Goal: Information Seeking & Learning: Find specific page/section

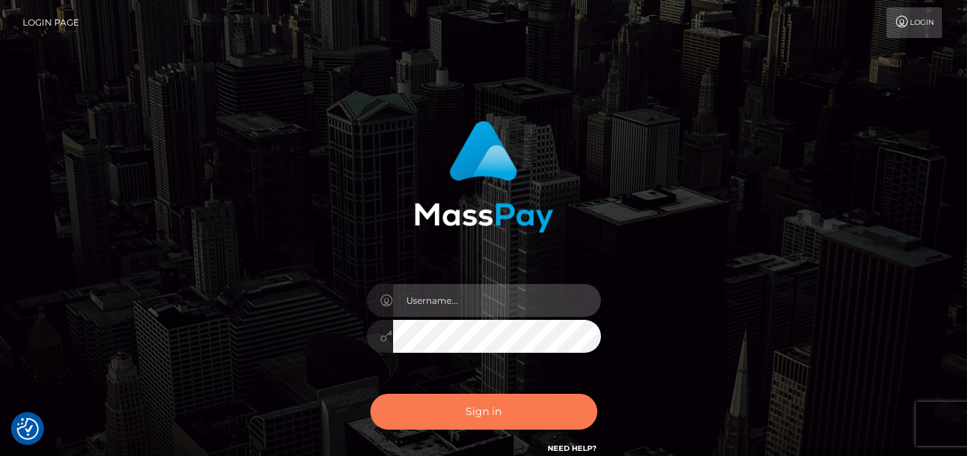
type input "[PERSON_NAME]"
click at [396, 406] on button "Sign in" at bounding box center [483, 412] width 227 height 36
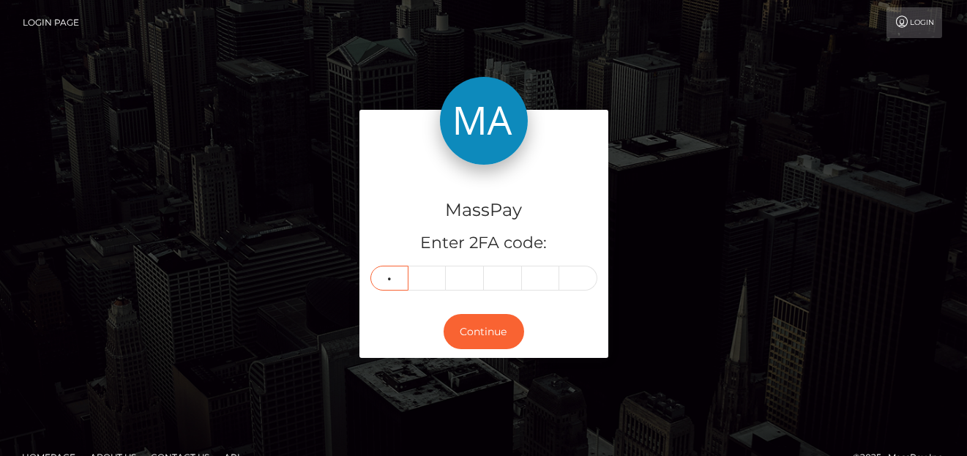
type input "2"
type input "4"
type input "3"
type input "2"
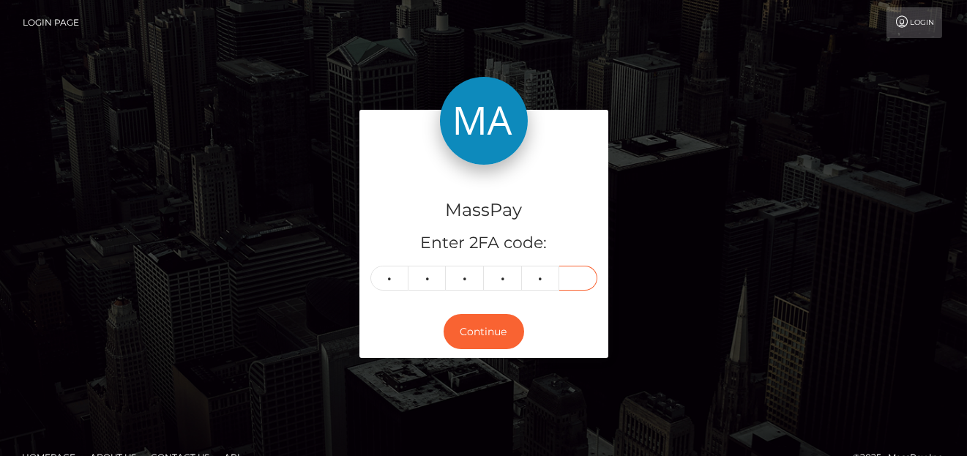
type input "6"
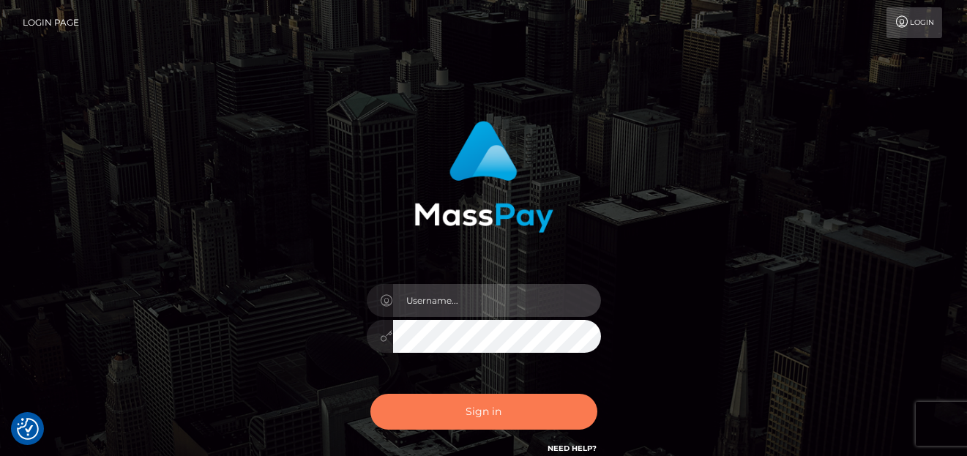
type input "denise"
click at [483, 420] on button "Sign in" at bounding box center [483, 412] width 227 height 36
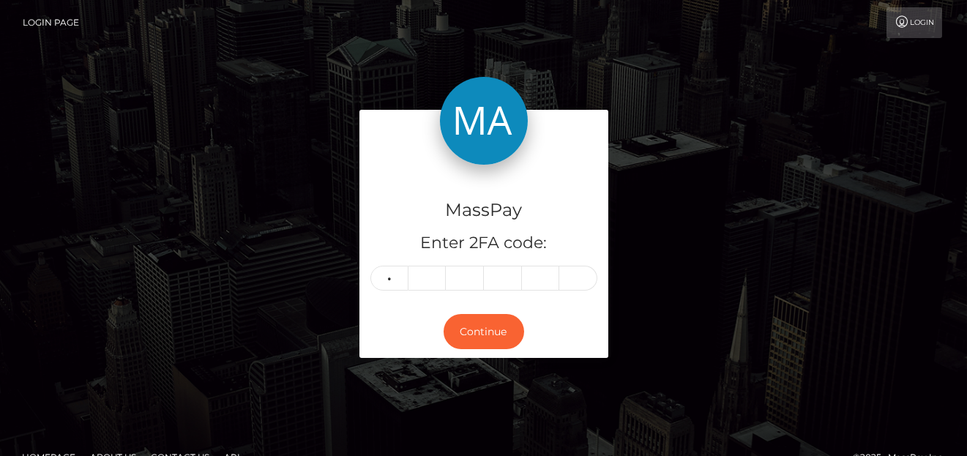
type input "9"
type input "5"
type input "3"
type input "0"
type input "3"
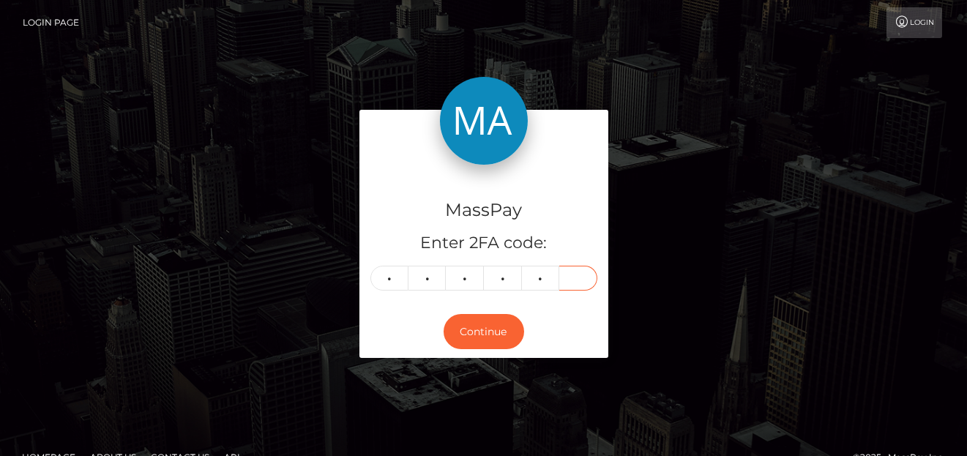
type input "5"
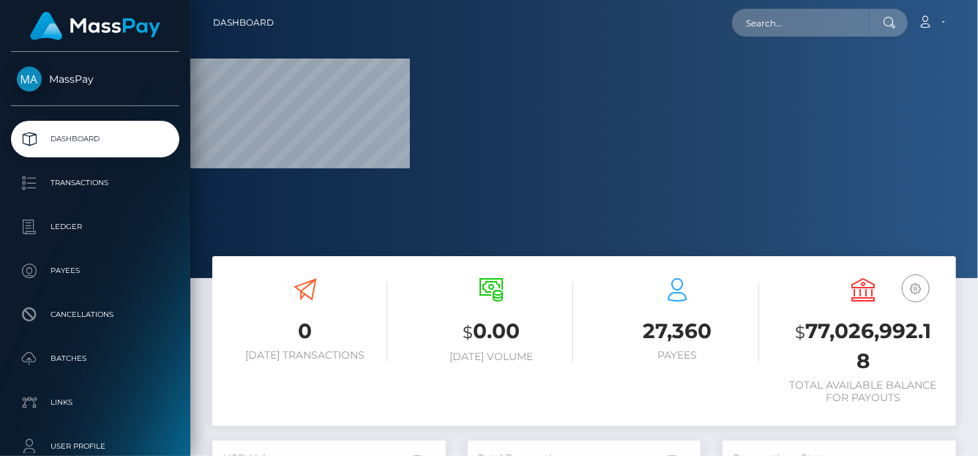
scroll to position [259, 233]
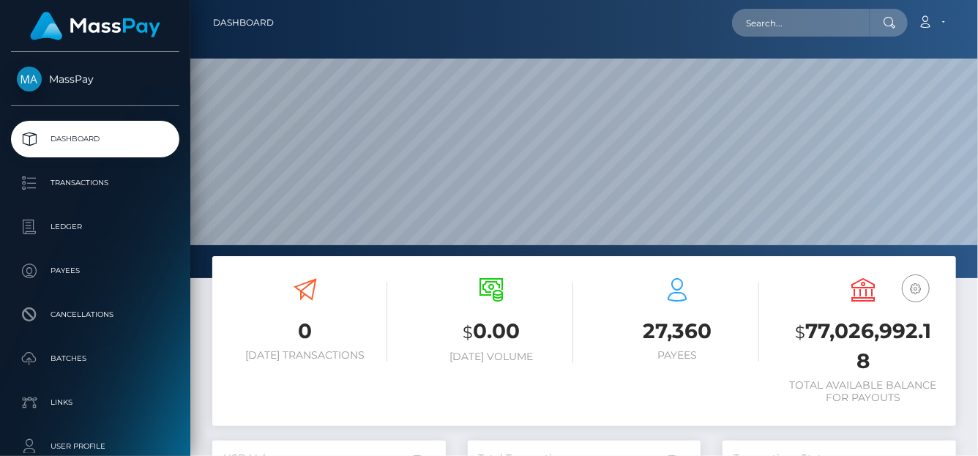
click at [752, 8] on div "Loading... Loading... Account Edit Profile Logout" at bounding box center [620, 22] width 670 height 31
click at [754, 25] on input "text" at bounding box center [801, 23] width 138 height 28
paste input "66160dc79f6bbab70e04e20d_293e7fd5a5d054e5d856bf56127add20"
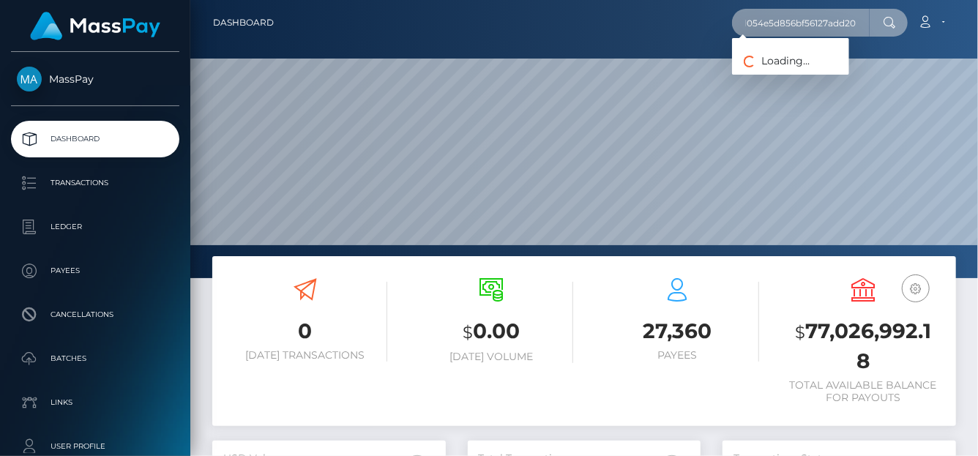
type input "66160dc79f6bbab70e04e20d_293e7fd5a5d054e5d856bf56127add20"
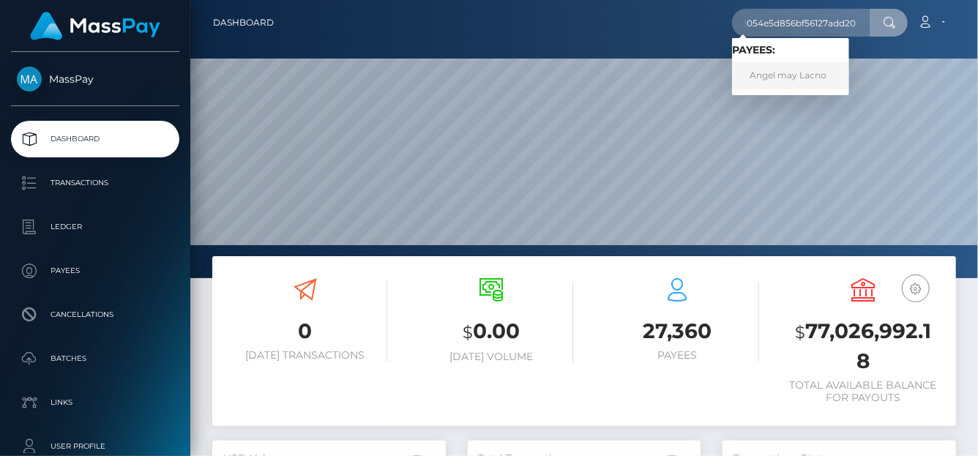
scroll to position [0, 0]
click at [758, 73] on link "Angel may Lacno" at bounding box center [790, 75] width 117 height 27
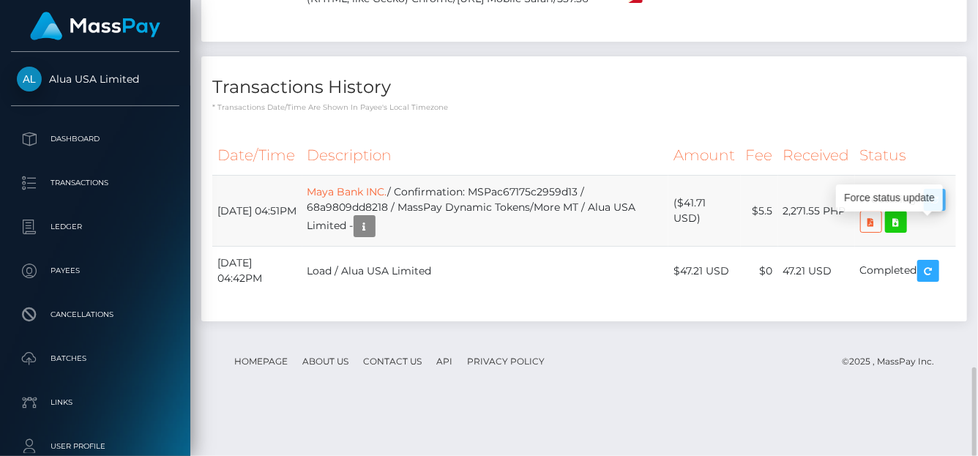
scroll to position [176, 233]
click at [935, 209] on icon "button" at bounding box center [935, 200] width 18 height 18
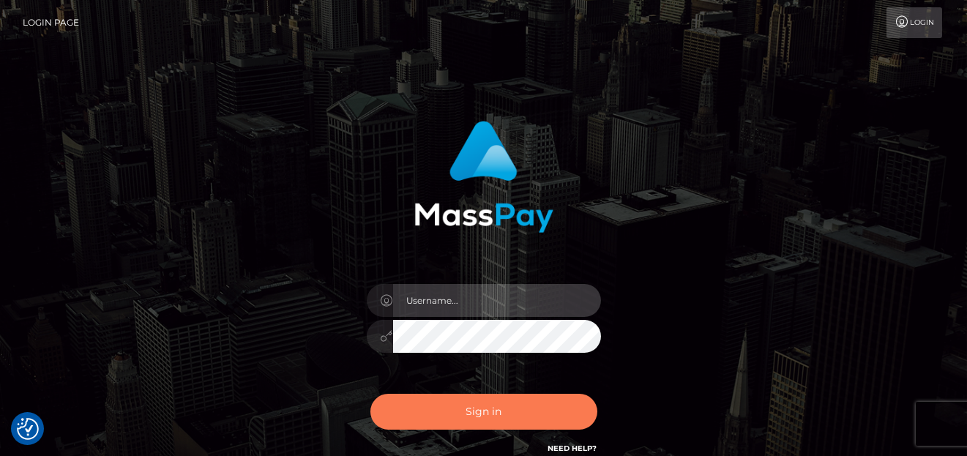
type input "[PERSON_NAME]"
click at [427, 406] on button "Sign in" at bounding box center [483, 412] width 227 height 36
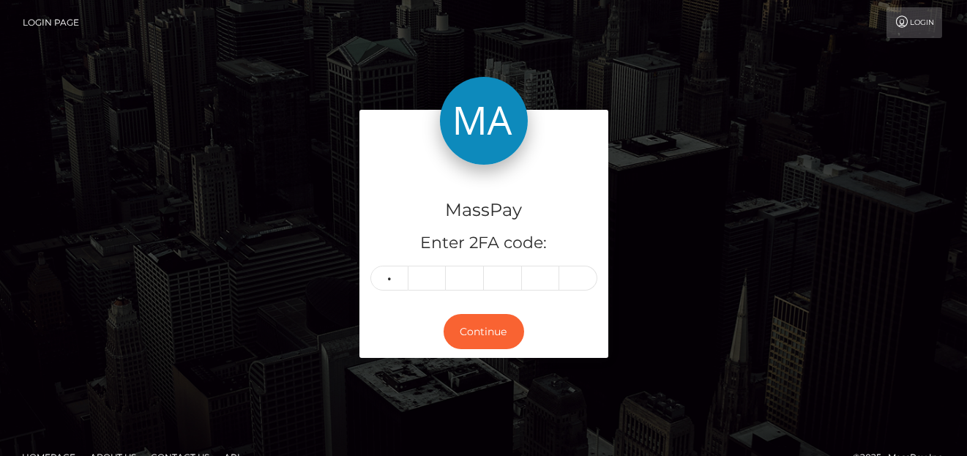
type input "3"
type input "2"
type input "1"
type input "4"
type input "3"
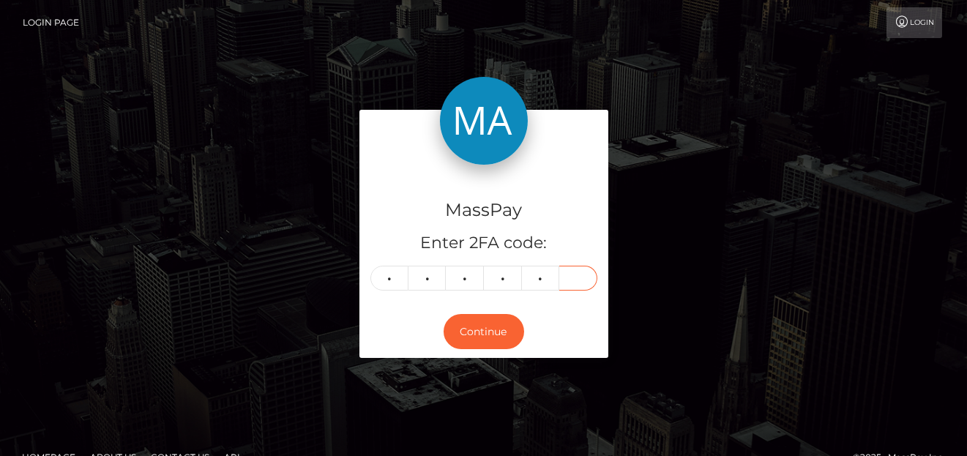
type input "6"
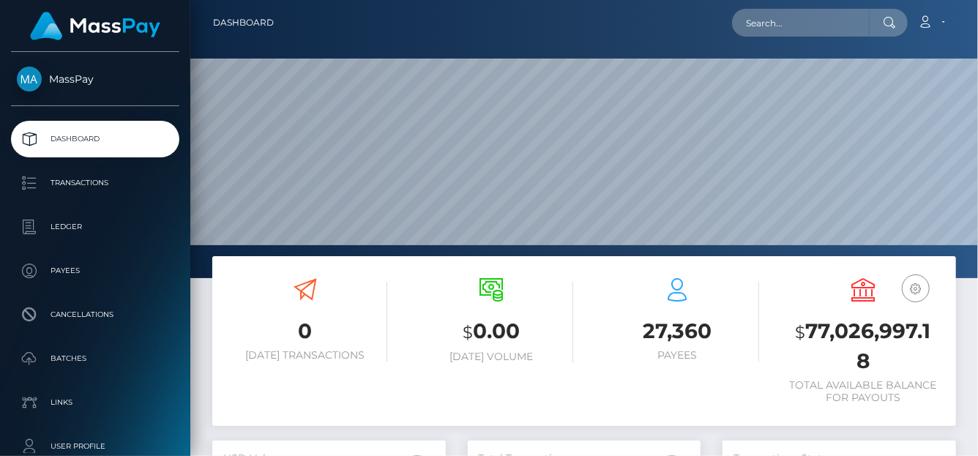
scroll to position [259, 233]
click at [790, 26] on input "text" at bounding box center [801, 23] width 138 height 28
paste input "[EMAIL_ADDRESS][DOMAIN_NAME]"
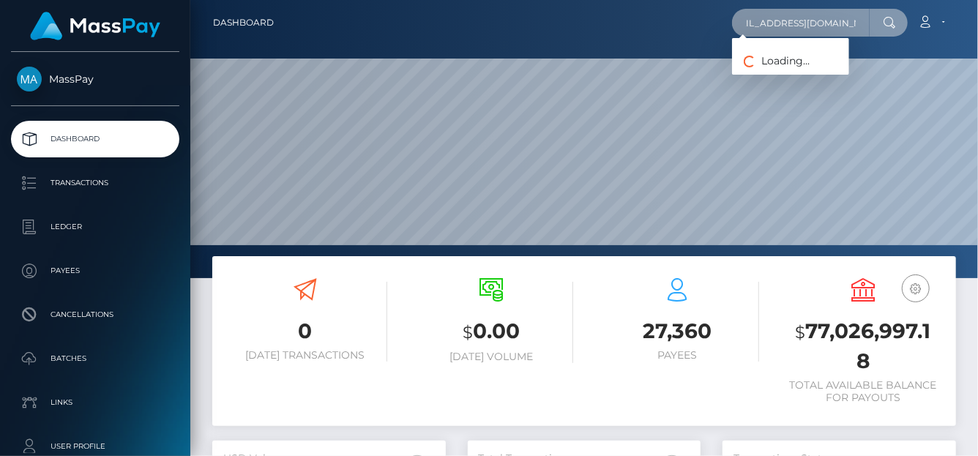
type input "[EMAIL_ADDRESS][DOMAIN_NAME]"
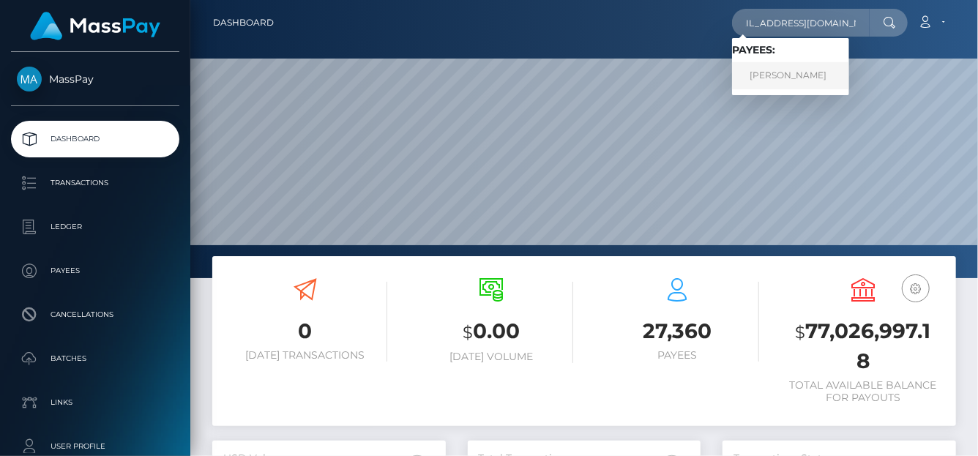
click at [767, 83] on link "Wanja Jaegersen" at bounding box center [790, 75] width 117 height 27
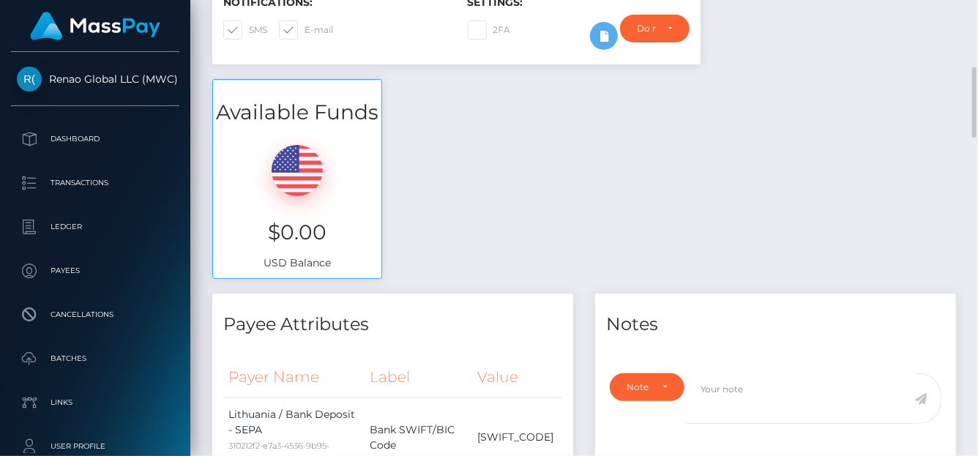
scroll to position [146, 0]
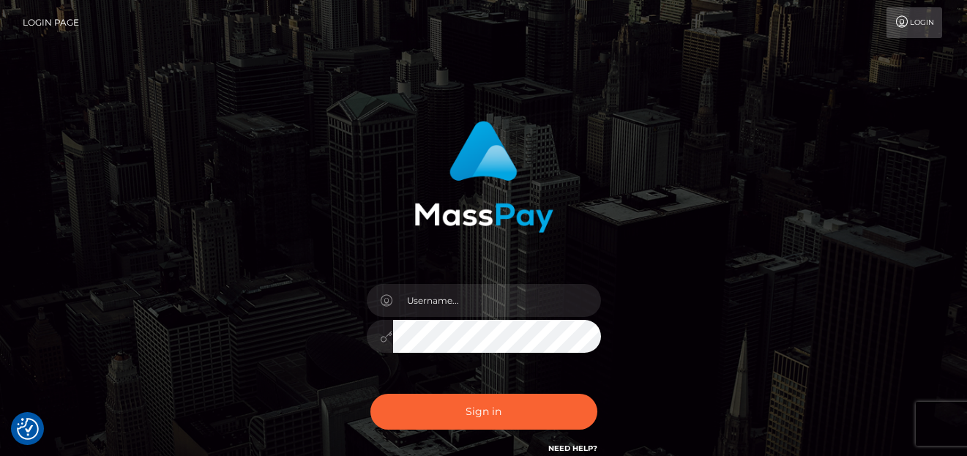
checkbox input "true"
type input "[PERSON_NAME]"
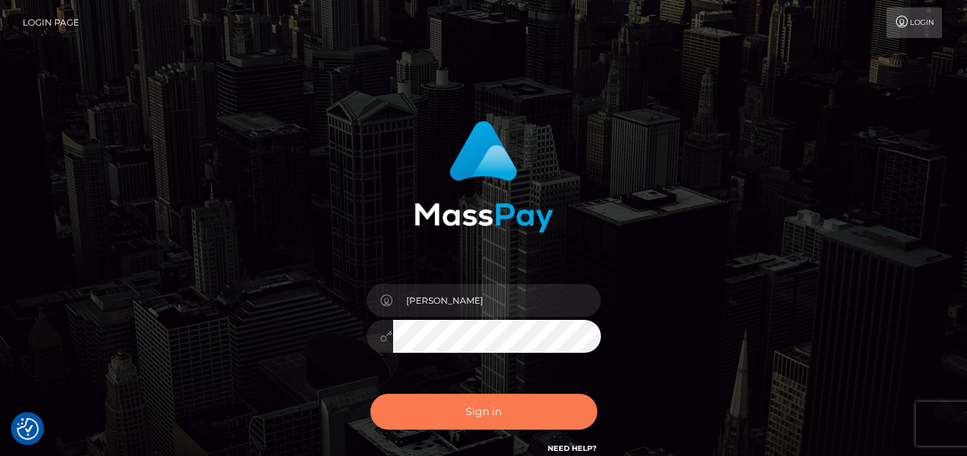
click at [483, 405] on button "Sign in" at bounding box center [483, 412] width 227 height 36
type input "[PERSON_NAME]"
click at [487, 401] on button "Sign in" at bounding box center [483, 412] width 227 height 36
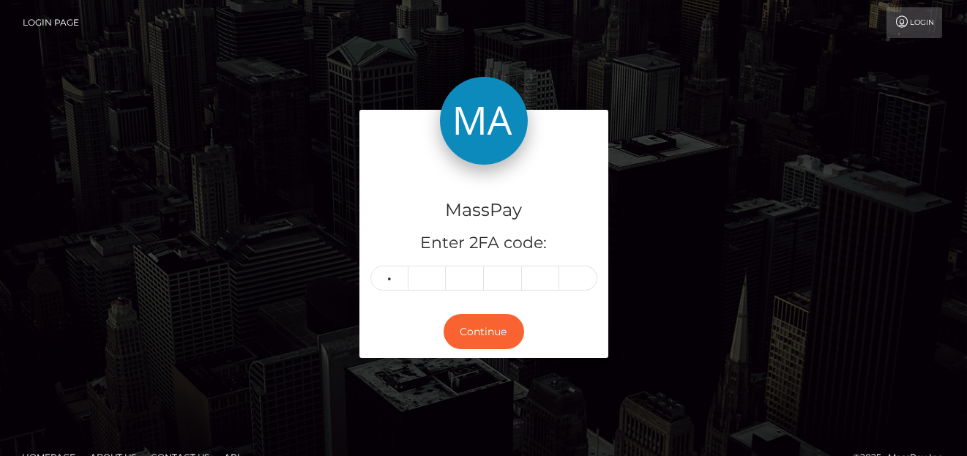
type input "7"
type input "4"
type input "2"
type input "1"
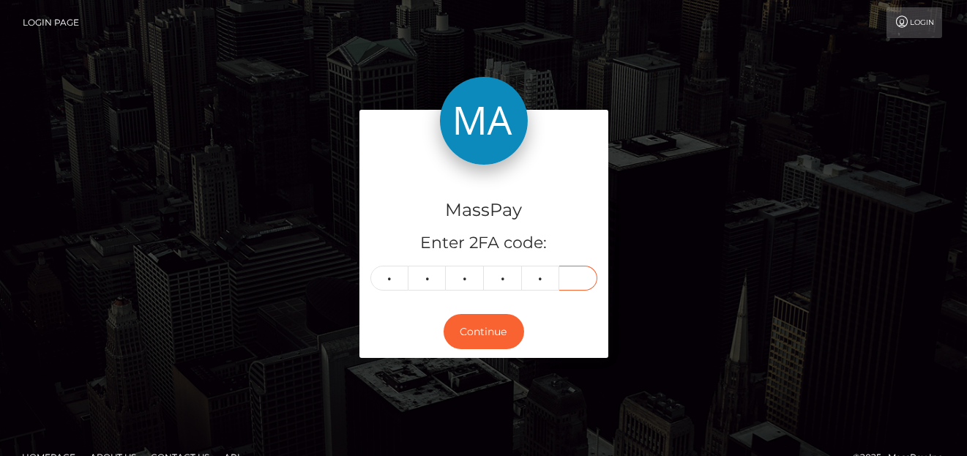
type input "7"
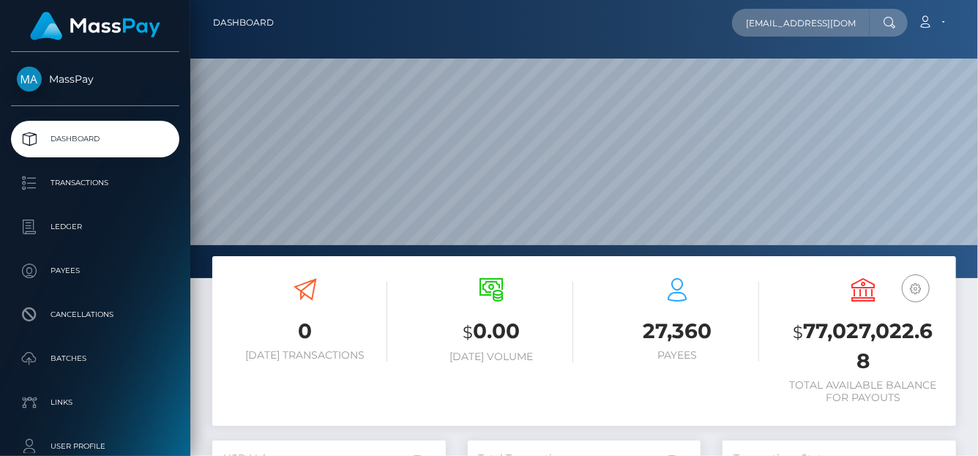
type input "[EMAIL_ADDRESS][DOMAIN_NAME]"
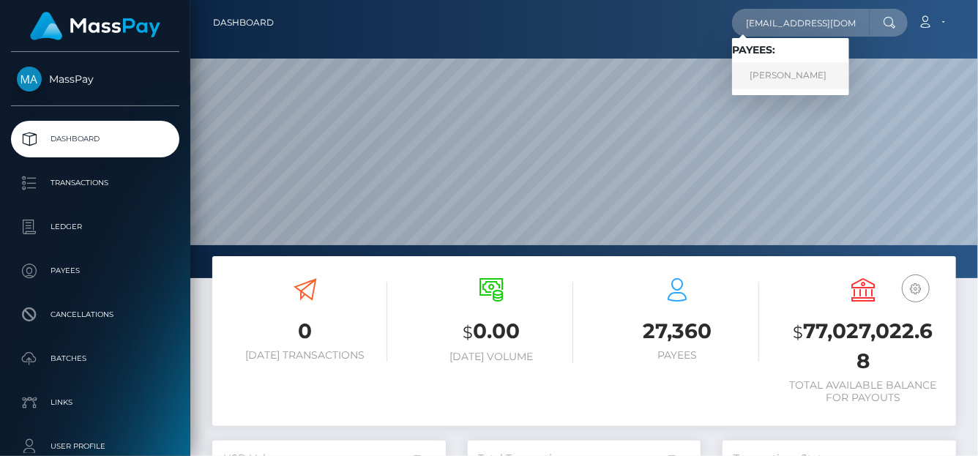
click at [771, 81] on link "MARWAN AAD ALI AL-QAYSI" at bounding box center [790, 75] width 117 height 27
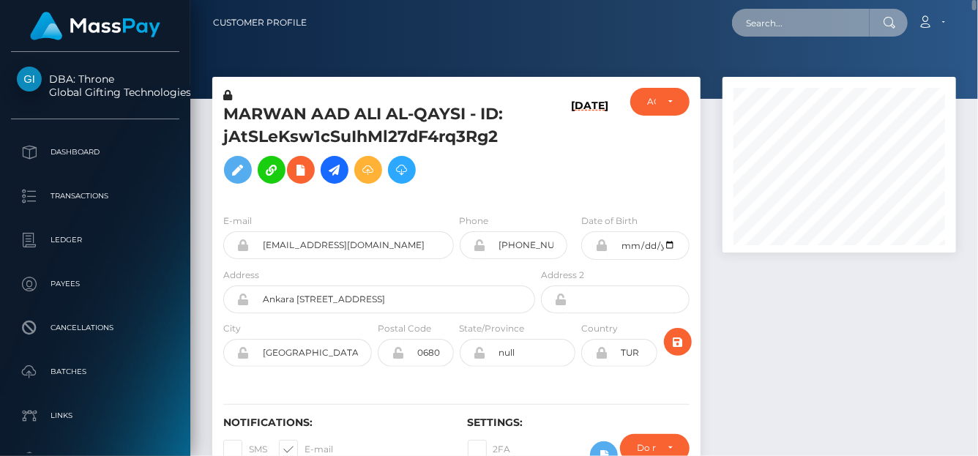
click at [809, 26] on input "text" at bounding box center [801, 23] width 138 height 28
paste input "auk1992@yahoo.com"
click at [847, 18] on input "auk1992@yahoo.com" at bounding box center [801, 23] width 138 height 28
drag, startPoint x: 853, startPoint y: 20, endPoint x: 651, endPoint y: -1, distance: 203.1
click at [651, 0] on nav "Customer Profile auk1992@yahoo.com Loading... Loading..." at bounding box center [584, 22] width 788 height 45
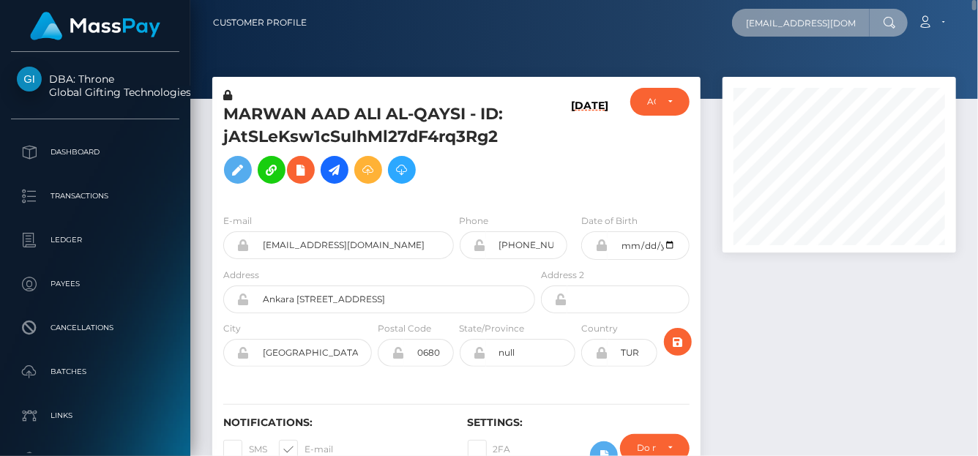
paste input "nthonystingl92@yahoo.co.uk"
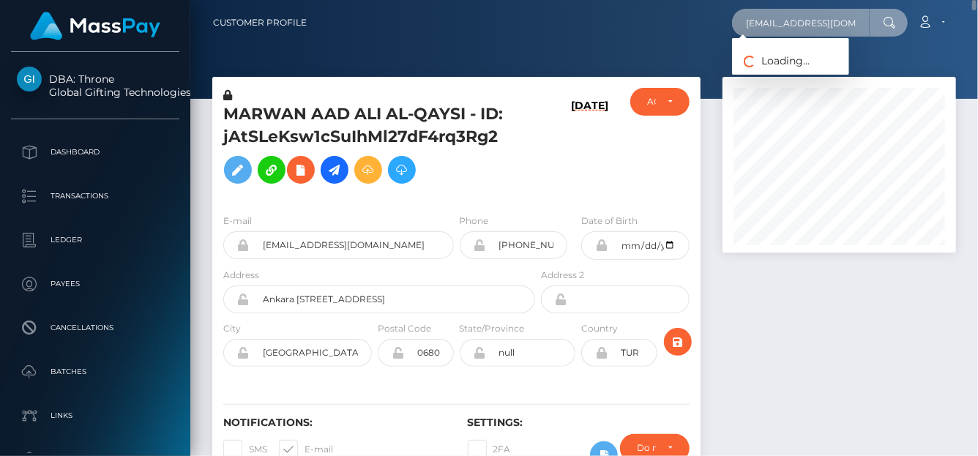
scroll to position [0, 24]
type input "anthonystingl92@yahoo.co.uk"
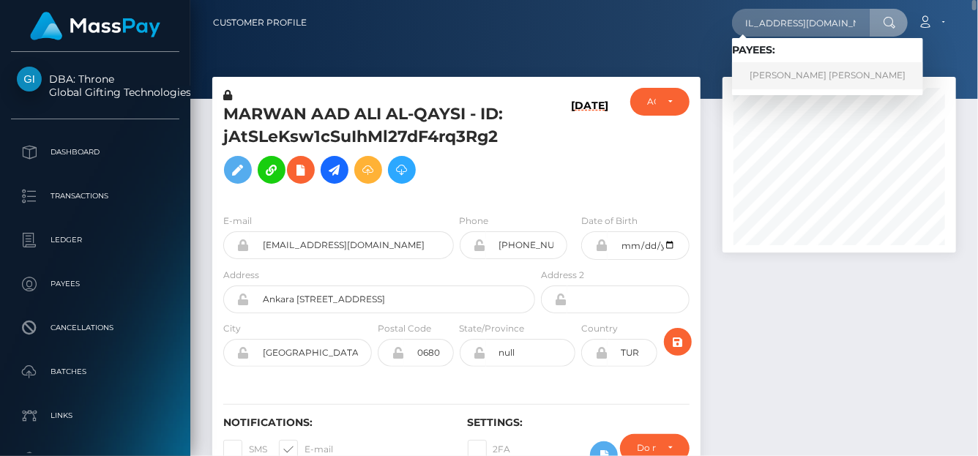
click at [755, 72] on link "ANTHONY RHYS STINGL" at bounding box center [827, 75] width 191 height 27
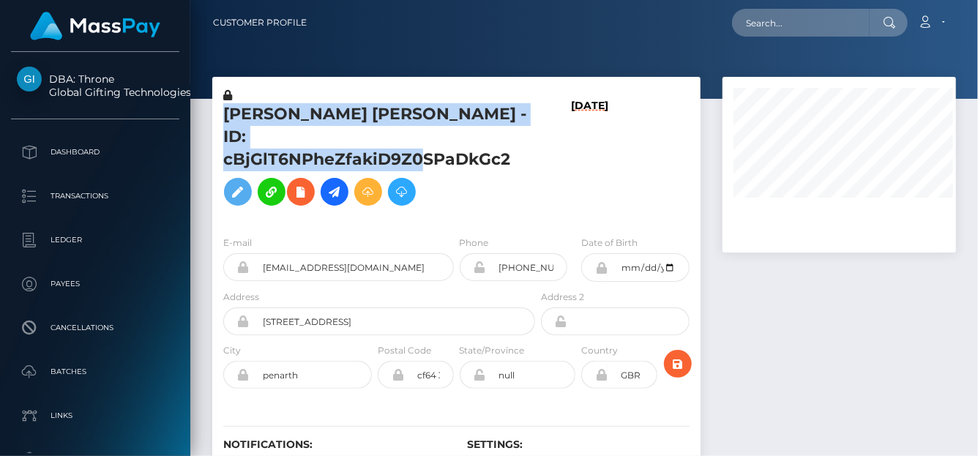
click at [521, 142] on div "ANTHONY RHYS STINGL - ID: cBjGlT6NPheZfakiD9Z0SPaDkGc2 07/06/25 DEACTIVE CLOSED" at bounding box center [456, 299] width 510 height 444
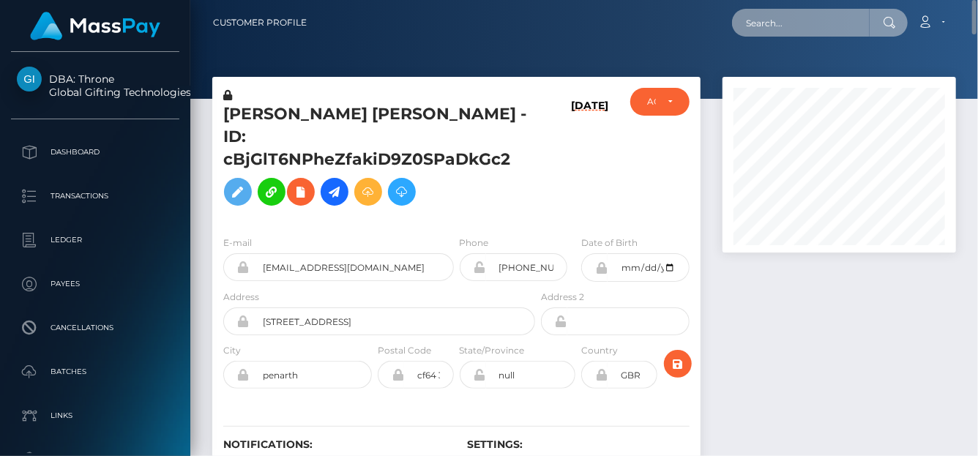
click at [758, 25] on input "text" at bounding box center [801, 23] width 138 height 28
paste input "[EMAIL_ADDRESS][DOMAIN_NAME]"
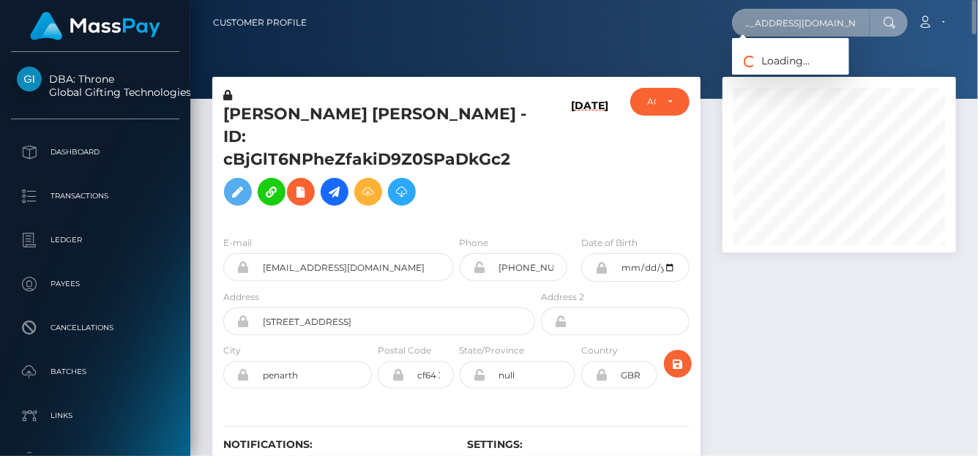
type input "[EMAIL_ADDRESS][DOMAIN_NAME]"
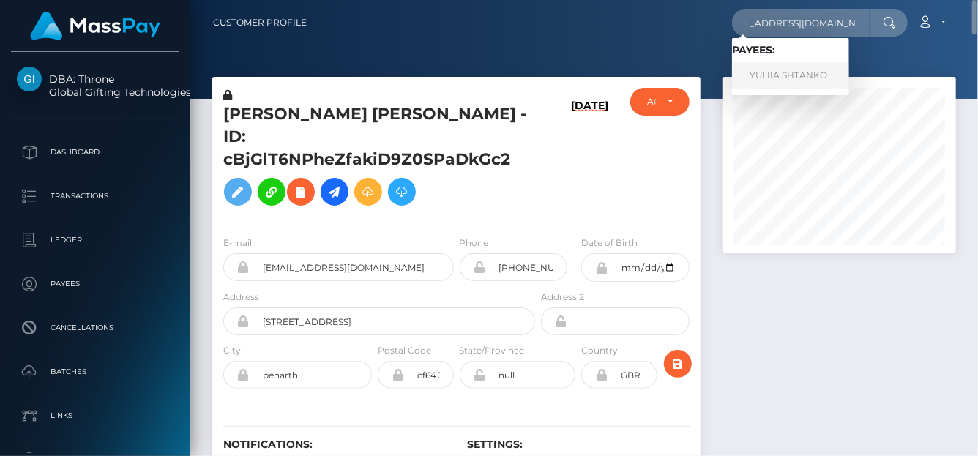
scroll to position [0, 0]
click at [776, 79] on link "YULIIA SHTANKO" at bounding box center [790, 75] width 117 height 27
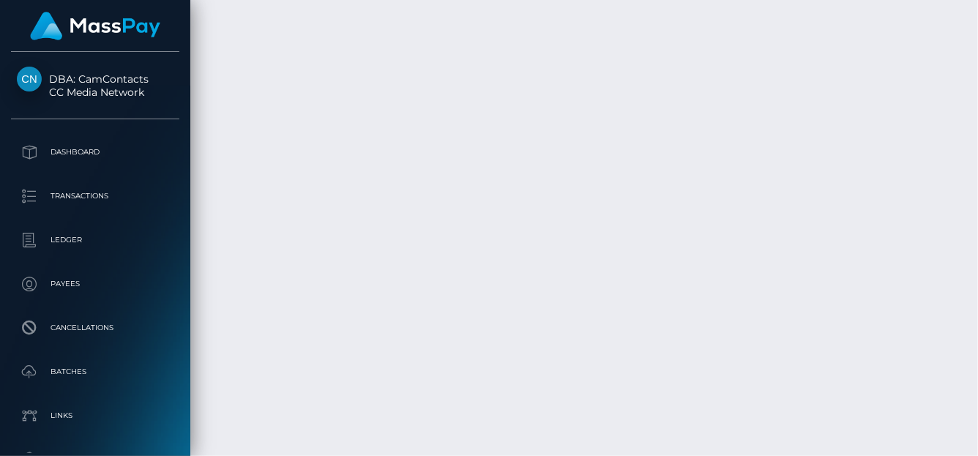
scroll to position [3365, 0]
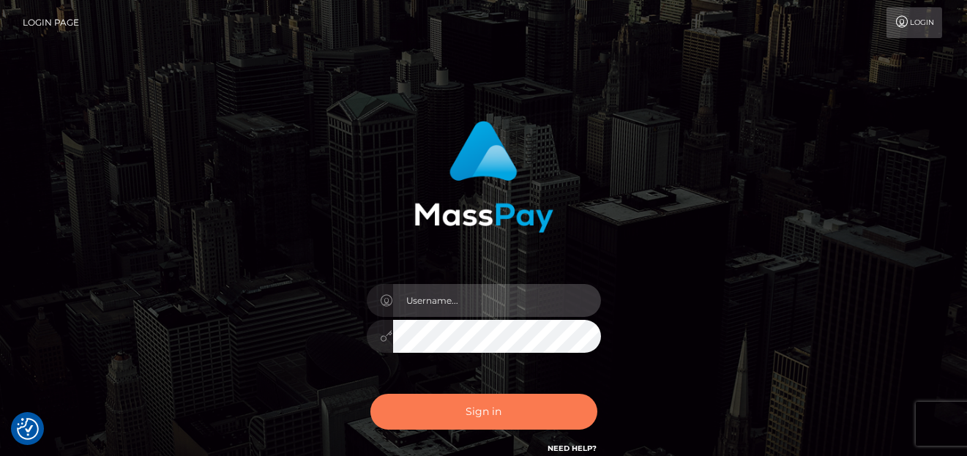
type input "[PERSON_NAME]"
click at [493, 417] on button "Sign in" at bounding box center [483, 412] width 227 height 36
type input "[PERSON_NAME]"
click at [457, 409] on button "Sign in" at bounding box center [483, 412] width 227 height 36
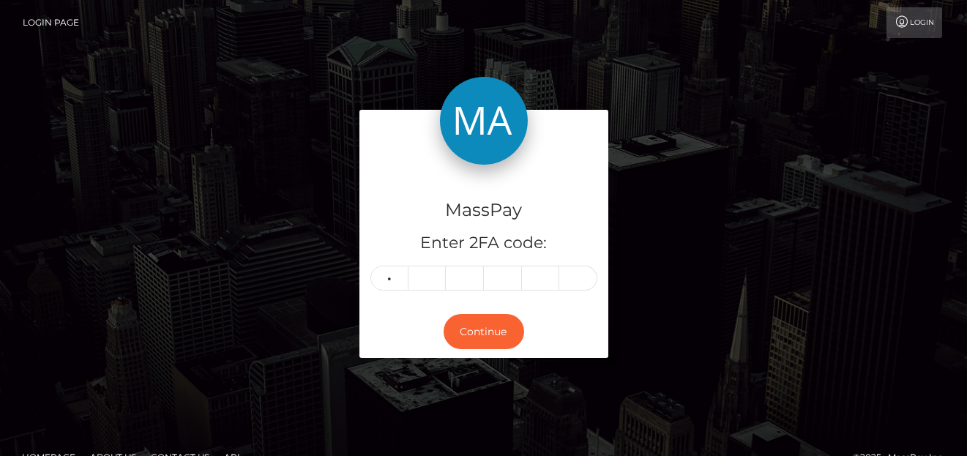
type input "6"
type input "7"
type input "6"
type input "7"
type input "8"
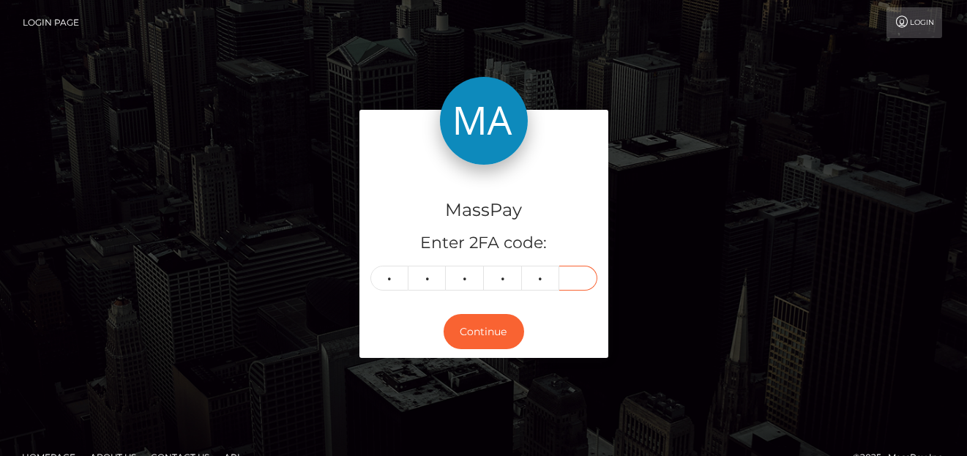
type input "6"
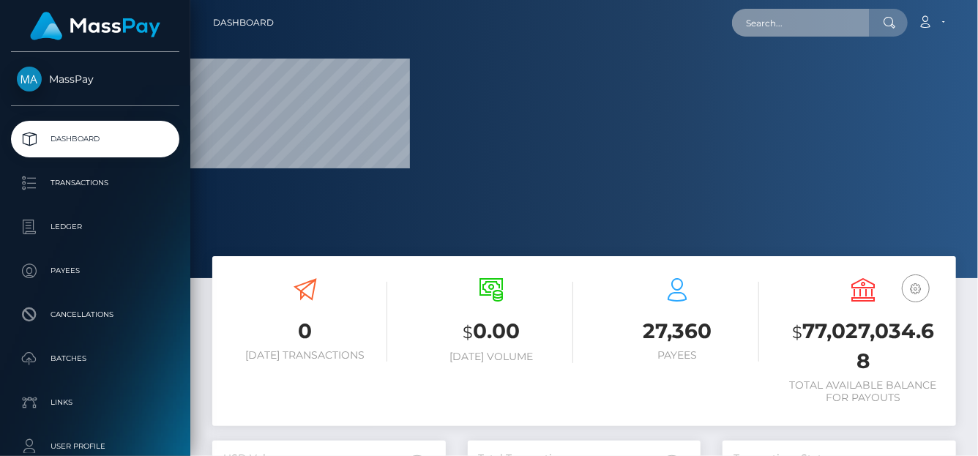
click at [754, 26] on input "text" at bounding box center [801, 23] width 138 height 28
paste input "MSP7def9f011940416"
type input "MSP7def9f011940416"
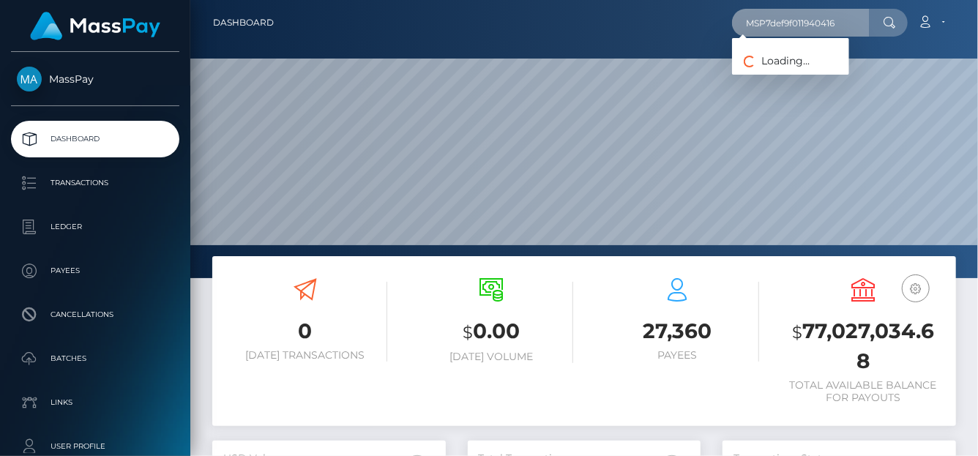
scroll to position [259, 233]
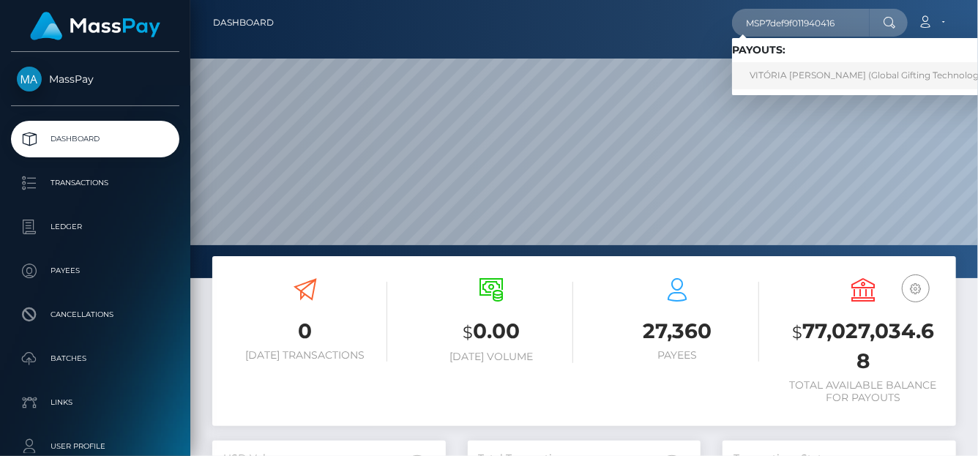
click at [776, 67] on link "VITÓRIA PAVANI STECKEL Steckel (Global Gifting Technologies Inc - Throne)" at bounding box center [899, 75] width 334 height 27
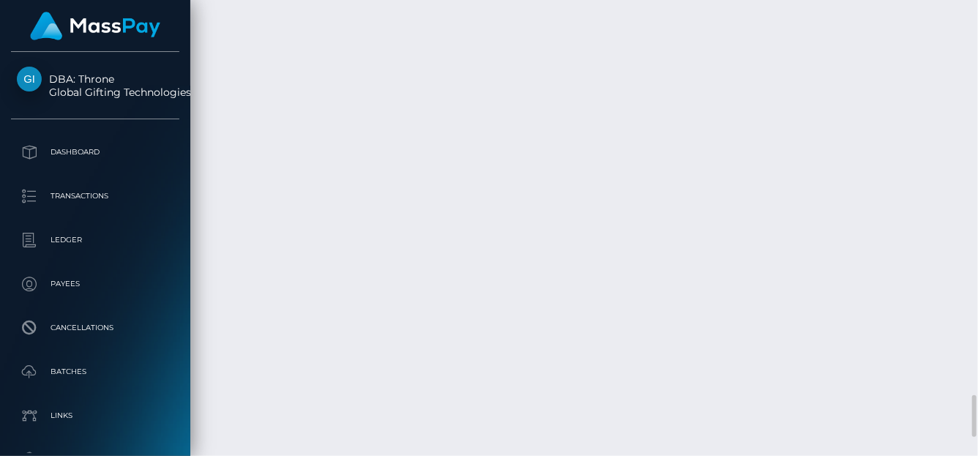
scroll to position [176, 233]
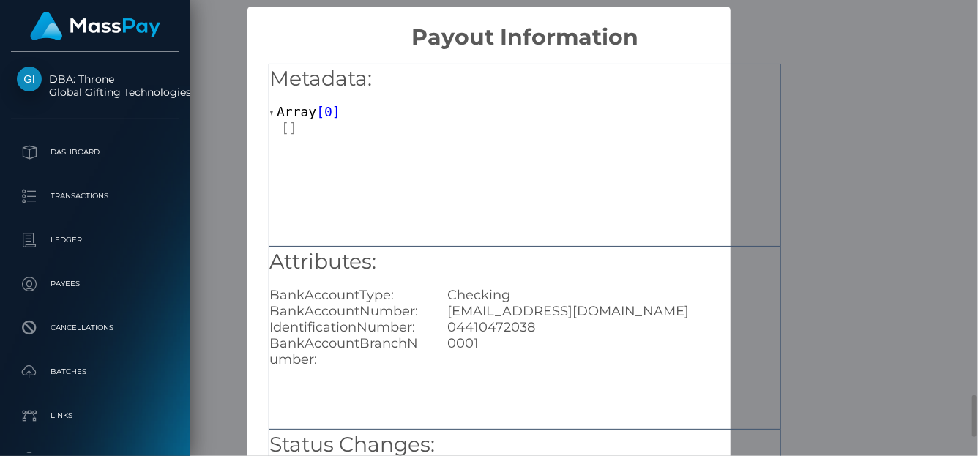
scroll to position [0, 0]
drag, startPoint x: 547, startPoint y: 321, endPoint x: 444, endPoint y: 323, distance: 103.2
click at [444, 323] on div "04410472038" at bounding box center [613, 327] width 355 height 16
copy div "04410472038"
click at [908, 50] on div "× Payout Information Metadata: Array [ 0 ] Attributes: BankAccountType: Checkin…" at bounding box center [489, 228] width 978 height 456
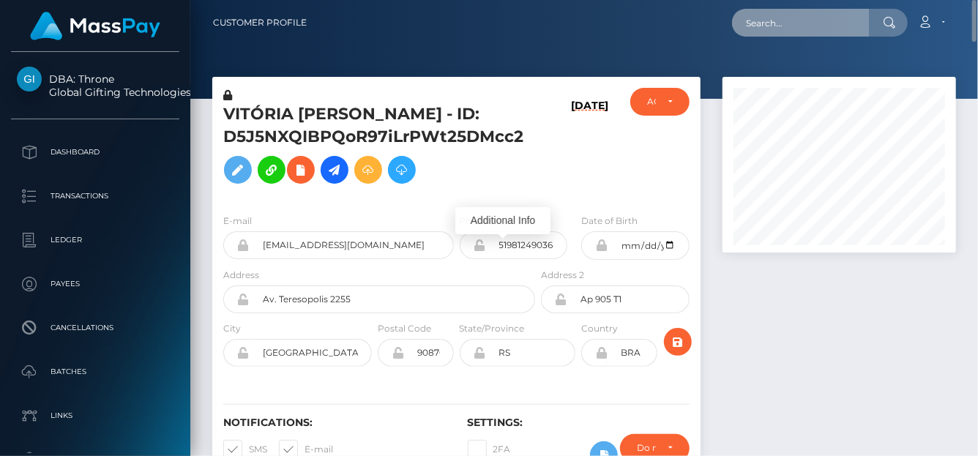
click at [760, 11] on input "text" at bounding box center [801, 23] width 138 height 28
paste input "MSP81537831aaf6097"
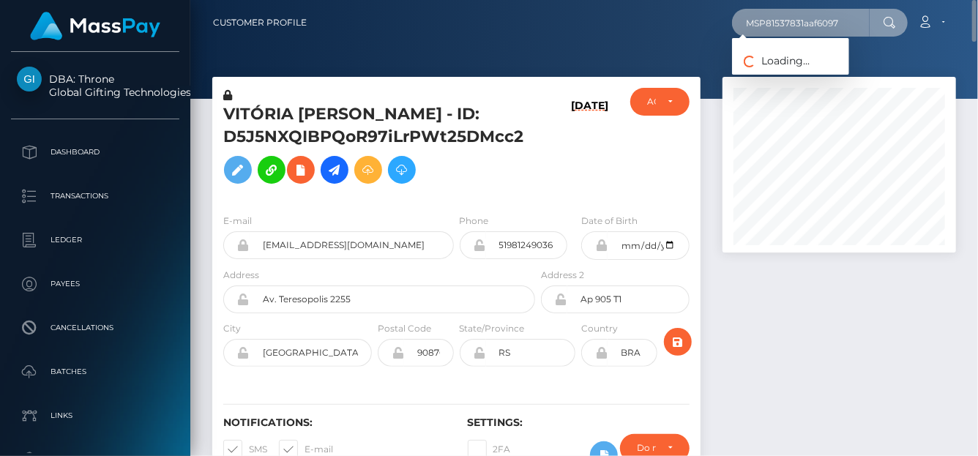
type input "MSP81537831aaf6097"
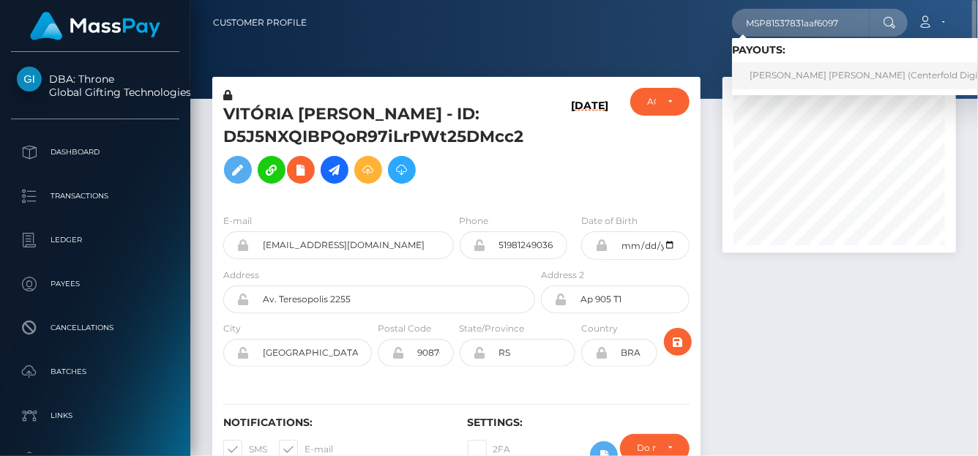
click at [761, 81] on link "Maria Alejandra Barrientos Vasquez (Centerfold Digital Inc - )" at bounding box center [882, 75] width 301 height 27
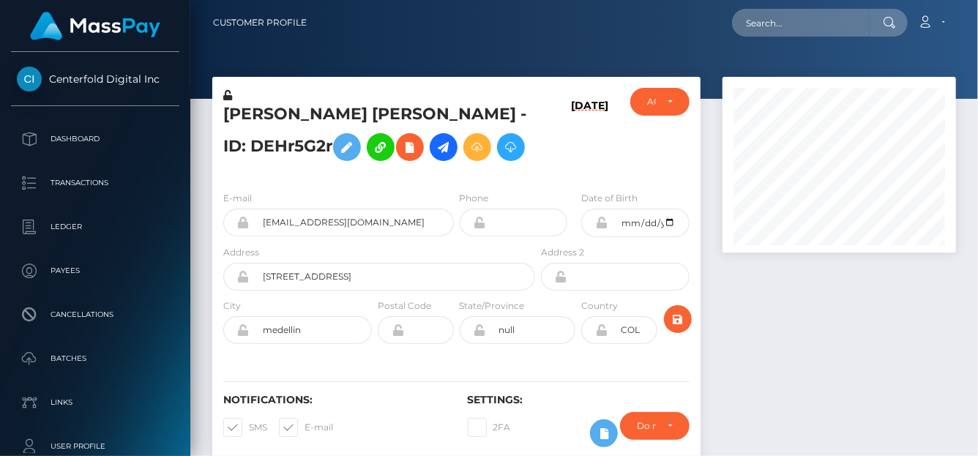
scroll to position [176, 233]
drag, startPoint x: 433, startPoint y: 262, endPoint x: 217, endPoint y: 254, distance: 216.8
click at [217, 244] on div "E-mail samanthakeys25@hotmail.com" at bounding box center [334, 217] width 244 height 54
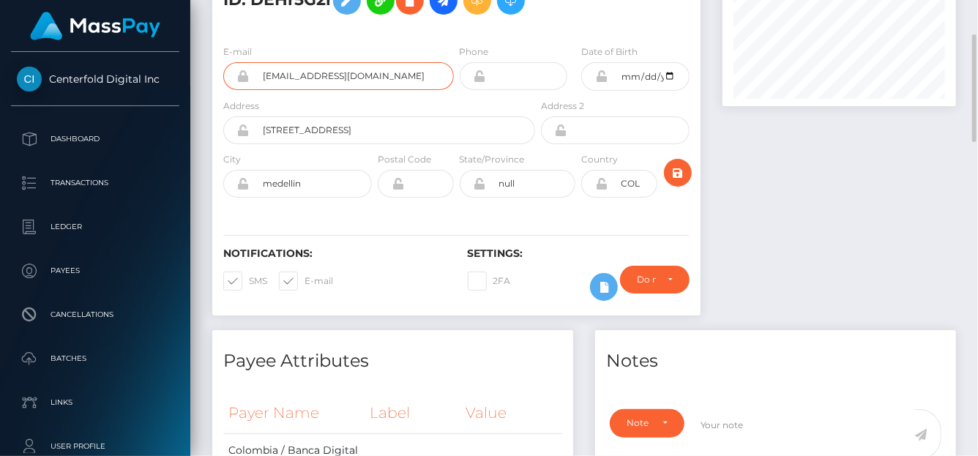
scroll to position [0, 0]
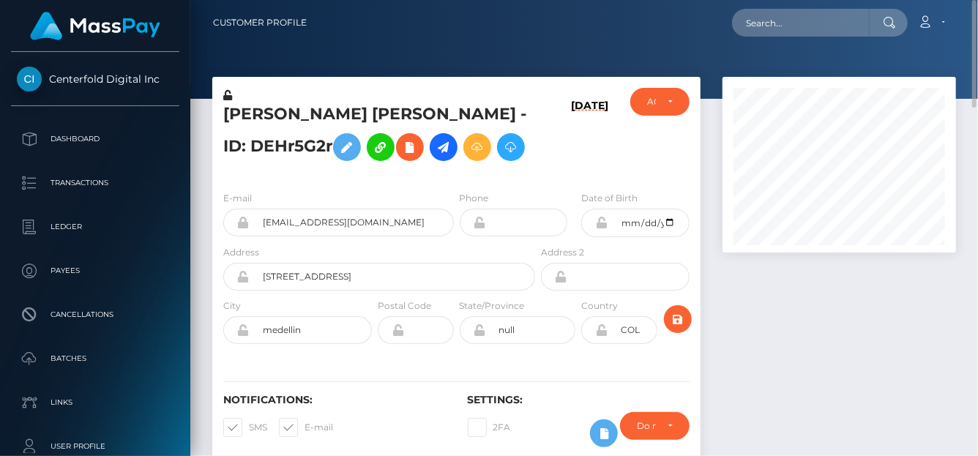
drag, startPoint x: 222, startPoint y: 108, endPoint x: 348, endPoint y: 143, distance: 131.2
click at [348, 143] on div "Maria Alejandra Barrientos Vasquez - ID: DEHr5G2r" at bounding box center [375, 133] width 326 height 91
copy h5 "Maria Alejandra Barrientos Vasquez - ID: DEHr5G2r"
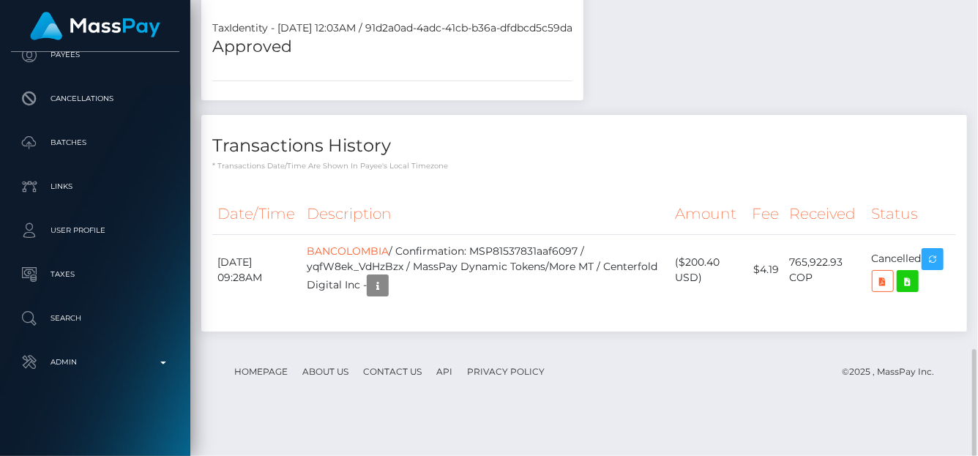
scroll to position [1470, 0]
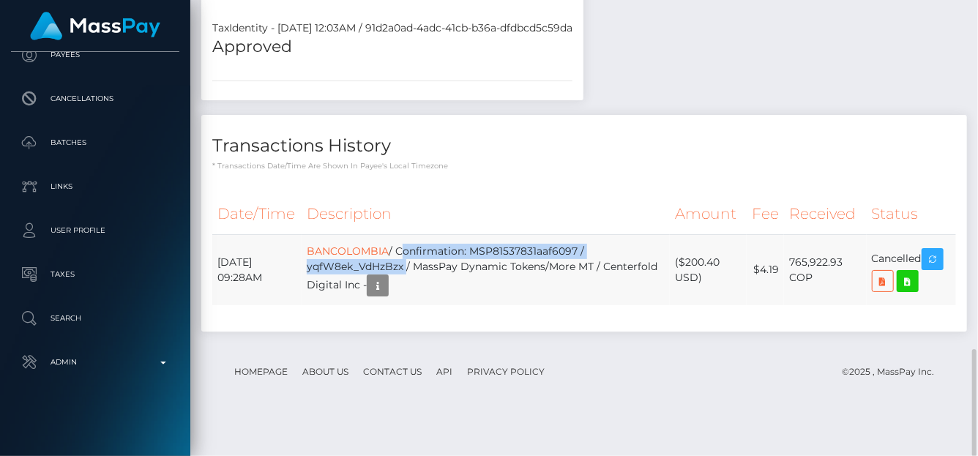
drag, startPoint x: 416, startPoint y: 287, endPoint x: 419, endPoint y: 302, distance: 14.9
click at [419, 302] on td "BANCOLOMBIA / Confirmation: MSP81537831aaf6097 / yqfW8ek_VdHzBzx / MassPay Dyna…" at bounding box center [486, 269] width 368 height 71
copy td "Confirmation: MSP81537831aaf6097 / yqfW8ek_VdHzBzx"
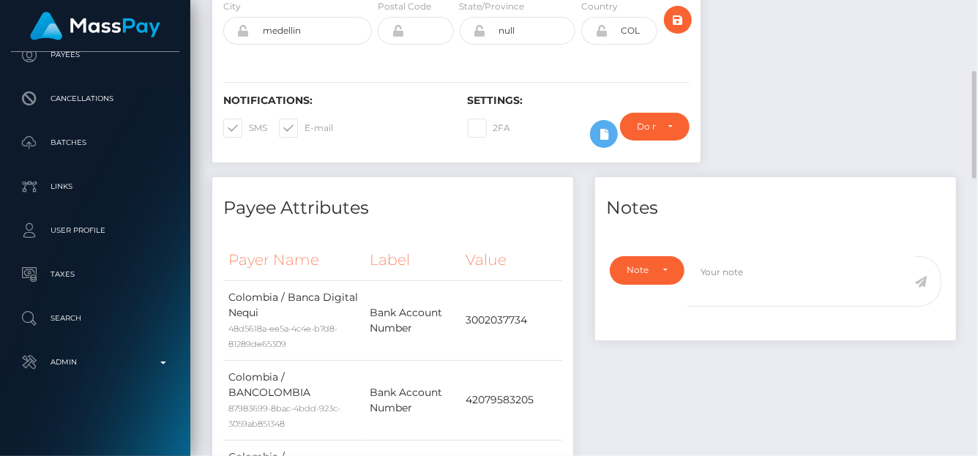
scroll to position [0, 0]
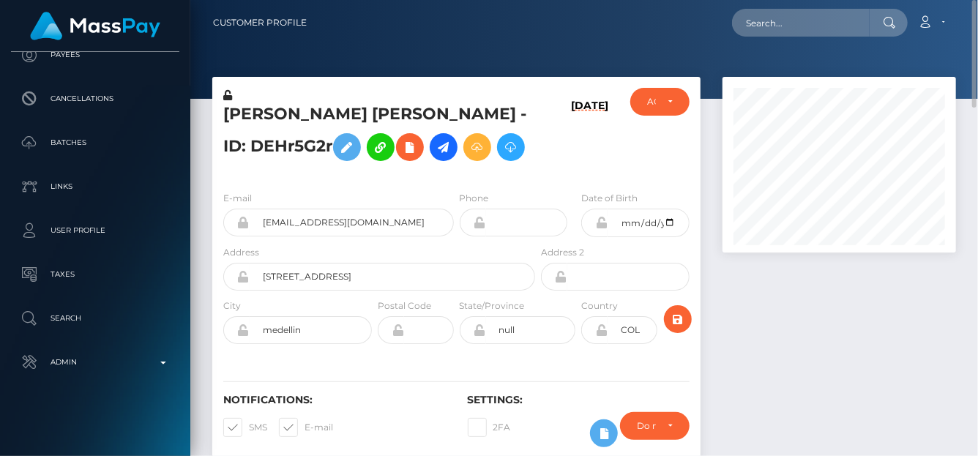
drag, startPoint x: 344, startPoint y: 145, endPoint x: 220, endPoint y: 112, distance: 128.0
click at [220, 112] on div "Maria Alejandra Barrientos Vasquez - ID: DEHr5G2r" at bounding box center [375, 133] width 326 height 91
copy h5 "Maria Alejandra Barrientos Vasquez - ID: DEHr5G2r"
click at [776, 25] on input "text" at bounding box center [801, 23] width 138 height 28
paste input "66160dc79f6bbab70e04e20d_293e7fd5a5d054e5d856bf56127add20"
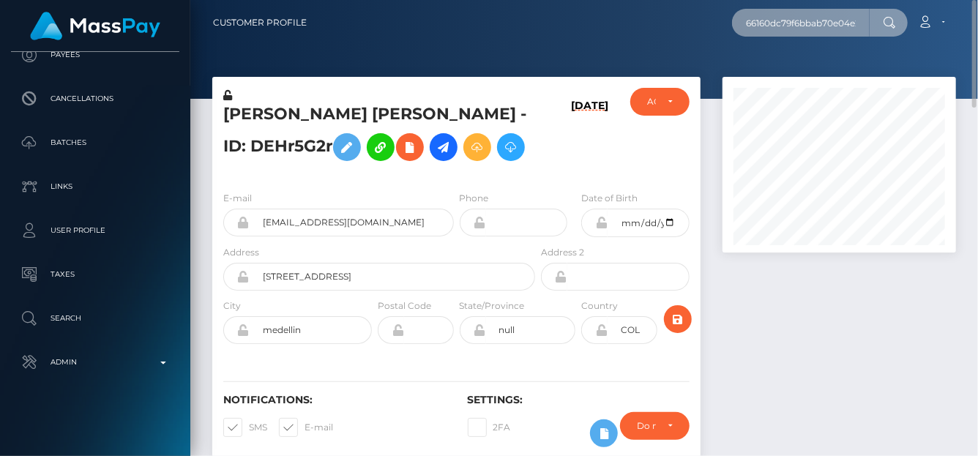
scroll to position [0, 189]
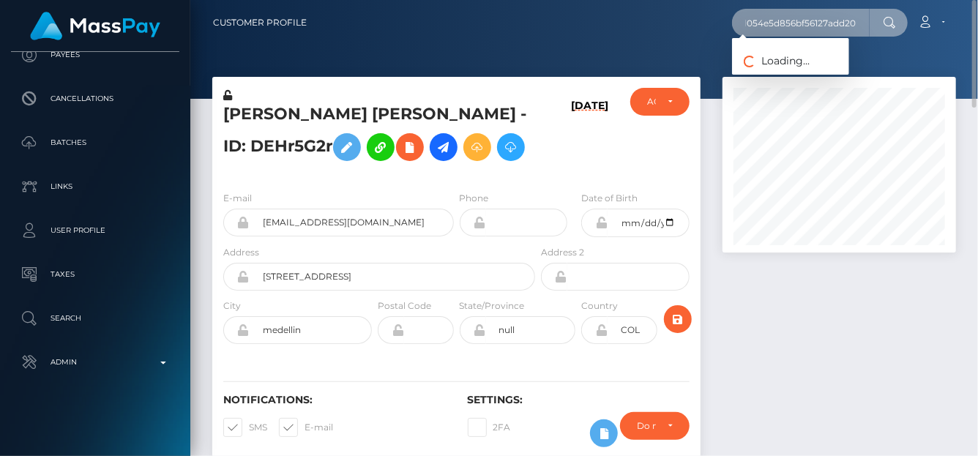
type input "66160dc79f6bbab70e04e20d_293e7fd5a5d054e5d856bf56127add20"
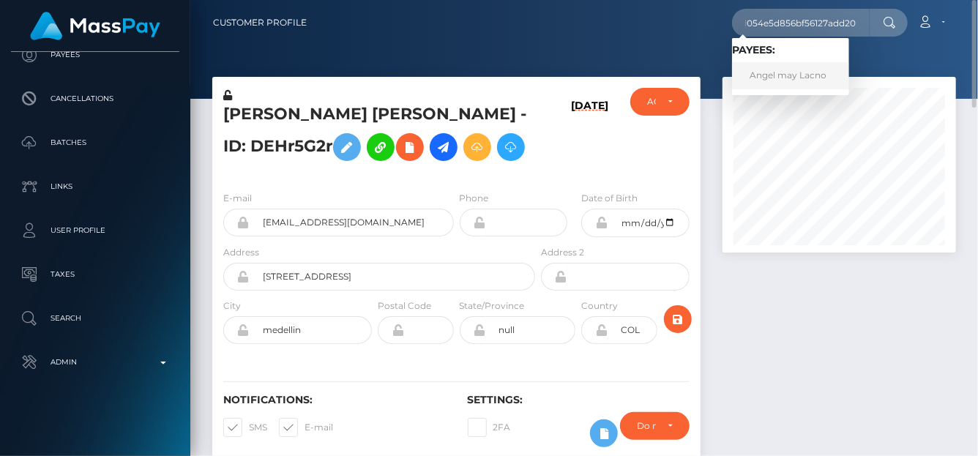
click at [775, 75] on link "Angel may Lacno" at bounding box center [790, 75] width 117 height 27
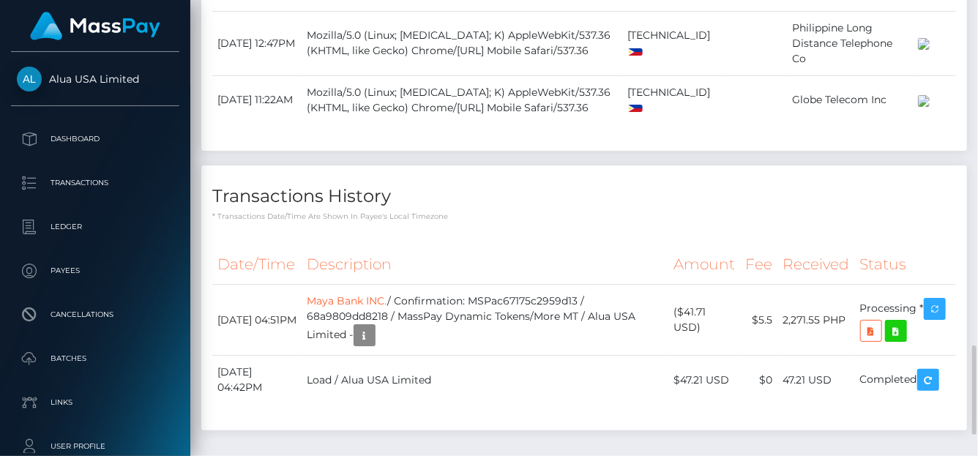
scroll to position [176, 233]
drag, startPoint x: 487, startPoint y: 350, endPoint x: 597, endPoint y: 349, distance: 109.8
click at [597, 349] on td "Maya Bank INC. / Confirmation: MSPac67175c2959d13 / 68a9809dd8218 / MassPay Dyn…" at bounding box center [485, 320] width 367 height 71
copy td "MSPac67175c2959d13"
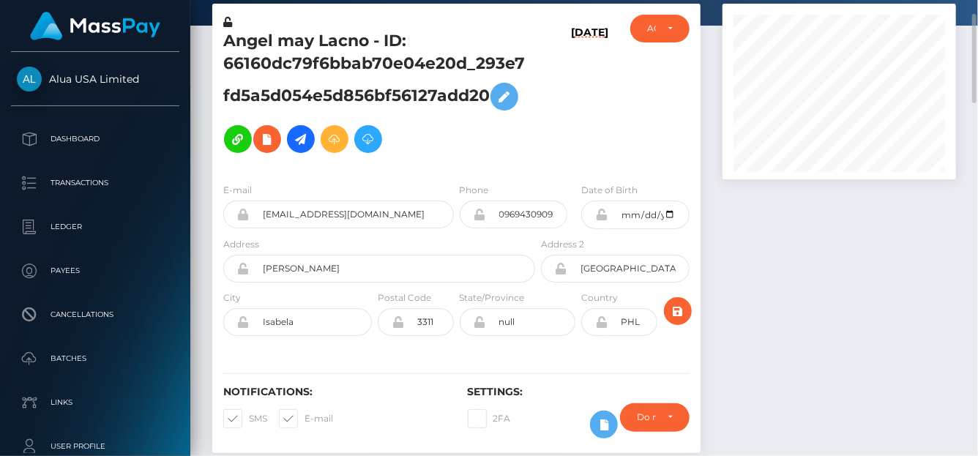
scroll to position [0, 0]
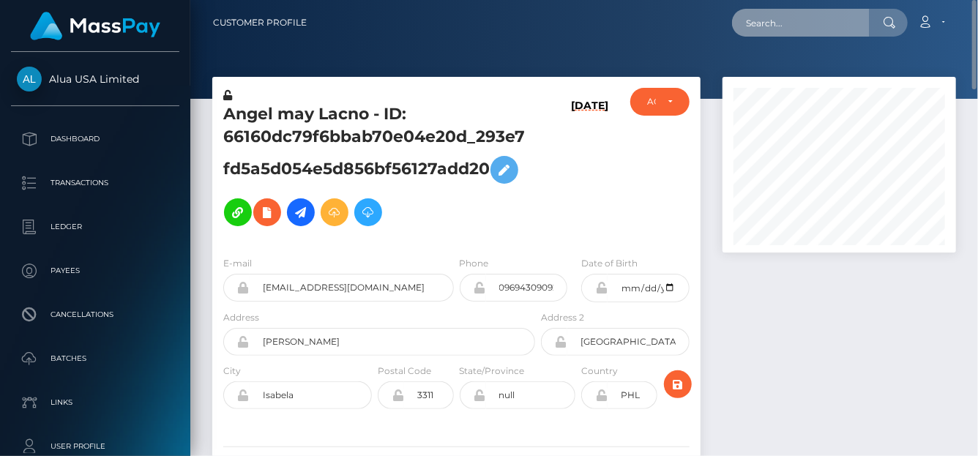
click at [779, 23] on input "text" at bounding box center [801, 23] width 138 height 28
paste input "MSP21f08eded084378"
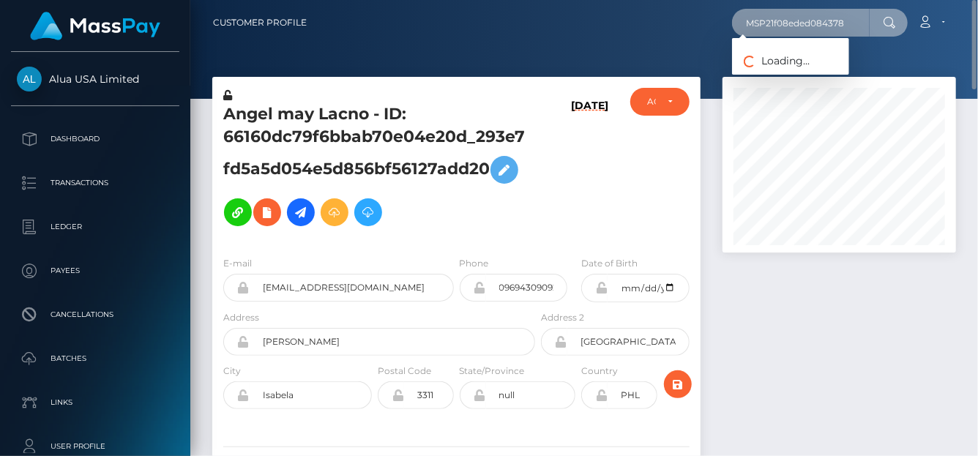
type input "MSP21f08eded084378"
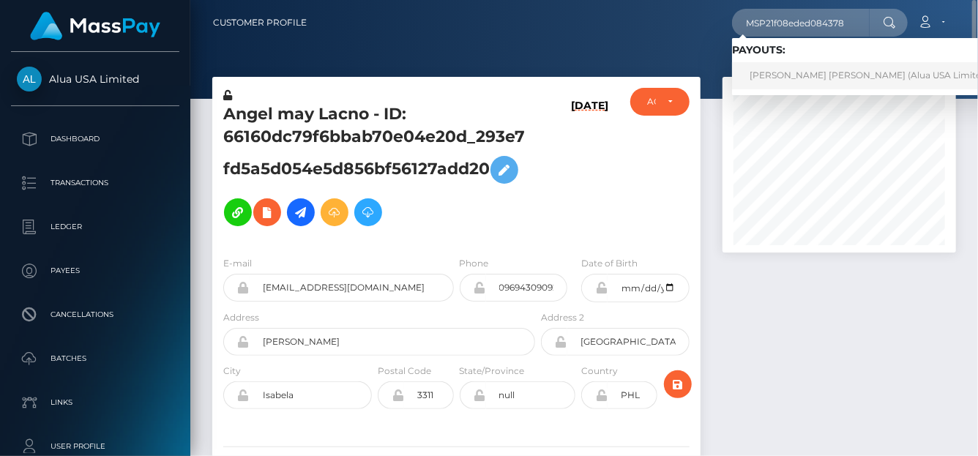
click at [777, 76] on link "[PERSON_NAME] [PERSON_NAME] (Alua USA Limited - )" at bounding box center [873, 75] width 283 height 27
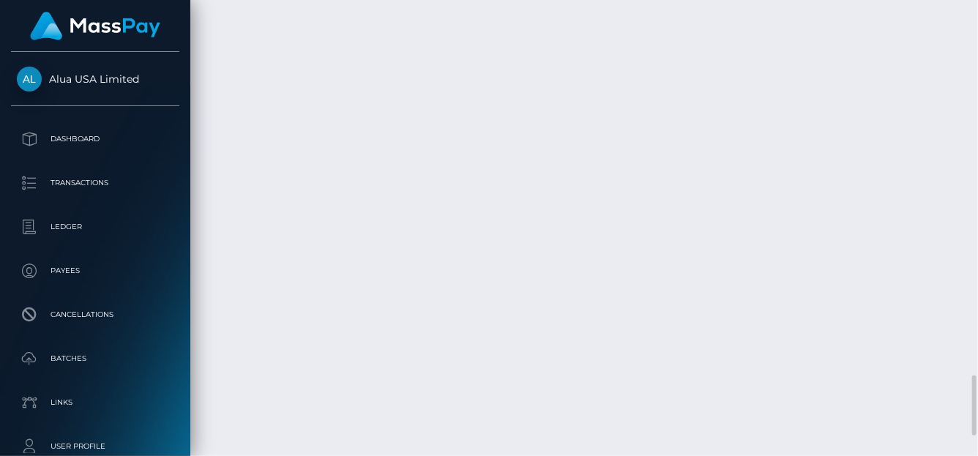
scroll to position [176, 233]
drag, startPoint x: 483, startPoint y: 305, endPoint x: 435, endPoint y: 315, distance: 49.4
copy td "Confirmation: MSP21f08eded084378"
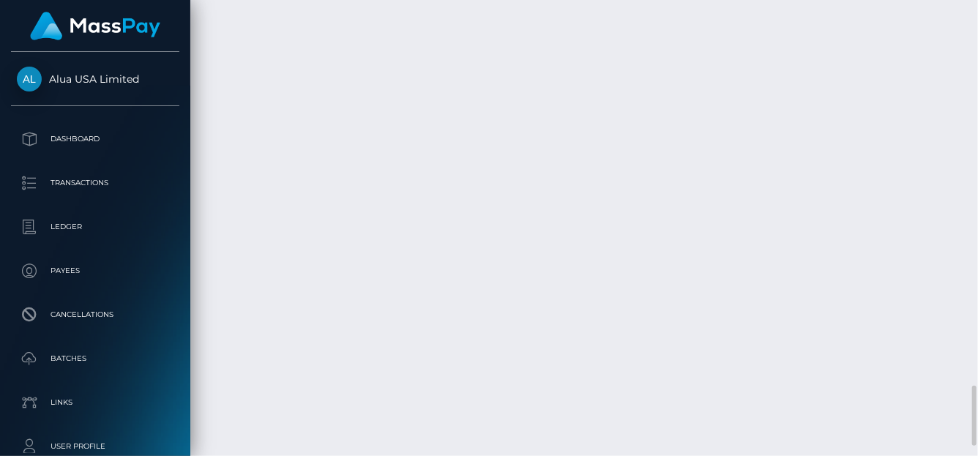
drag, startPoint x: 482, startPoint y: 306, endPoint x: 580, endPoint y: 323, distance: 100.2
copy td "Confirmation: MSP21f08eded084378 / 68a6f188dbfff3d2dd0b3af4"
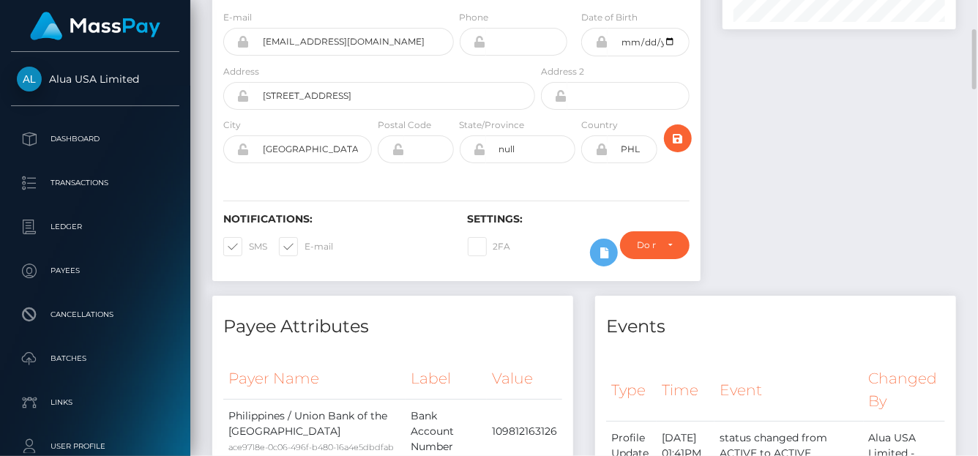
scroll to position [0, 0]
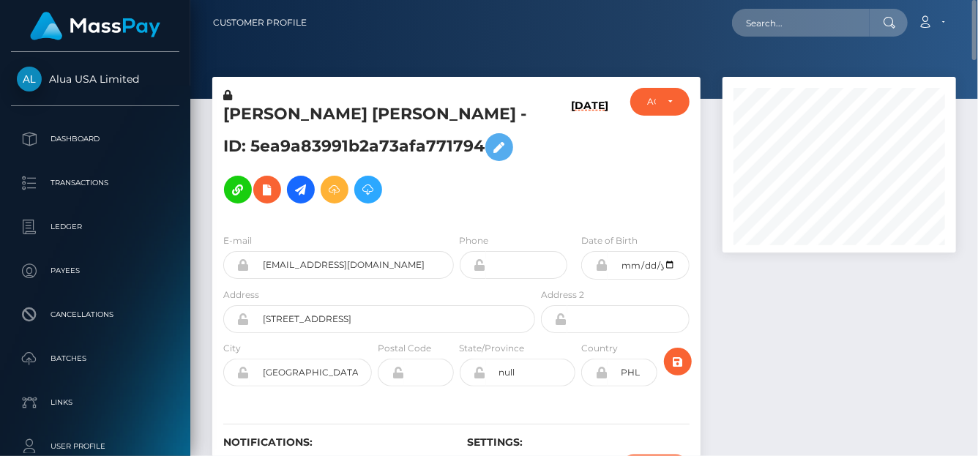
drag, startPoint x: 259, startPoint y: 110, endPoint x: 454, endPoint y: 160, distance: 201.1
click at [455, 160] on div "MICHAELA CAMILLA CALINLIN CABARLE - ID: 5ea9a83991b2a73afa771794" at bounding box center [375, 155] width 326 height 134
copy h5 "MICHAELA CAMILLA CALINLIN CABARLE - ID: 5ea9a83991b2a73afa771794"
click at [759, 18] on input "text" at bounding box center [801, 23] width 138 height 28
paste input "MSP64f798aba33c926"
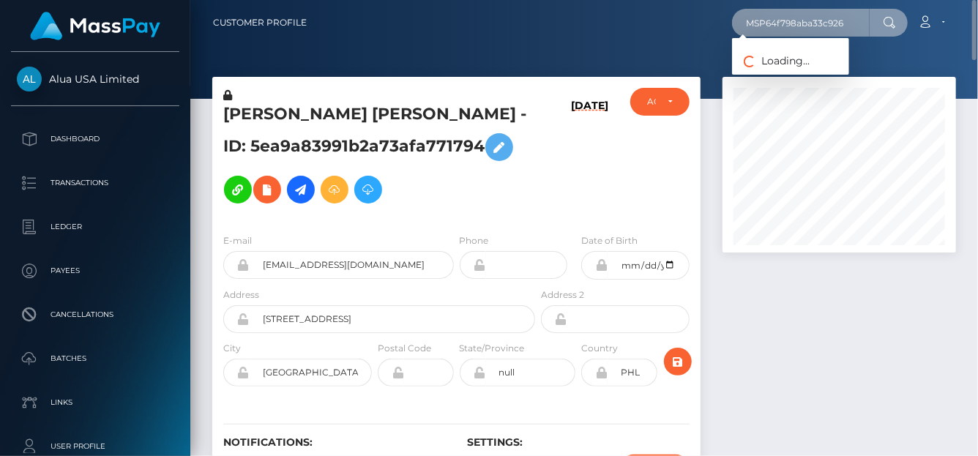
type input "MSP64f798aba33c926"
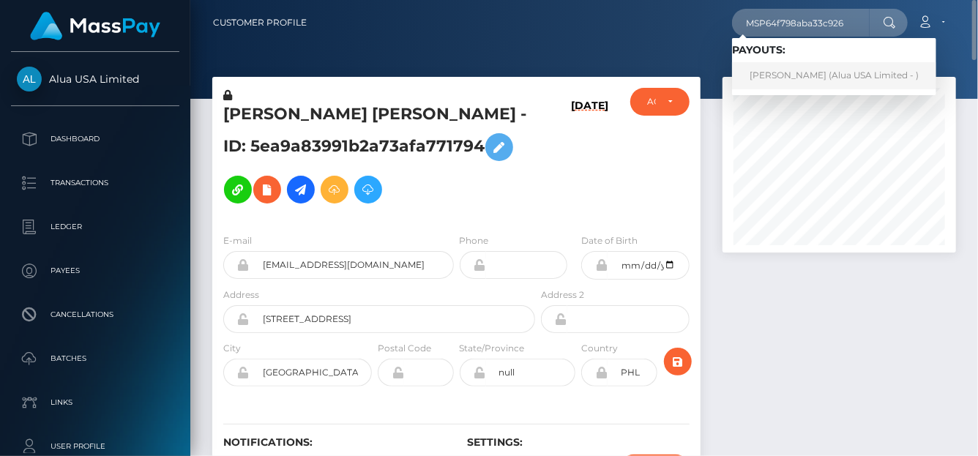
click at [763, 67] on link "Allysa Jane Malachico (Alua USA Limited - )" at bounding box center [834, 75] width 204 height 27
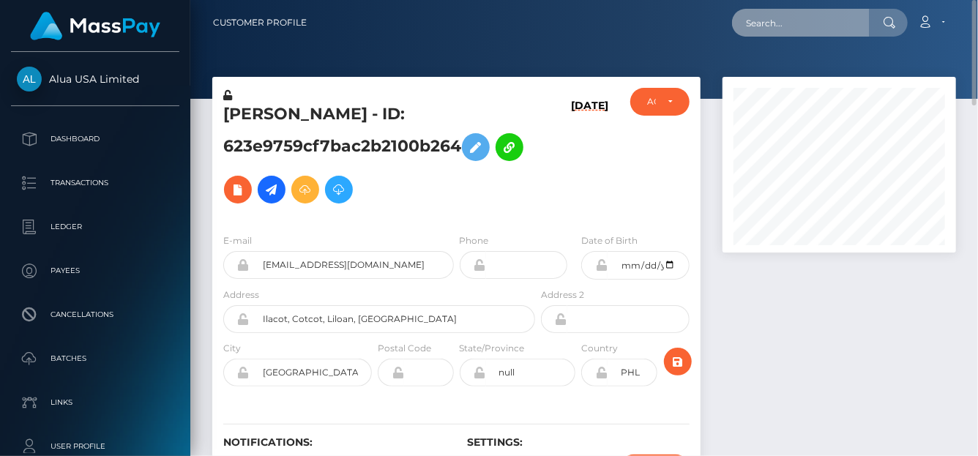
drag, startPoint x: 747, startPoint y: 34, endPoint x: 756, endPoint y: 31, distance: 9.3
click at [751, 34] on input "text" at bounding box center [801, 23] width 138 height 28
paste input "MSP43d604e53d8d452"
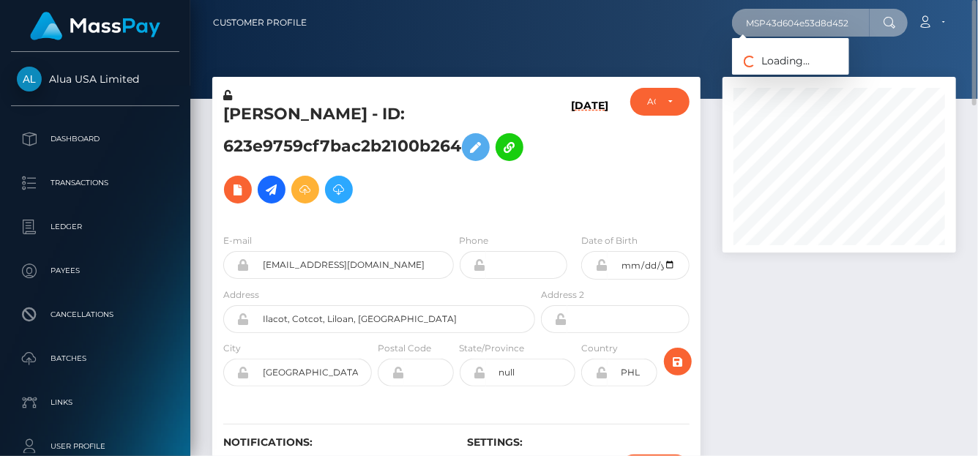
type input "MSP43d604e53d8d452"
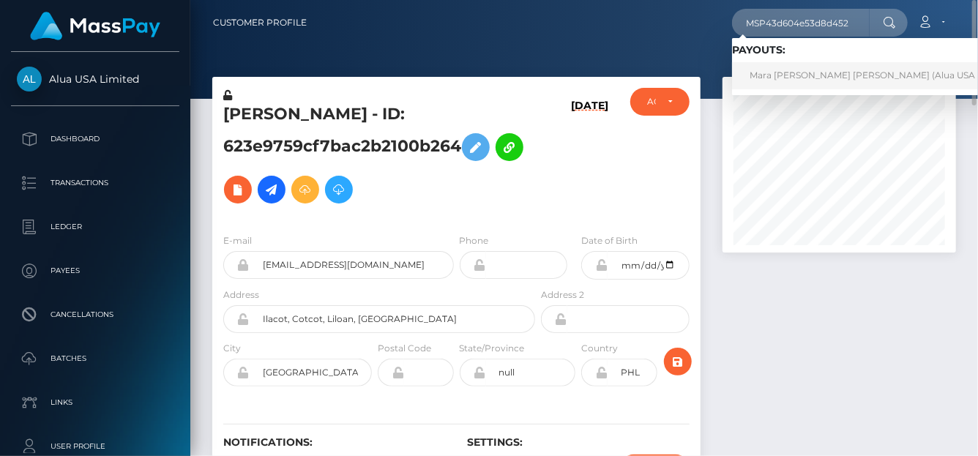
click at [768, 74] on link "Mara Bella Tan Hermosura (Alua USA Limited - )" at bounding box center [885, 75] width 307 height 27
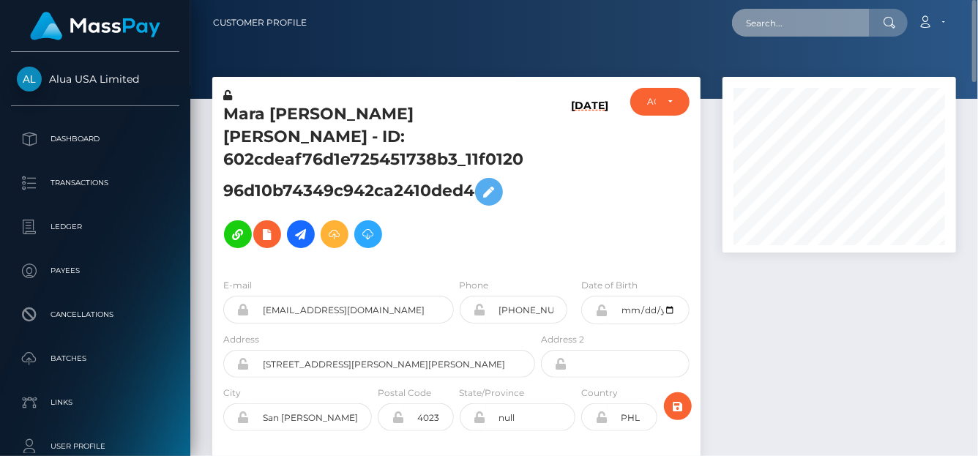
click at [777, 20] on input "text" at bounding box center [801, 23] width 138 height 28
paste input "MSPc3b32907c536065"
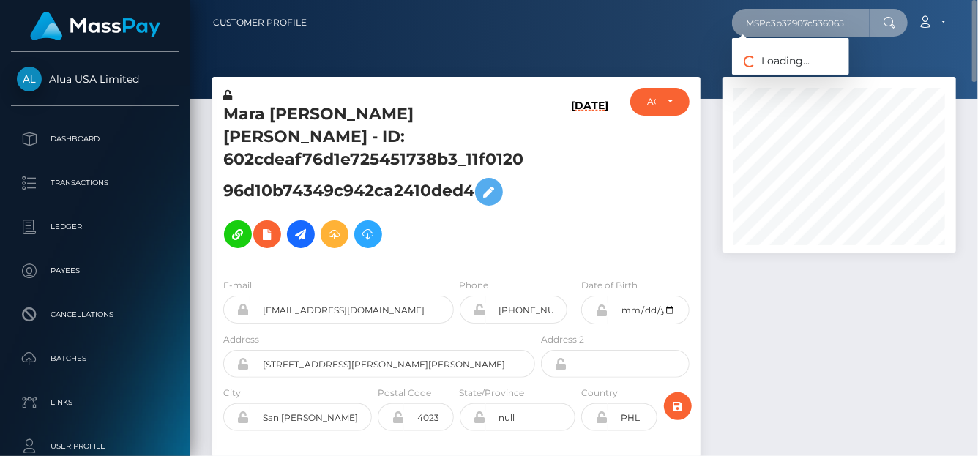
type input "MSPc3b32907c536065"
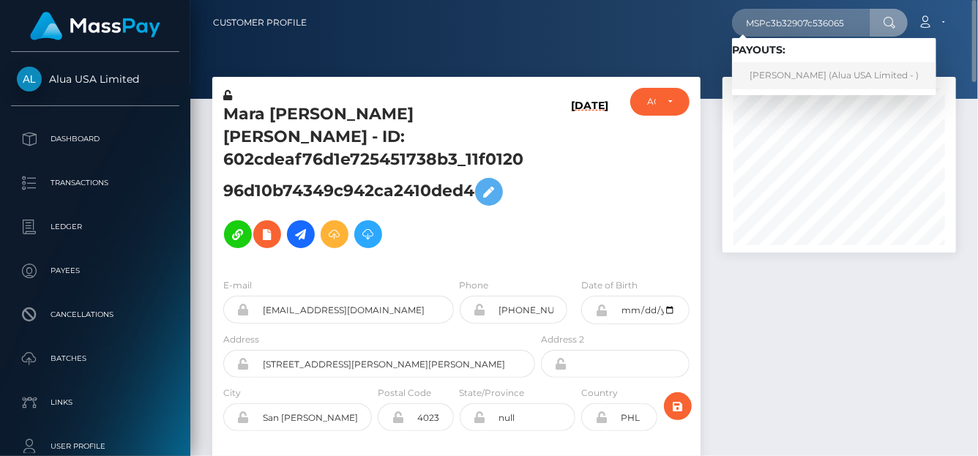
click at [782, 65] on link "[PERSON_NAME] (Alua USA Limited - )" at bounding box center [834, 75] width 204 height 27
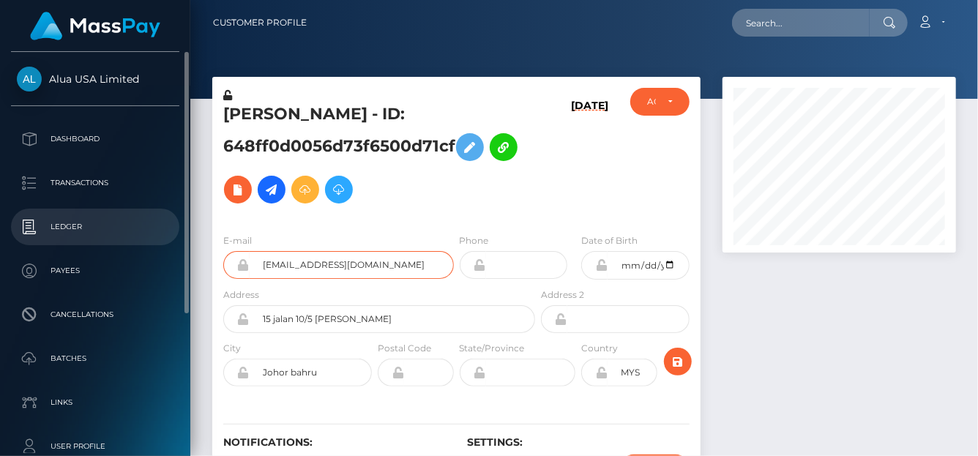
drag, startPoint x: 446, startPoint y: 271, endPoint x: 154, endPoint y: 238, distance: 294.6
click at [154, 239] on div "Alua USA Limited Dashboard Transactions Ledger Payees Cancellations" at bounding box center [489, 228] width 978 height 456
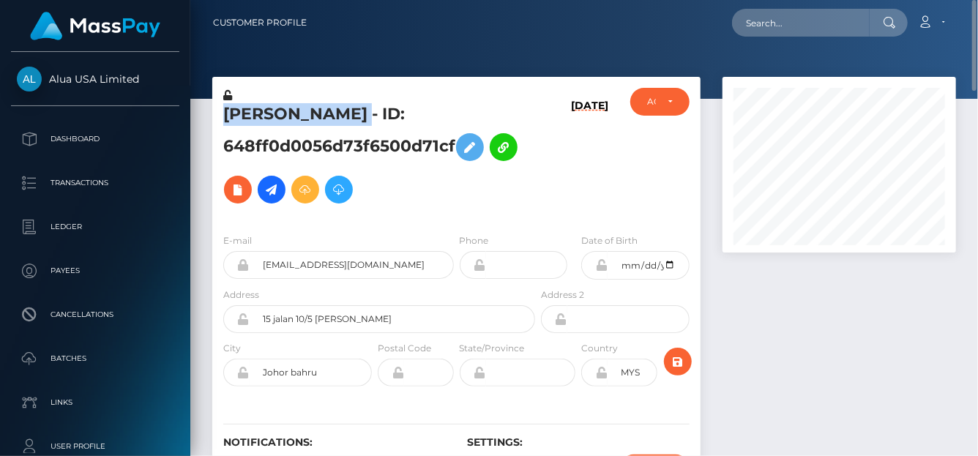
drag, startPoint x: 394, startPoint y: 112, endPoint x: 226, endPoint y: 105, distance: 167.7
click at [225, 106] on h5 "Mary lin xena Sarcon - ID: 648ff0d0056d73f6500d71cf" at bounding box center [375, 157] width 304 height 108
copy h5 "Mary lin xena Sarcon"
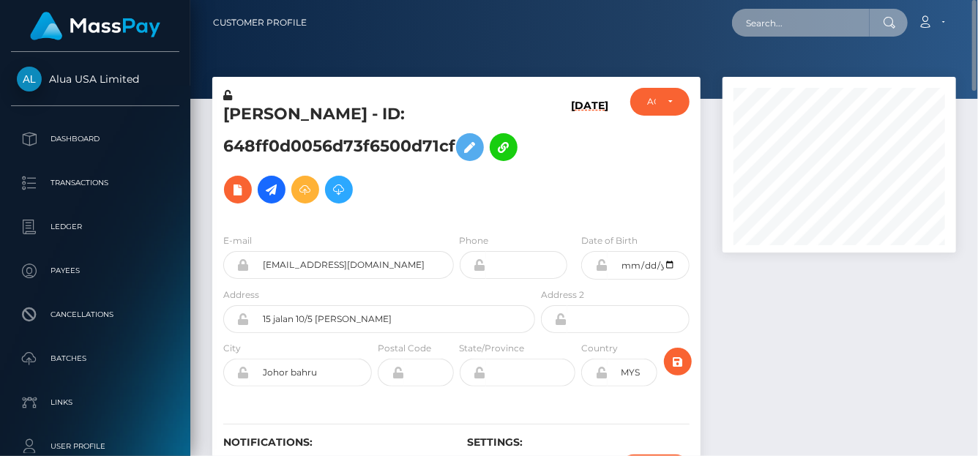
click at [774, 26] on input "text" at bounding box center [801, 23] width 138 height 28
paste input "MSP63d9214df7bd17b"
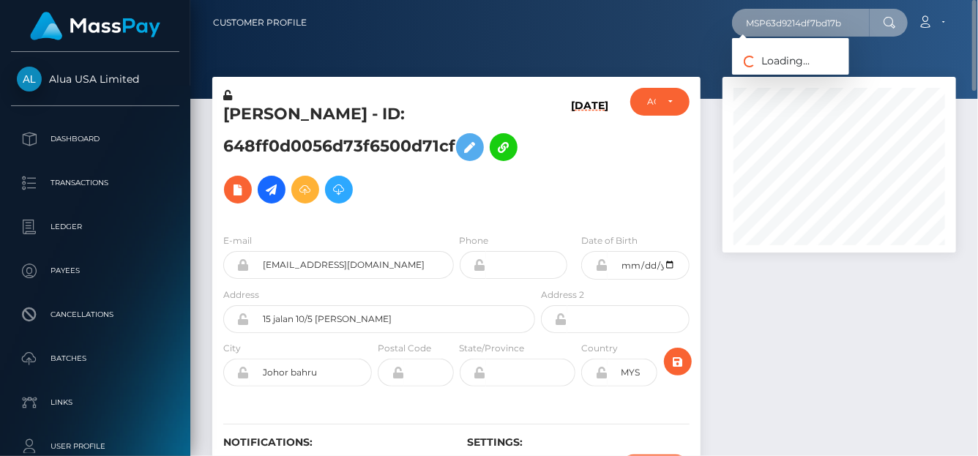
type input "MSP63d9214df7bd17b"
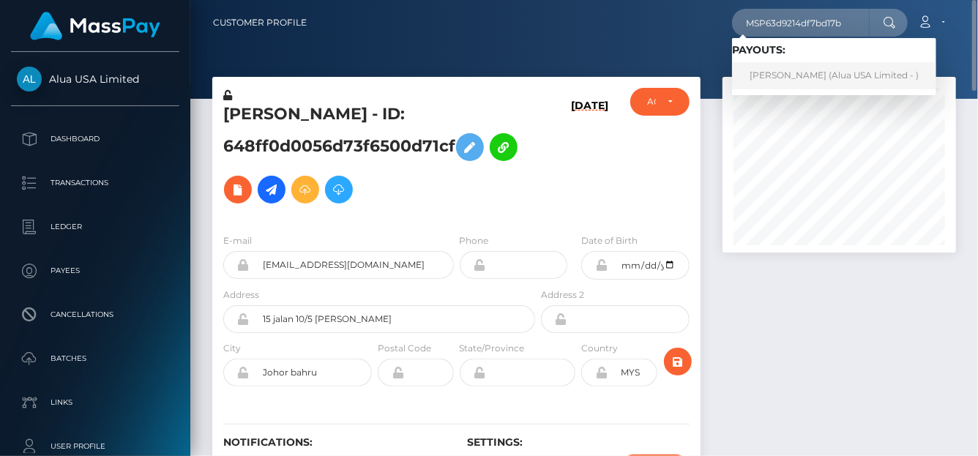
click at [796, 67] on link "Trisha Bani (Alua USA Limited - )" at bounding box center [834, 75] width 204 height 27
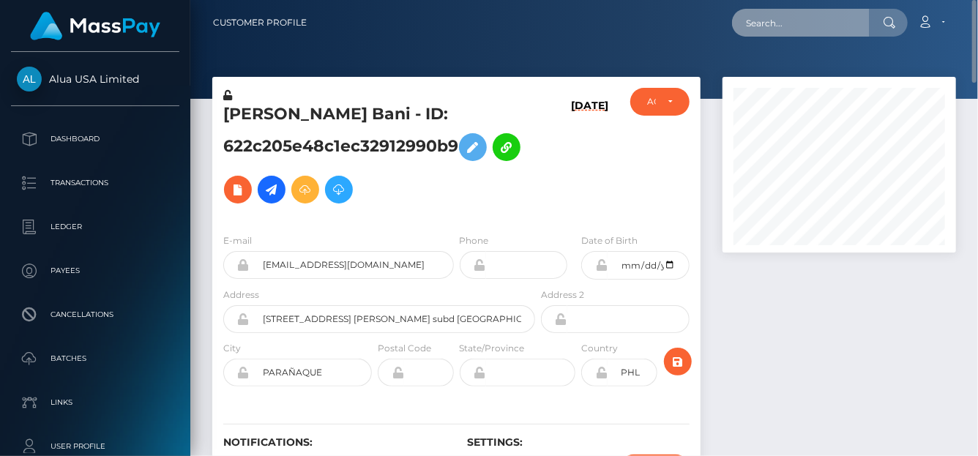
click at [790, 23] on input "text" at bounding box center [801, 23] width 138 height 28
paste input "MSP73345f3af02db71"
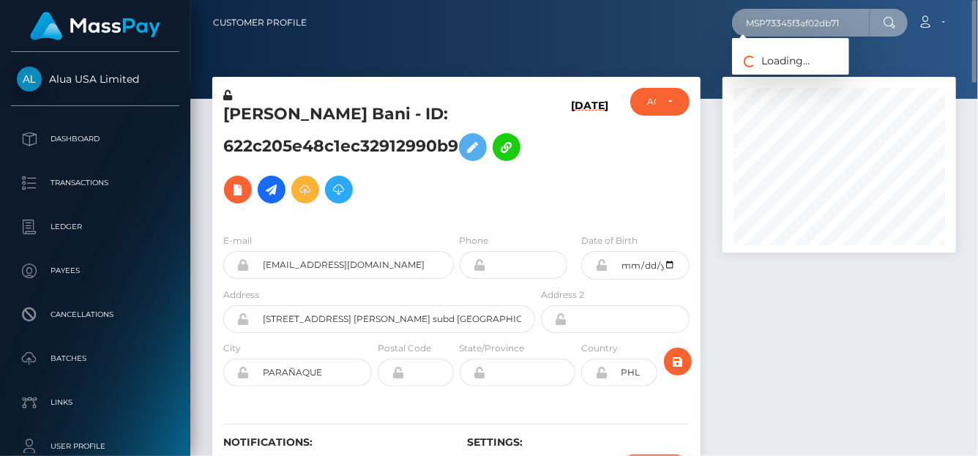
type input "MSP73345f3af02db71"
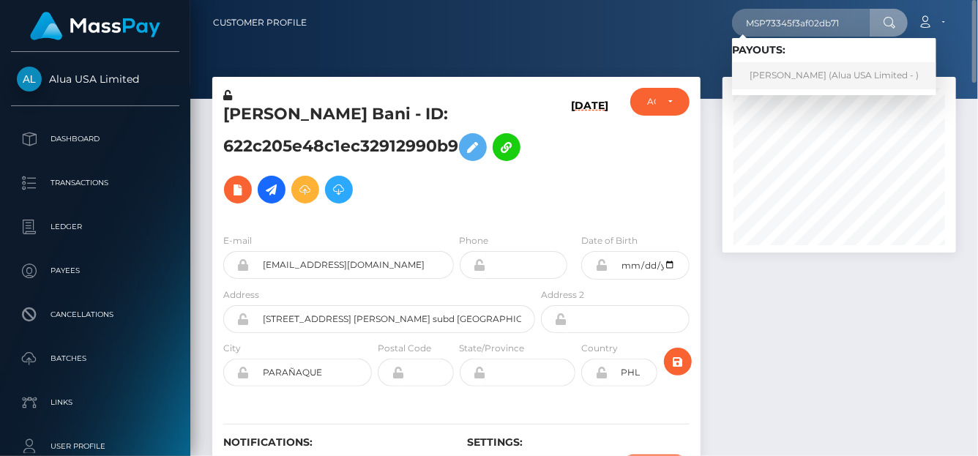
drag, startPoint x: 787, startPoint y: 72, endPoint x: 785, endPoint y: 81, distance: 8.9
click at [785, 81] on link "Missy Salarde (Alua USA Limited - )" at bounding box center [834, 75] width 204 height 27
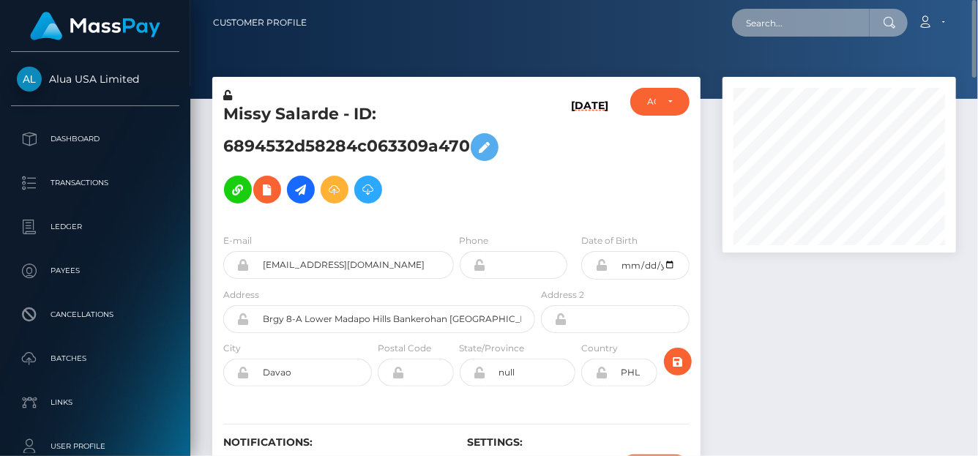
click at [769, 31] on input "text" at bounding box center [801, 23] width 138 height 28
paste input "MSP8c21411044497d7"
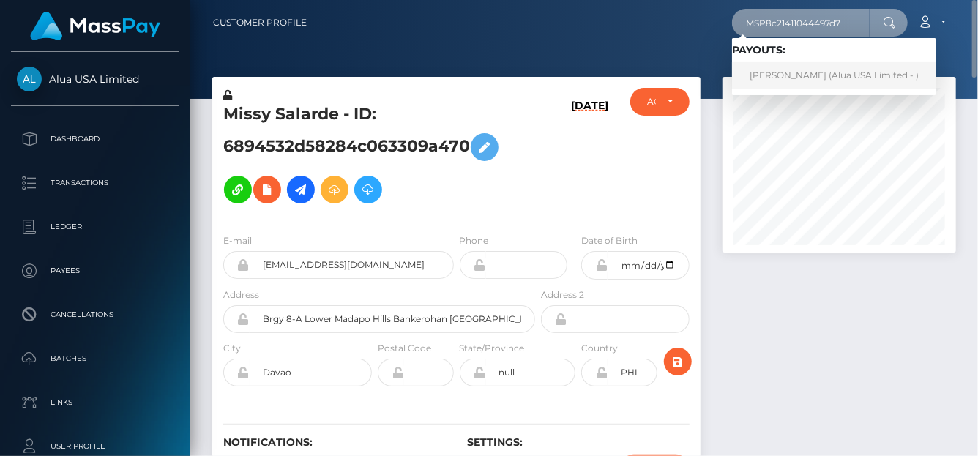
type input "MSP8c21411044497d7"
click at [764, 70] on link "Mary lin xena Sarcon (Alua USA Limited - )" at bounding box center [834, 75] width 204 height 27
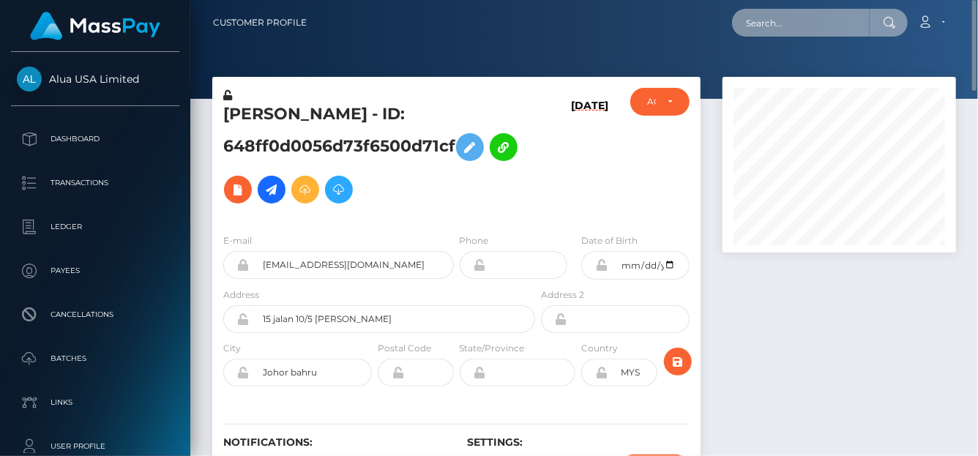
click at [801, 12] on input "text" at bounding box center [801, 23] width 138 height 28
click at [801, 24] on input "text" at bounding box center [801, 23] width 138 height 28
paste input "MSP6f8823598107c91"
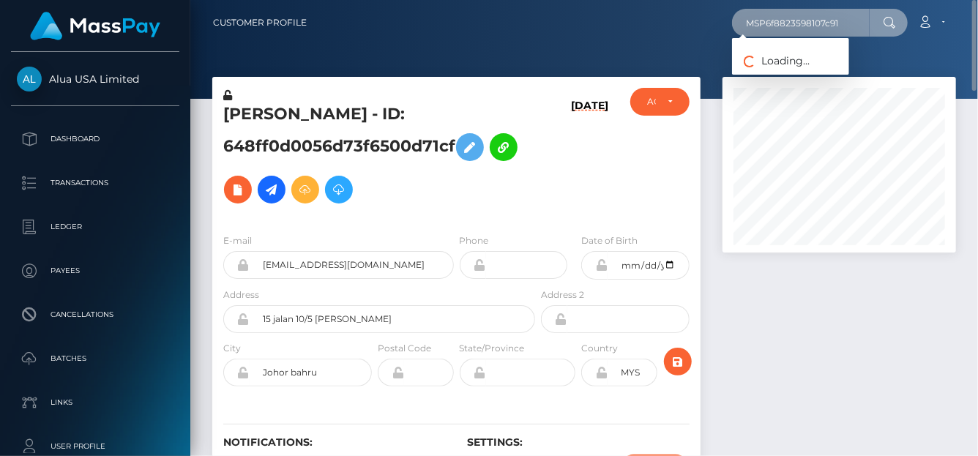
type input "MSP6f8823598107c91"
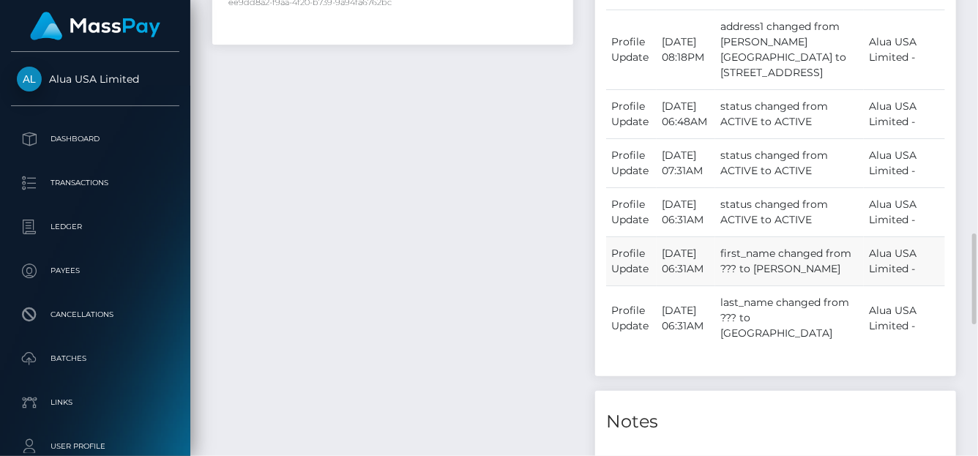
scroll to position [806, 0]
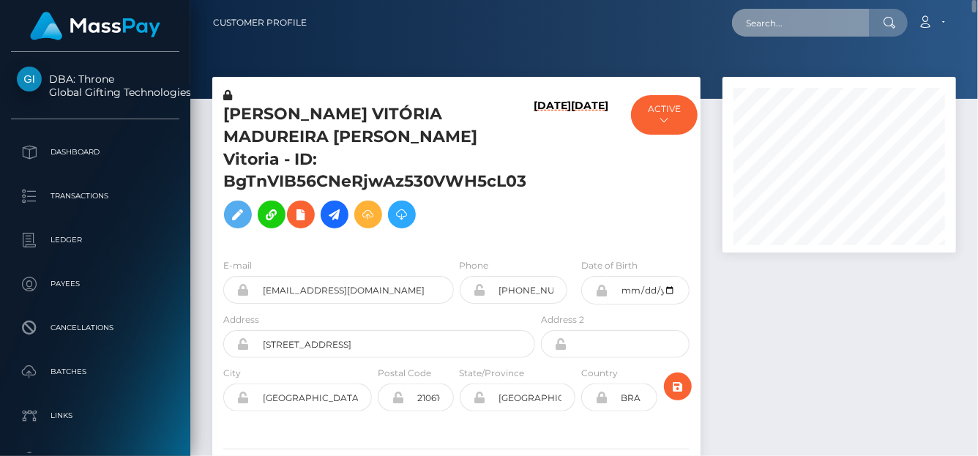
click at [777, 15] on input "text" at bounding box center [801, 23] width 138 height 28
paste input "MSP1ef029d56909ed6"
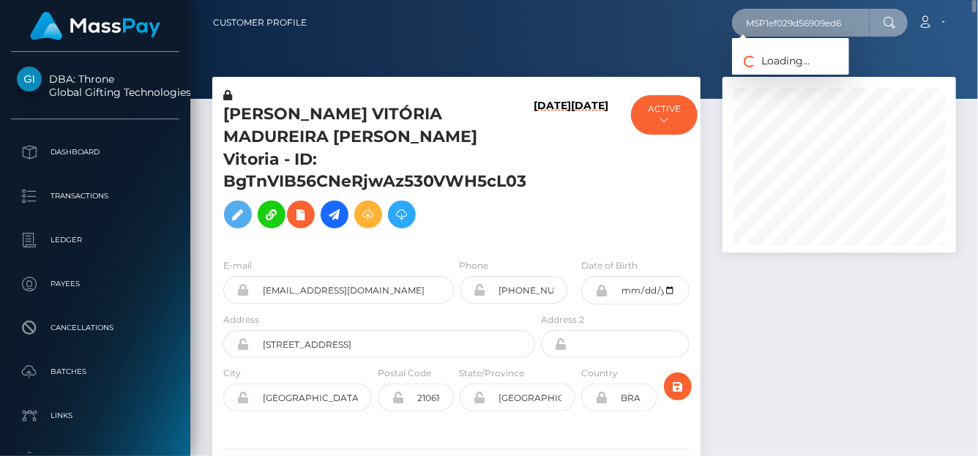
type input "MSP1ef029d56909ed6"
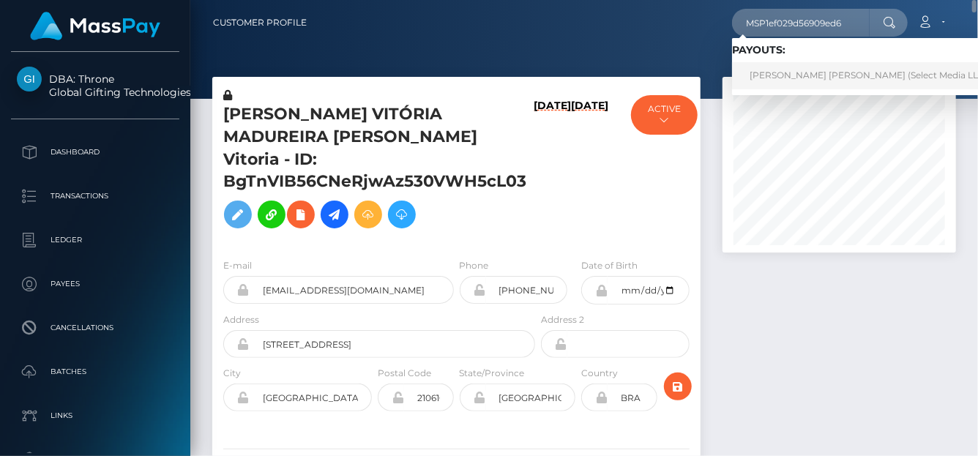
click at [788, 81] on link "Luisa fernanda Murillo garcia (Select Media LLC - )" at bounding box center [872, 75] width 281 height 27
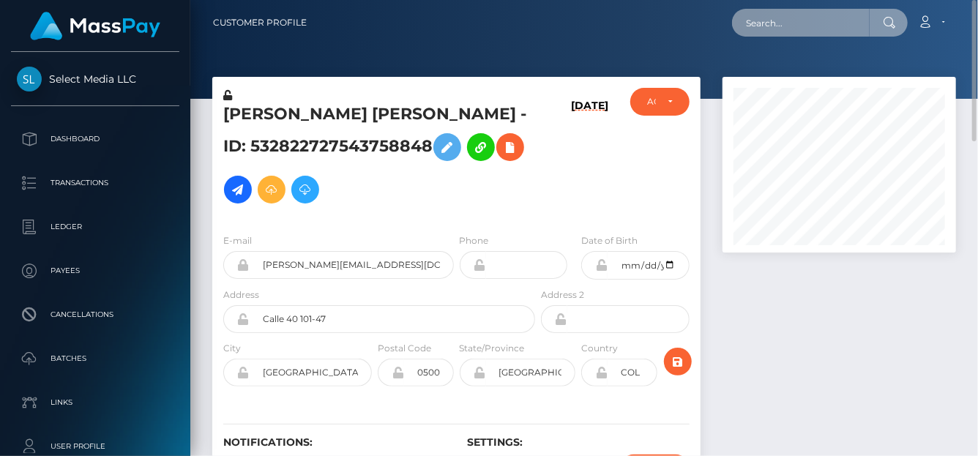
click at [793, 20] on input "text" at bounding box center [801, 23] width 138 height 28
paste input "MSP1ad37a1c003f79d"
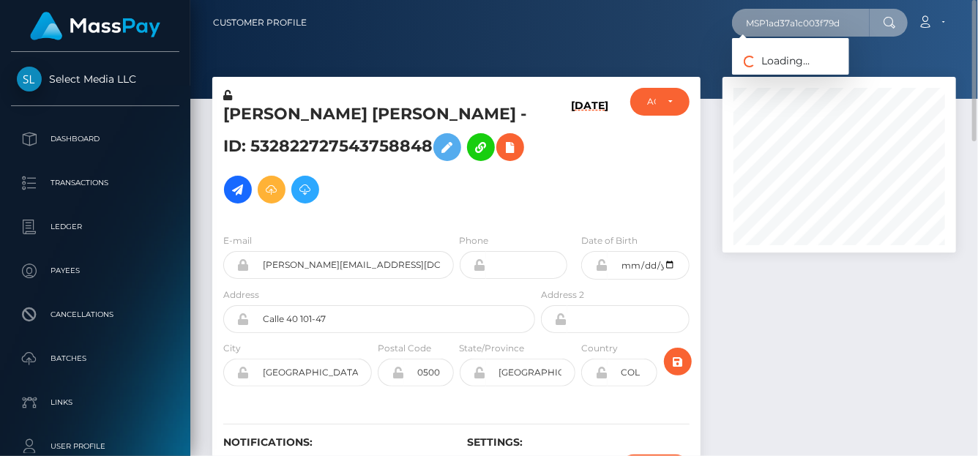
type input "MSP1ad37a1c003f79d"
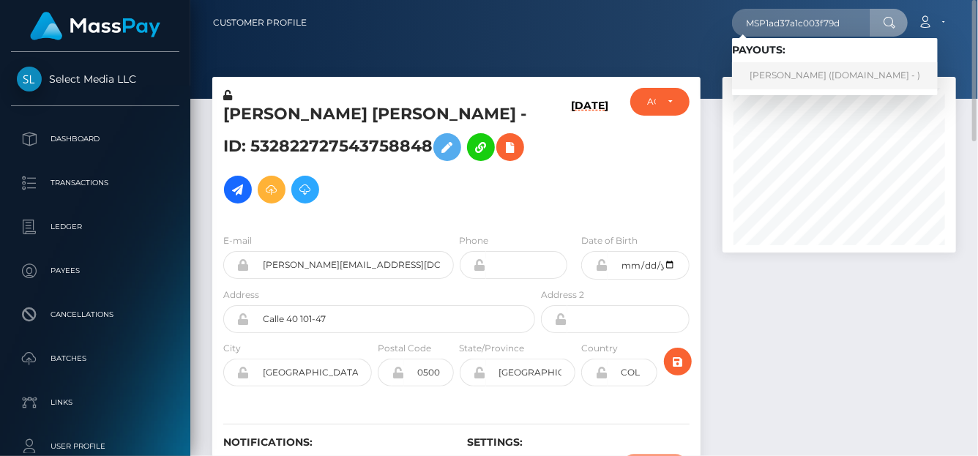
click at [773, 73] on link "Zeynep Acar (Skin.Land - )" at bounding box center [835, 75] width 206 height 27
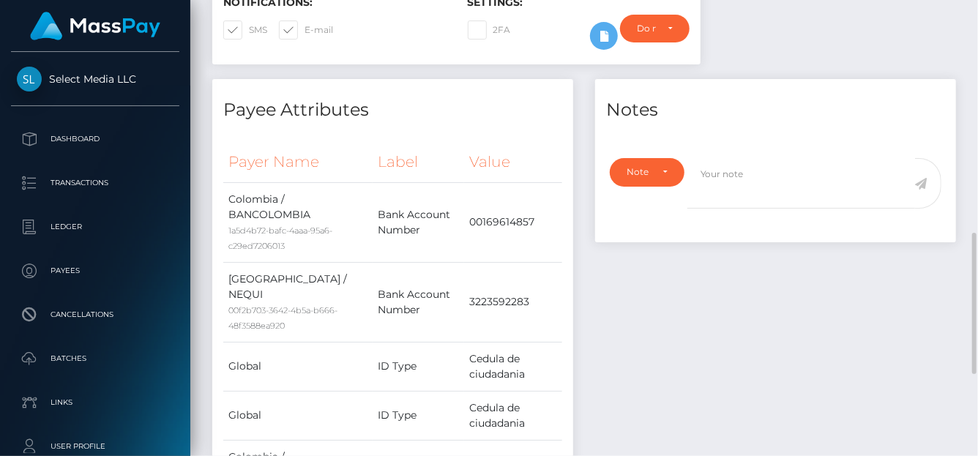
scroll to position [513, 0]
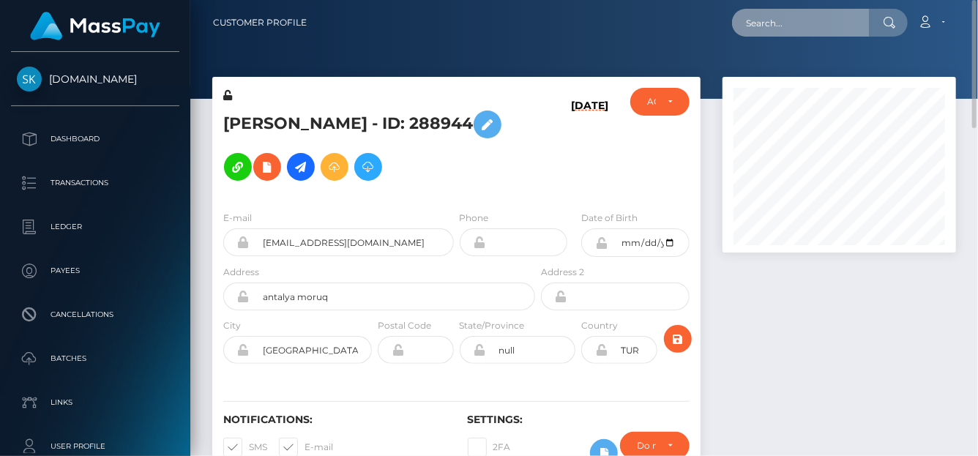
click at [769, 20] on input "text" at bounding box center [801, 23] width 138 height 28
paste input "MSPed2d8167fbd1034"
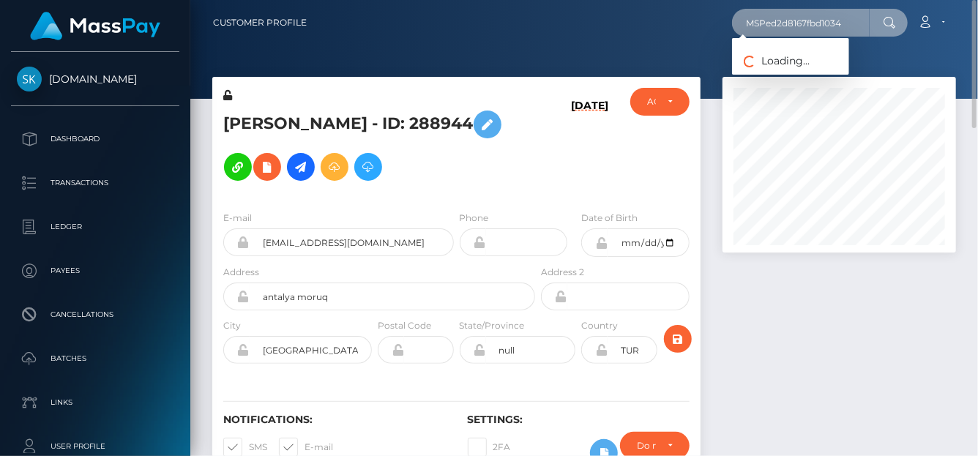
type input "MSPed2d8167fbd1034"
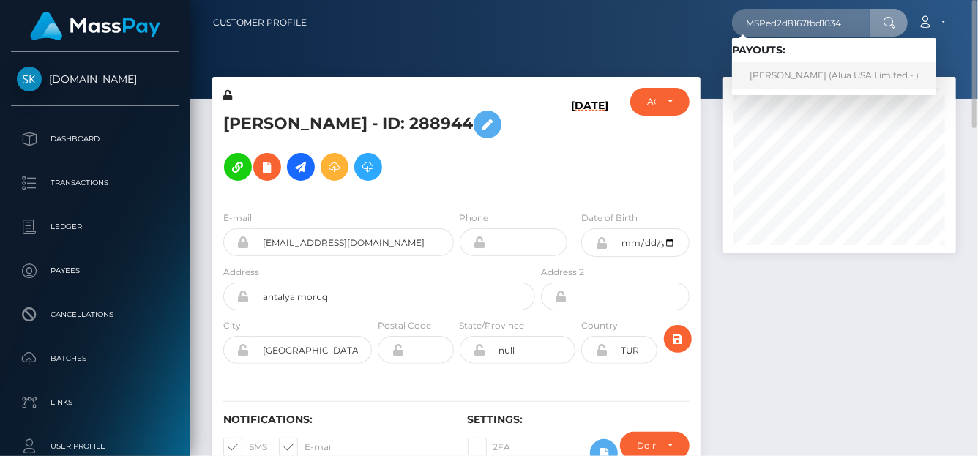
click at [789, 83] on link "[PERSON_NAME] (Alua USA Limited - )" at bounding box center [834, 75] width 204 height 27
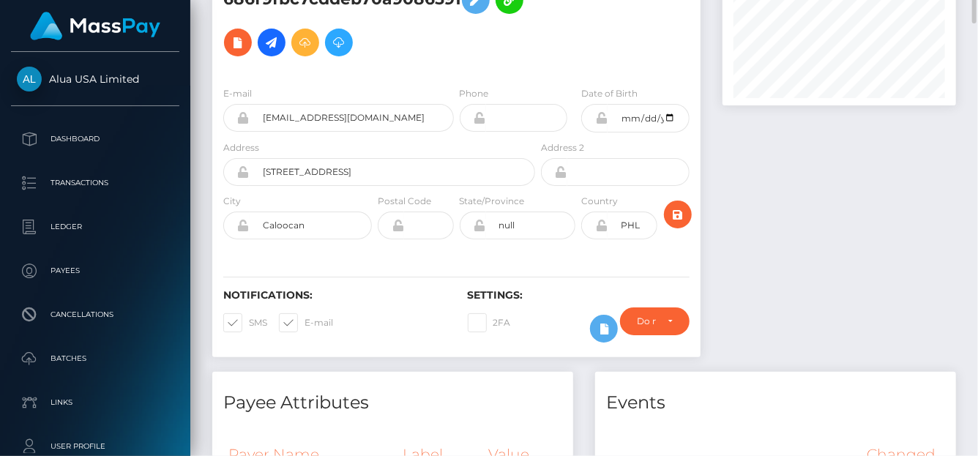
scroll to position [73, 0]
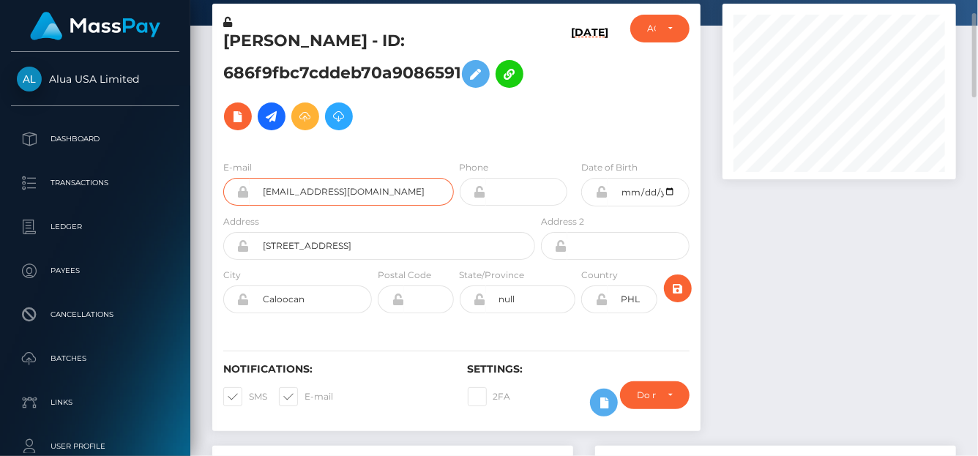
drag, startPoint x: 448, startPoint y: 187, endPoint x: 239, endPoint y: 163, distance: 210.6
click at [239, 163] on div "E-mail 686f9fbc7cddeb70a9086591@alua.com" at bounding box center [338, 183] width 231 height 46
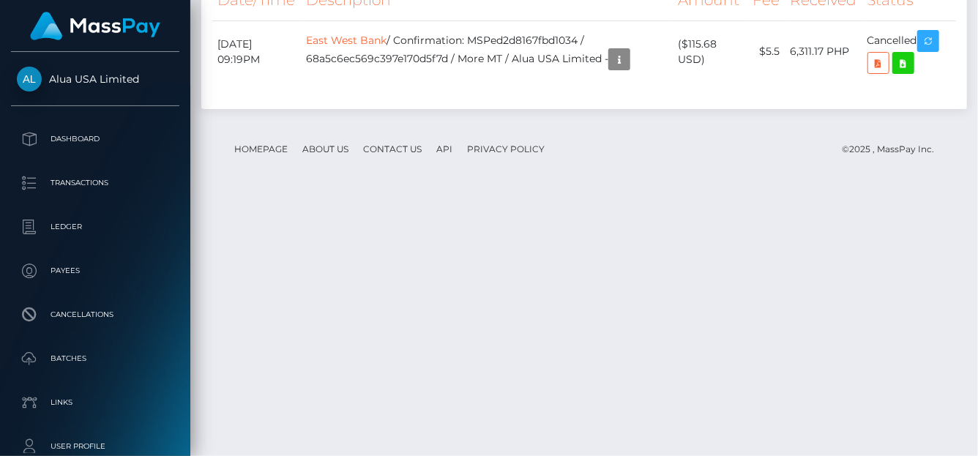
scroll to position [2007, 0]
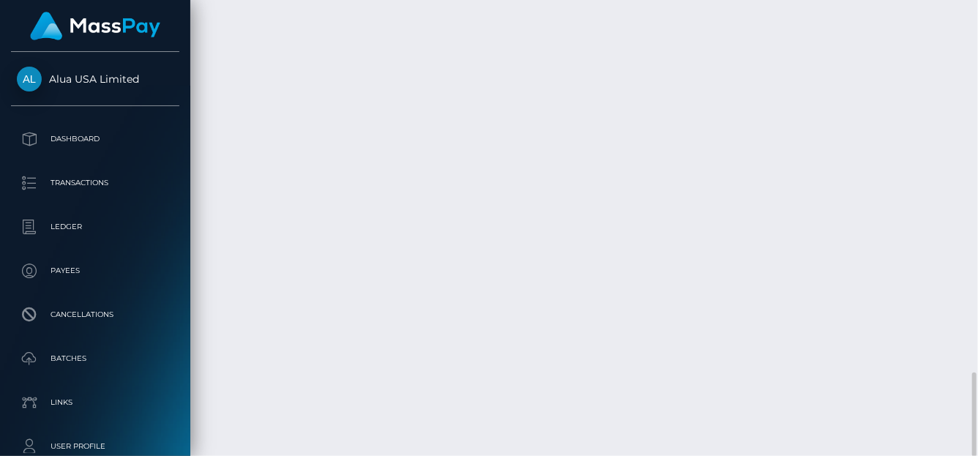
drag, startPoint x: 414, startPoint y: 299, endPoint x: 470, endPoint y: 309, distance: 56.4
copy td "Confirmation: MSPed2d8167fbd1034 / 68a5c6ec569c397e170d5f7d"
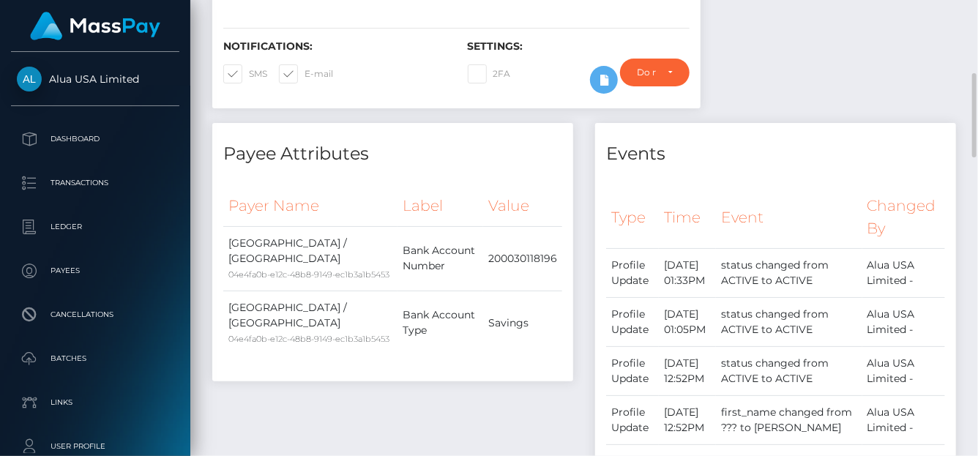
scroll to position [0, 0]
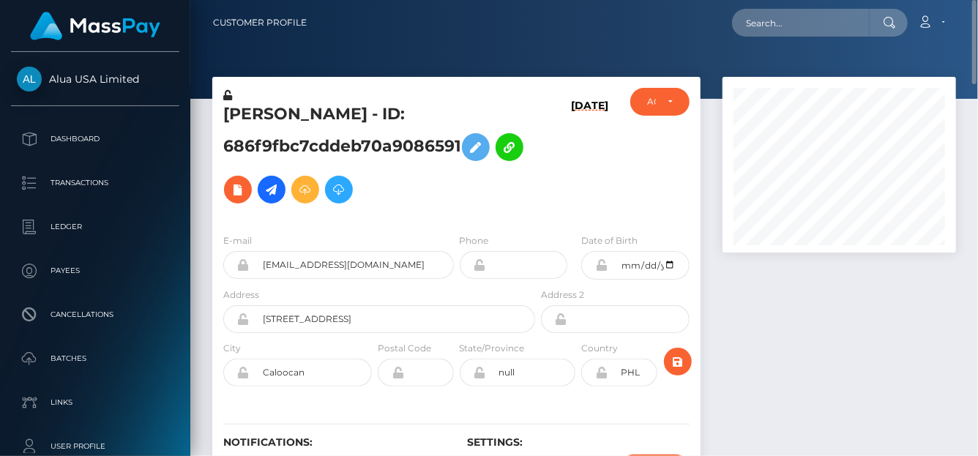
drag, startPoint x: 220, startPoint y: 113, endPoint x: 458, endPoint y: 133, distance: 238.7
click at [458, 133] on div "Jacqueline Diego - ID: 686f9fbc7cddeb70a9086591" at bounding box center [375, 155] width 326 height 134
copy h5 "Jacqueline Diego - ID: 686f9fbc7cddeb70a9086591"
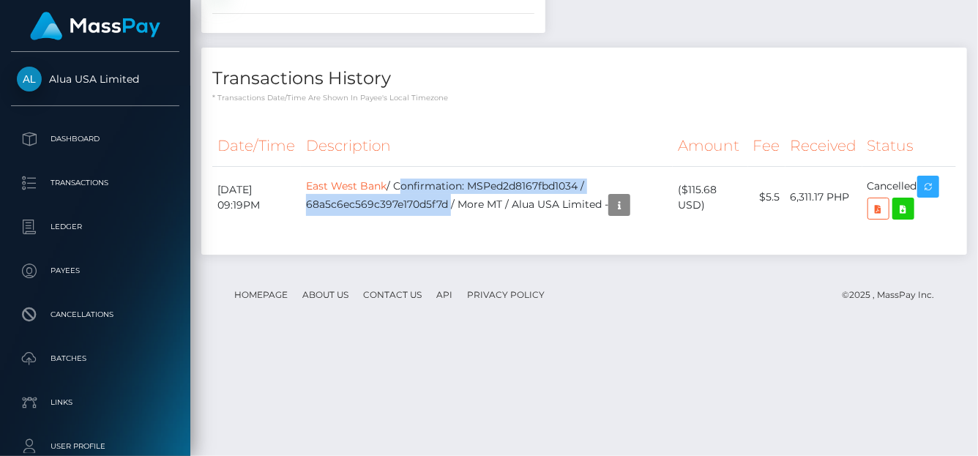
scroll to position [2007, 0]
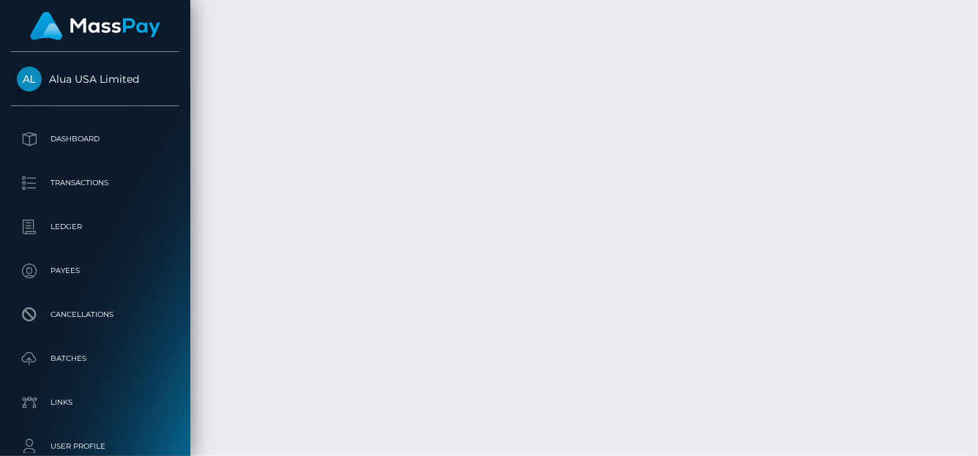
click at [638, 321] on body "Alua USA Limited Dashboard Transactions Ledger Payees Cancellations" at bounding box center [489, 228] width 978 height 456
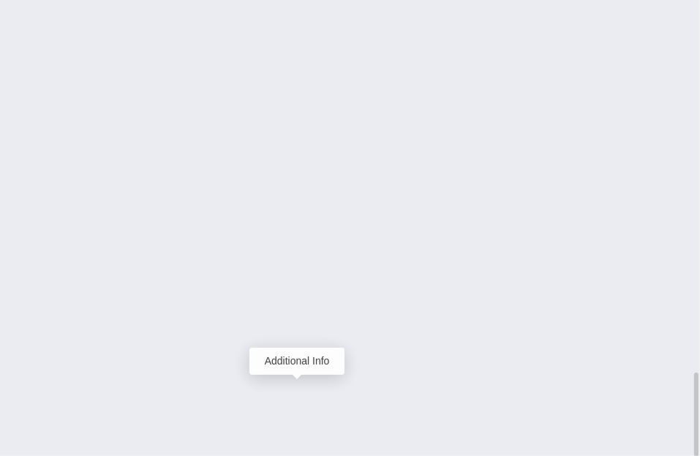
scroll to position [176, 203]
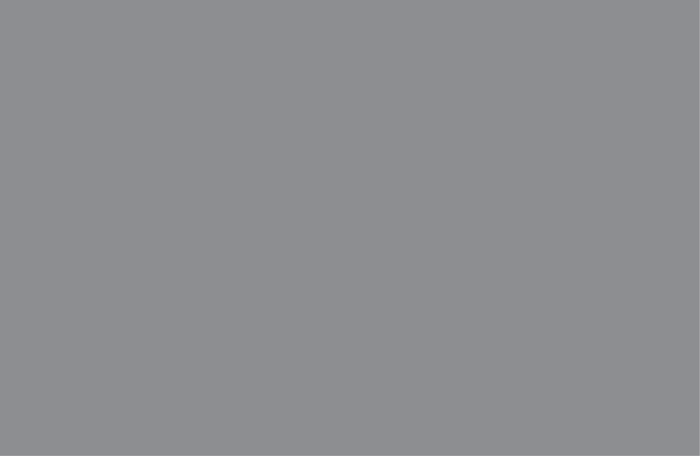
scroll to position [0, 0]
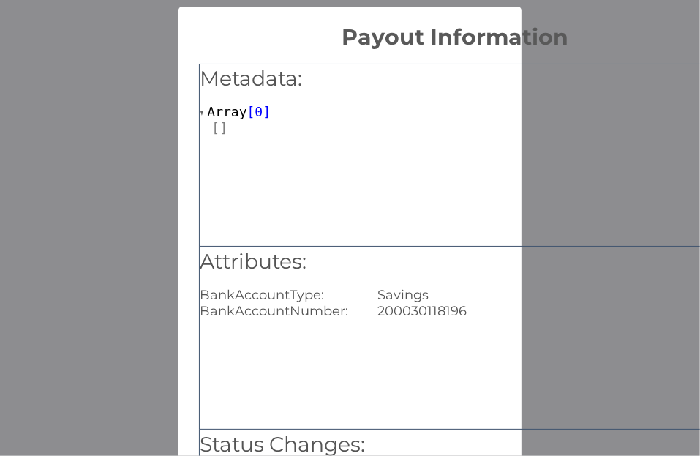
click at [192, 341] on div "Metadata: Array [ 0 ] Attributes: BankAccountType: Savings BankAccountNumber: 2…" at bounding box center [456, 334] width 555 height 566
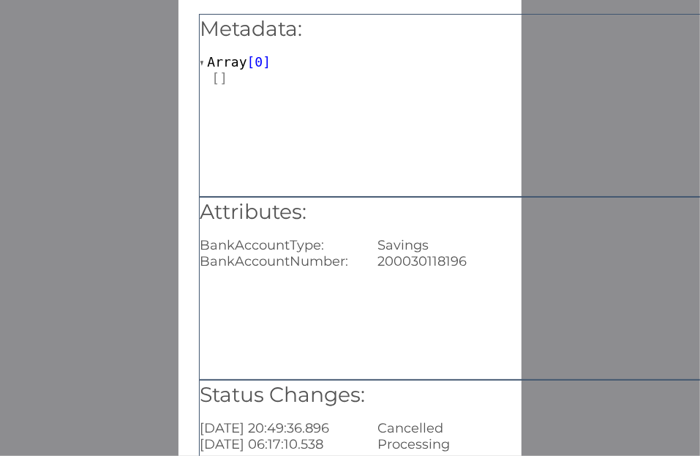
scroll to position [73, 0]
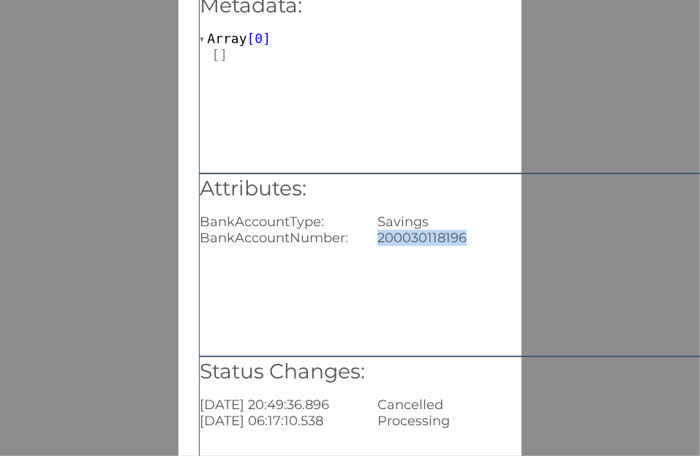
drag, startPoint x: 477, startPoint y: 244, endPoint x: 377, endPoint y: 246, distance: 100.3
click at [377, 246] on div "Attributes: BankAccountType: Savings BankAccountNumber: 200030118196" at bounding box center [455, 264] width 512 height 183
copy div "200030118196"
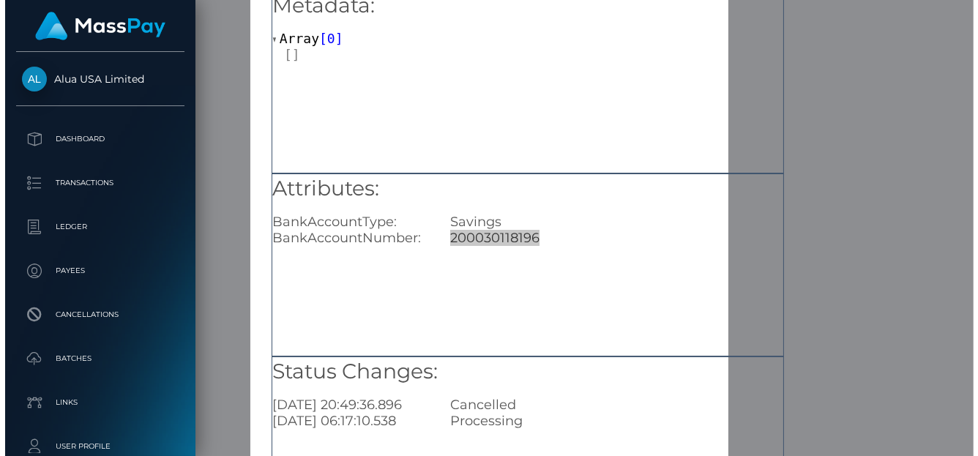
scroll to position [0, 0]
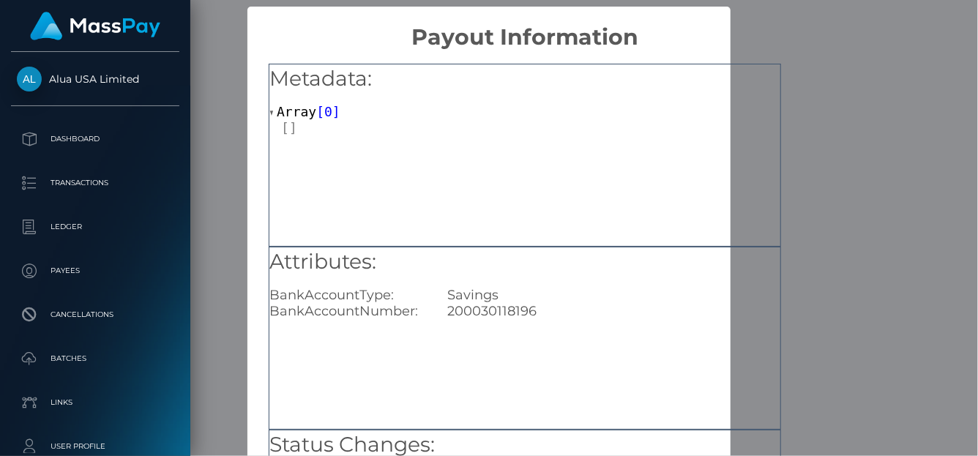
click at [923, 142] on div "× Payout Information Metadata: Array [ 0 ] Attributes: BankAccountType: Savings…" at bounding box center [489, 228] width 978 height 456
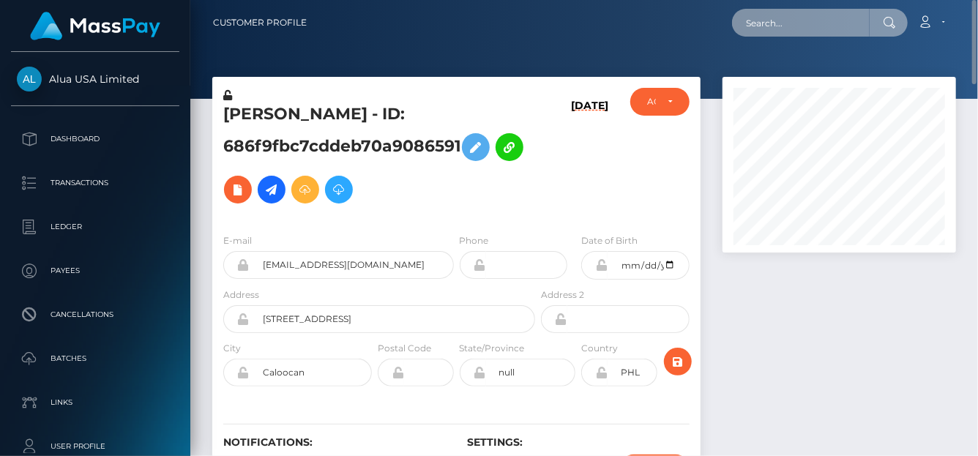
click at [761, 18] on input "text" at bounding box center [801, 23] width 138 height 28
paste input "MSP80afecea9465e8a"
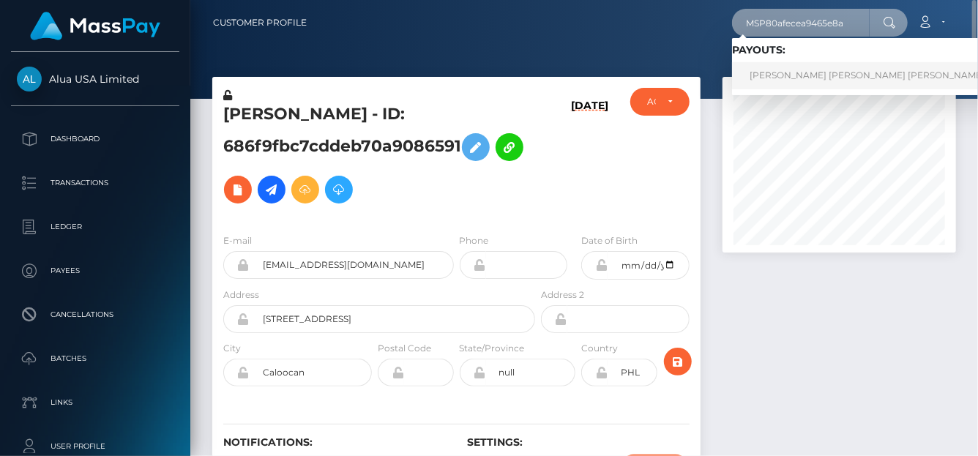
type input "MSP80afecea9465e8a"
click at [824, 74] on link "ANTONIA GISELLE ANDRADE PINTO (Unlockt.me - )" at bounding box center [914, 75] width 364 height 27
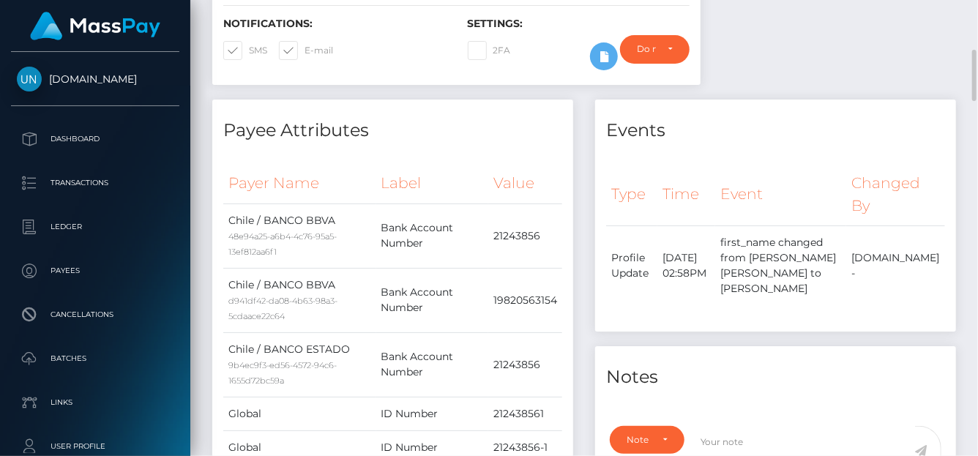
scroll to position [1, 0]
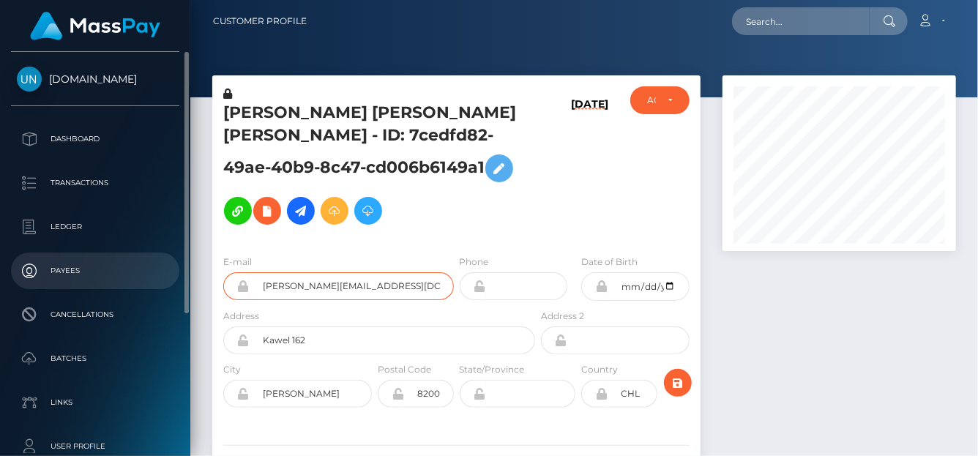
drag, startPoint x: 440, startPoint y: 284, endPoint x: 126, endPoint y: 287, distance: 314.0
click at [126, 287] on div "[DOMAIN_NAME] Dashboard Transactions Ledger Payees" at bounding box center [489, 228] width 978 height 456
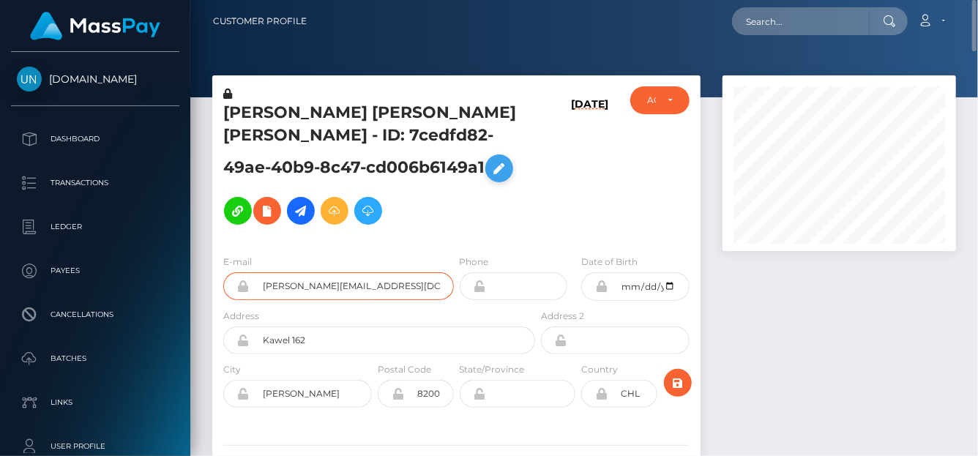
scroll to position [0, 0]
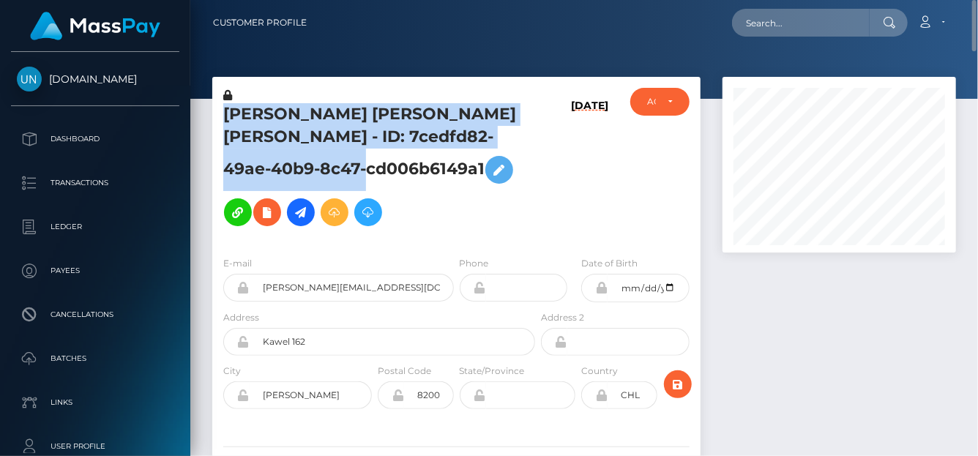
drag, startPoint x: 225, startPoint y: 113, endPoint x: 341, endPoint y: 157, distance: 124.0
click at [341, 157] on h5 "[PERSON_NAME] [PERSON_NAME] [PERSON_NAME] - ID: 7cedfd82-49ae-40b9-8c47-cd006b6…" at bounding box center [375, 168] width 304 height 130
copy h5 "[PERSON_NAME] [PERSON_NAME] [PERSON_NAME] - ID: 7cedfd82-49ae-40b9-8c47-cd006b6…"
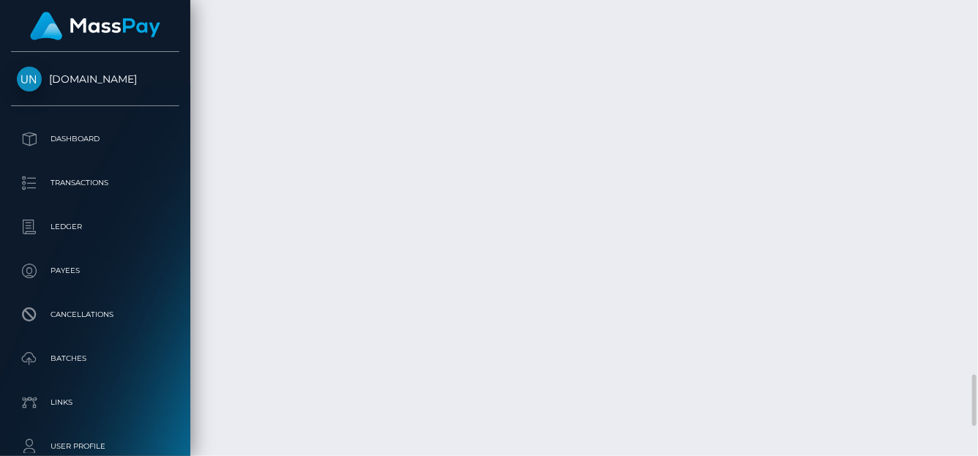
scroll to position [176, 233]
drag, startPoint x: 400, startPoint y: 203, endPoint x: 510, endPoint y: 222, distance: 111.4
copy td "Confirmation: MSP80afecea9465e8a / 7cedfd82-49ae-40b9-8c47-cd006b6149a1,[DATE]"
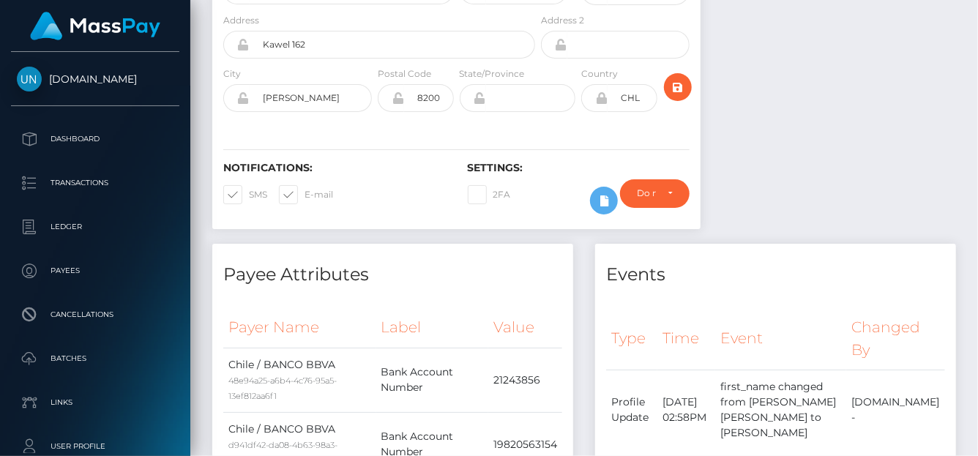
scroll to position [0, 0]
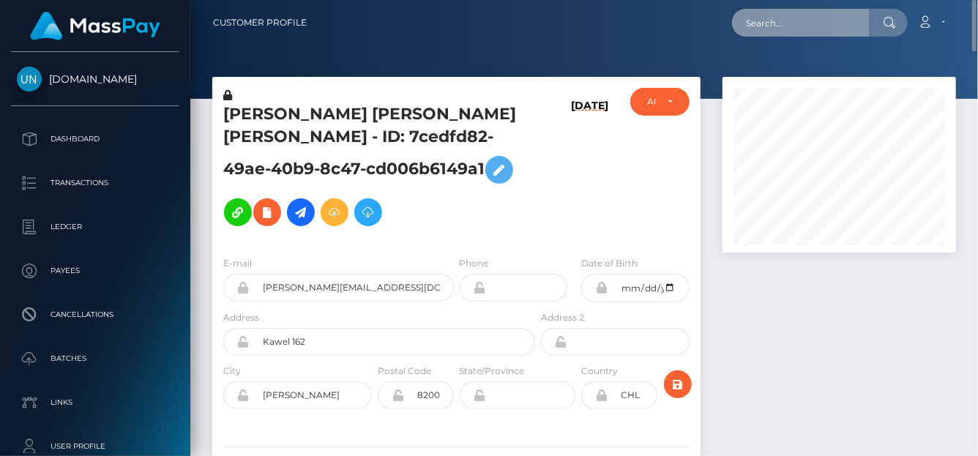
click at [753, 23] on input "text" at bounding box center [801, 23] width 138 height 28
paste input "MSPebb34fcc9732d11"
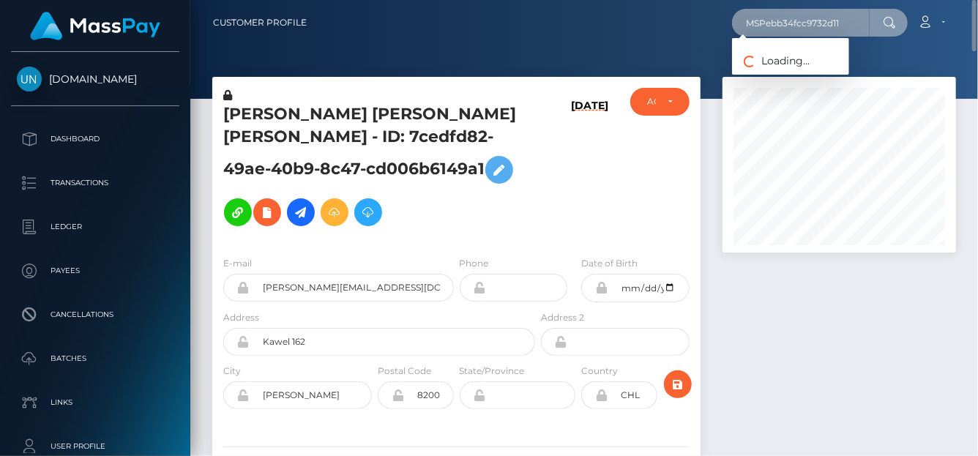
type input "MSPebb34fcc9732d11"
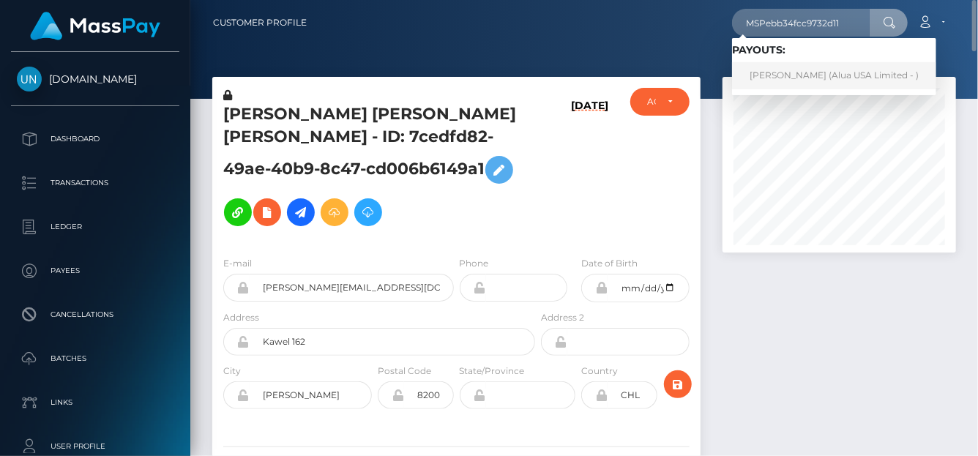
click at [767, 72] on link "[PERSON_NAME] (Alua USA Limited - )" at bounding box center [834, 75] width 204 height 27
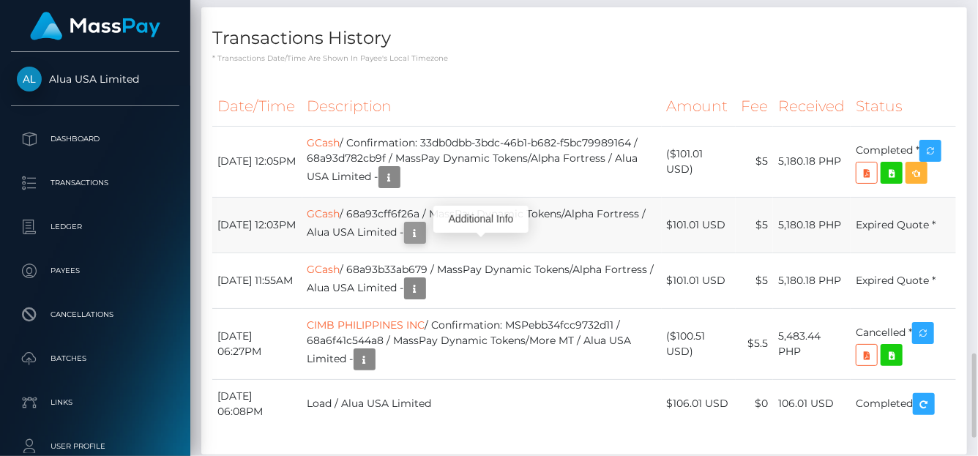
scroll to position [176, 233]
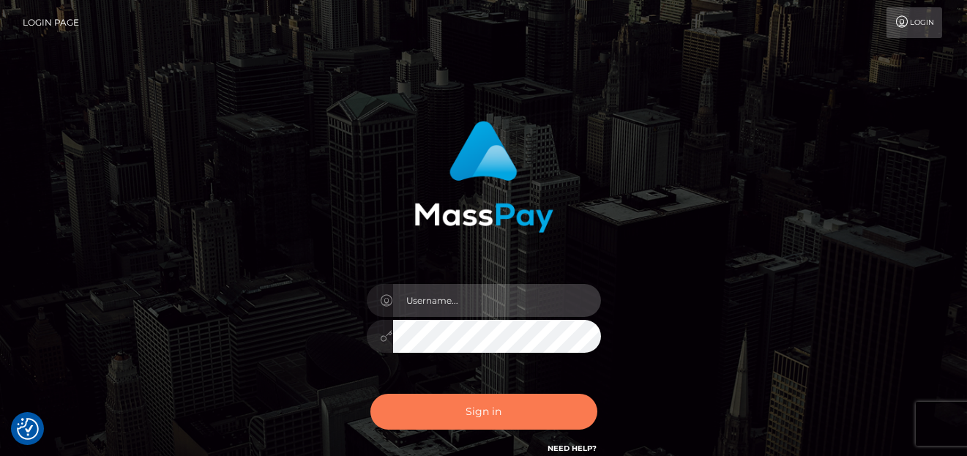
type input "[PERSON_NAME]"
click at [482, 411] on button "Sign in" at bounding box center [483, 412] width 227 height 36
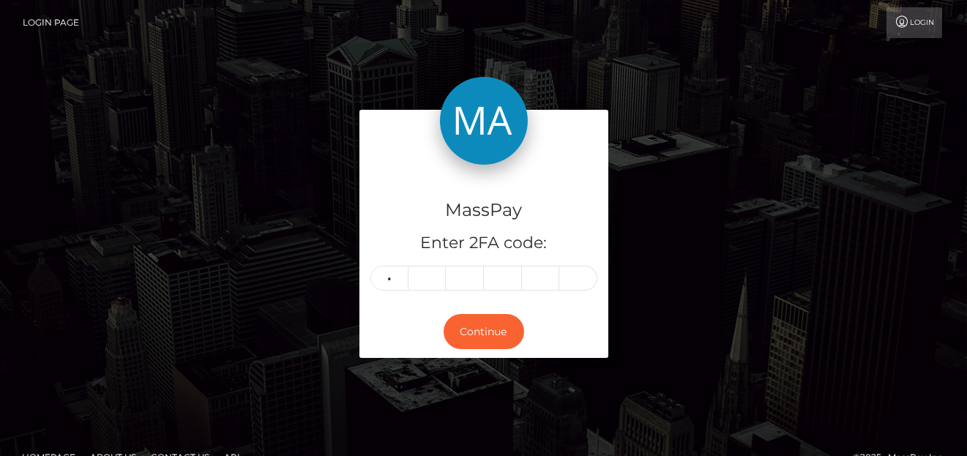
type input "8"
type input "4"
type input "3"
type input "8"
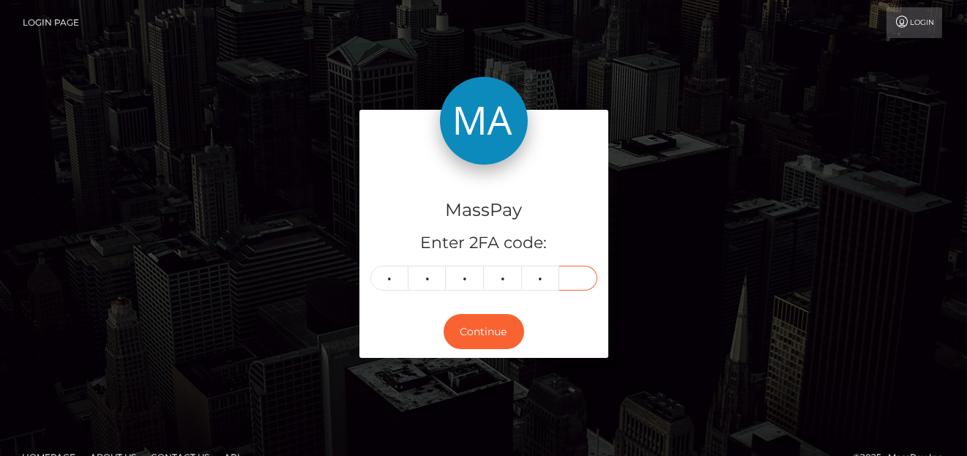
type input "5"
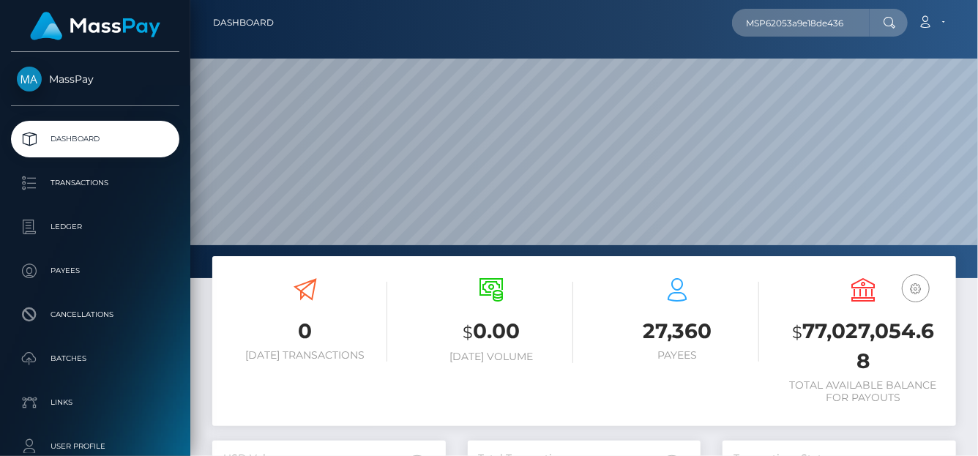
scroll to position [259, 233]
type input "MSP62053a9e18de436"
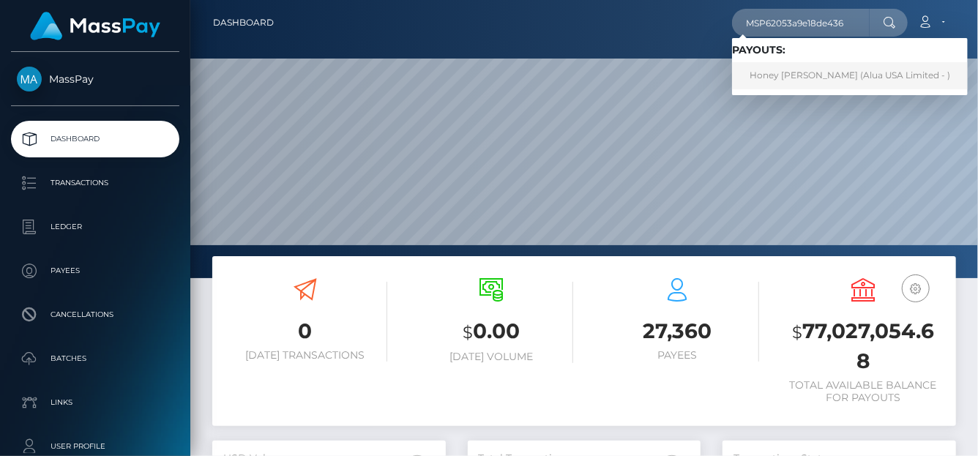
click at [770, 79] on link "Honey [PERSON_NAME] (Alua USA Limited - )" at bounding box center [850, 75] width 236 height 27
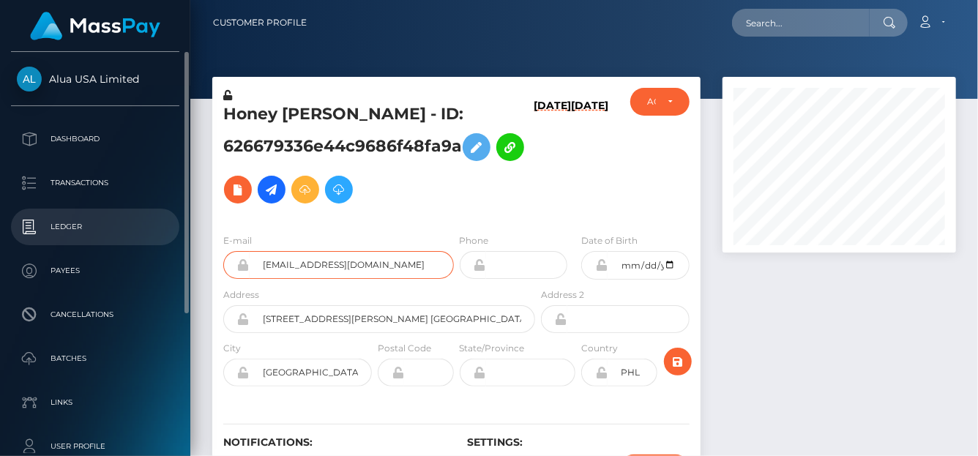
drag, startPoint x: 438, startPoint y: 264, endPoint x: 164, endPoint y: 236, distance: 275.2
click at [164, 236] on div "Alua USA Limited Dashboard Transactions Ledger Payees Cancellations" at bounding box center [489, 228] width 978 height 456
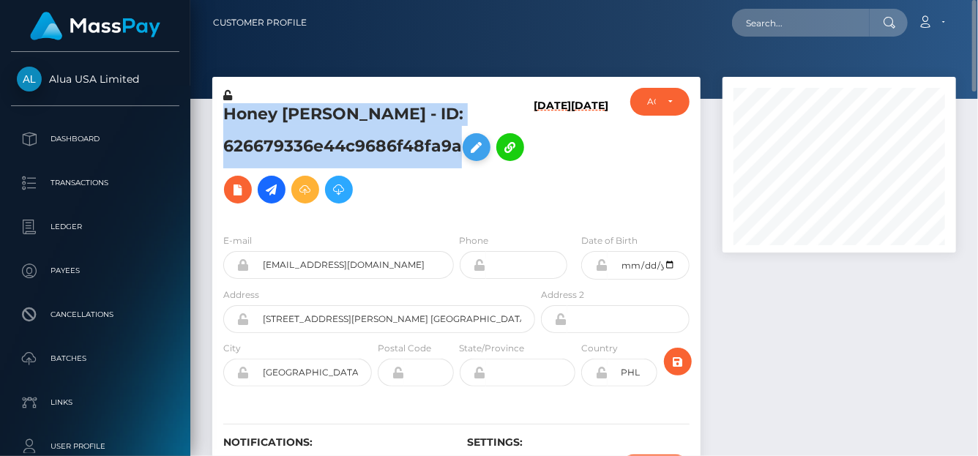
drag, startPoint x: 222, startPoint y: 119, endPoint x: 475, endPoint y: 146, distance: 254.7
click at [479, 143] on div "Honey Grace Bolotano - ID: 626679336e44c9686f48fa9a" at bounding box center [375, 155] width 326 height 134
copy h5 "Honey Grace Bolotano - ID: 626679336e44c9686f48fa9a"
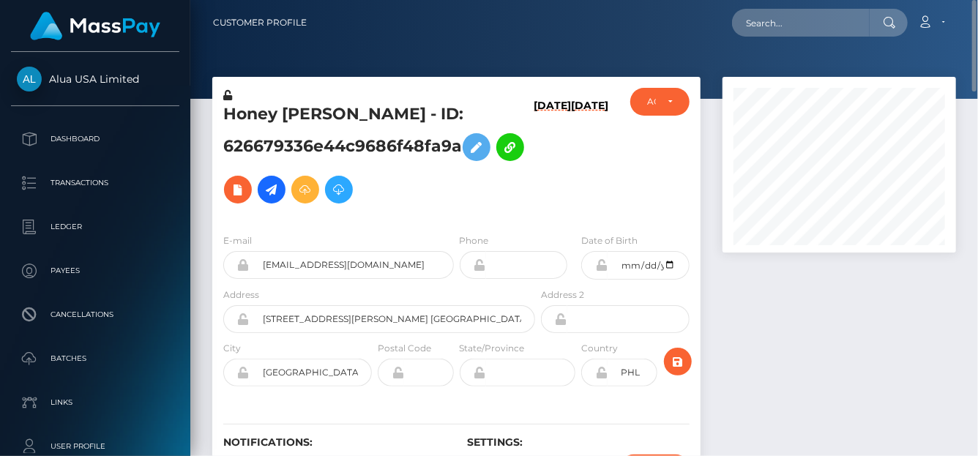
drag, startPoint x: 214, startPoint y: 115, endPoint x: 457, endPoint y: 138, distance: 244.1
click at [457, 138] on div "Honey Grace Bolotano - ID: 626679336e44c9686f48fa9a" at bounding box center [375, 155] width 326 height 134
copy h5 "Honey Grace Bolotano - ID: 626679336e44c9686f48fa9a"
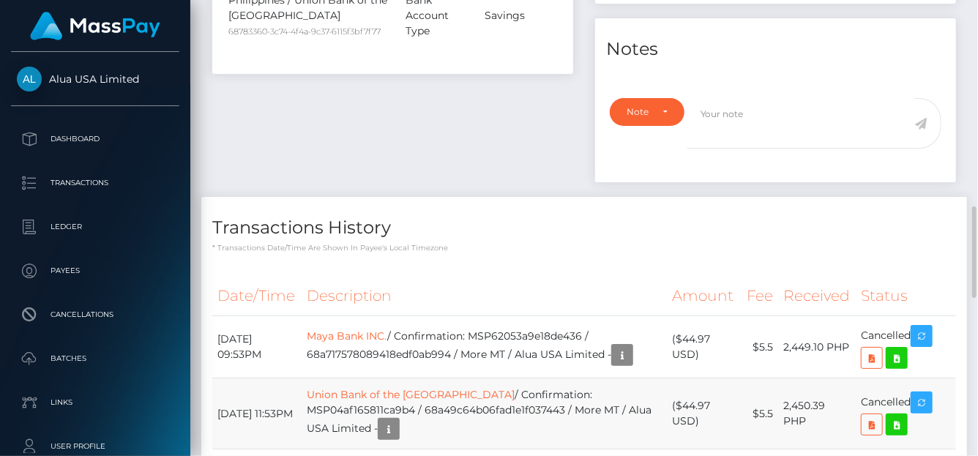
scroll to position [1319, 0]
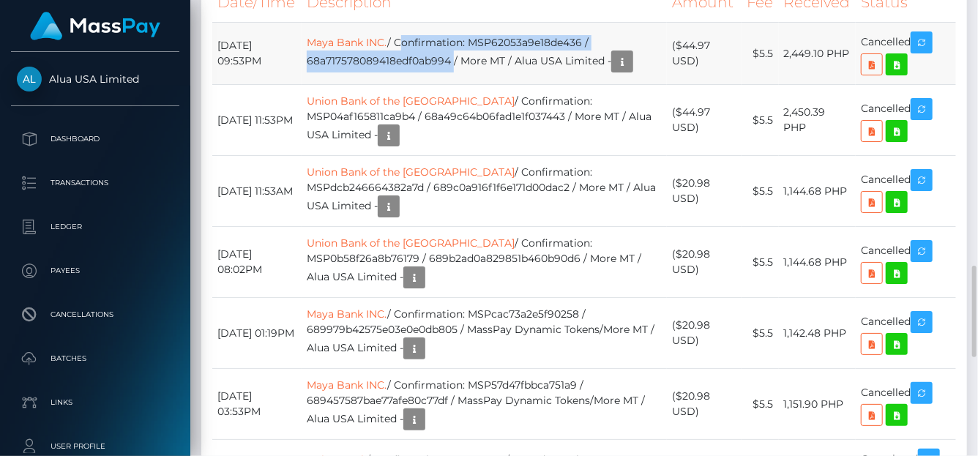
drag, startPoint x: 411, startPoint y: 130, endPoint x: 468, endPoint y: 143, distance: 59.1
click at [468, 85] on td "Maya Bank INC. / Confirmation: MSP62053a9e18de436 / 68a717578089418edf0ab994 / …" at bounding box center [484, 54] width 365 height 62
copy td "Confirmation: MSP62053a9e18de436 / 68a717578089418edf0ab994"
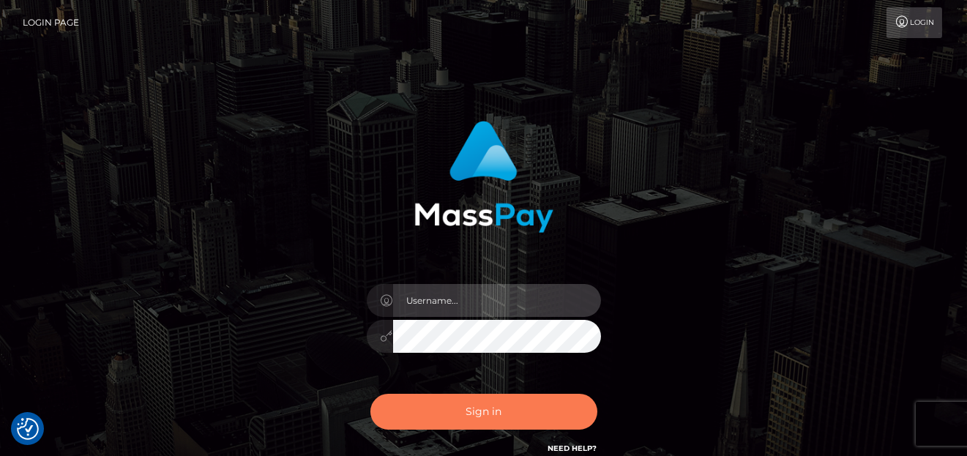
type input "[PERSON_NAME]"
click at [461, 414] on button "Sign in" at bounding box center [483, 412] width 227 height 36
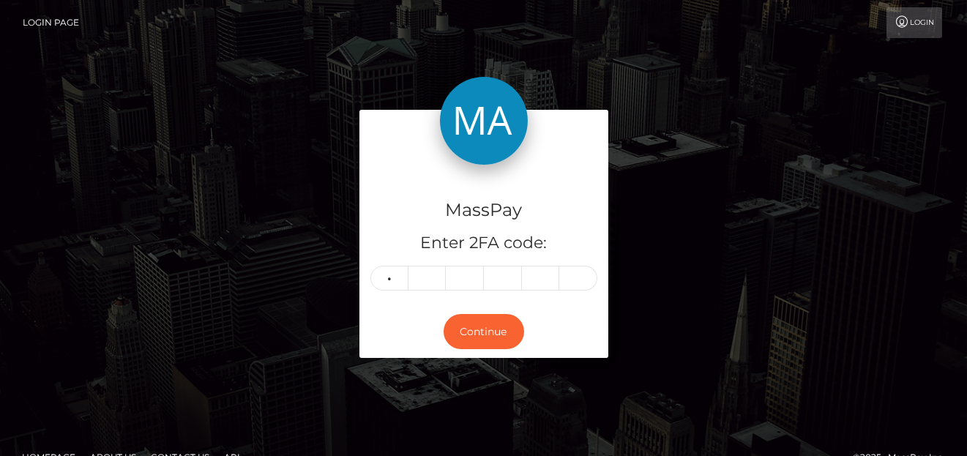
type input "4"
type input "6"
type input "9"
type input "2"
type input "6"
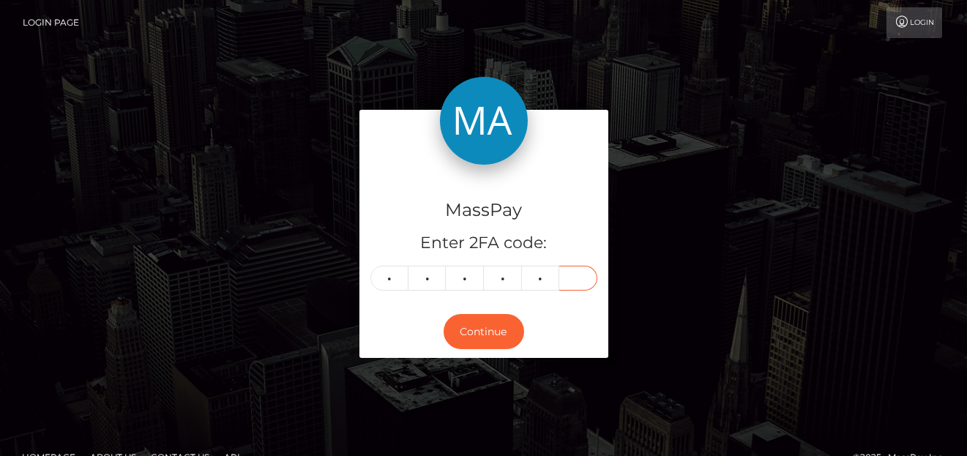
type input "4"
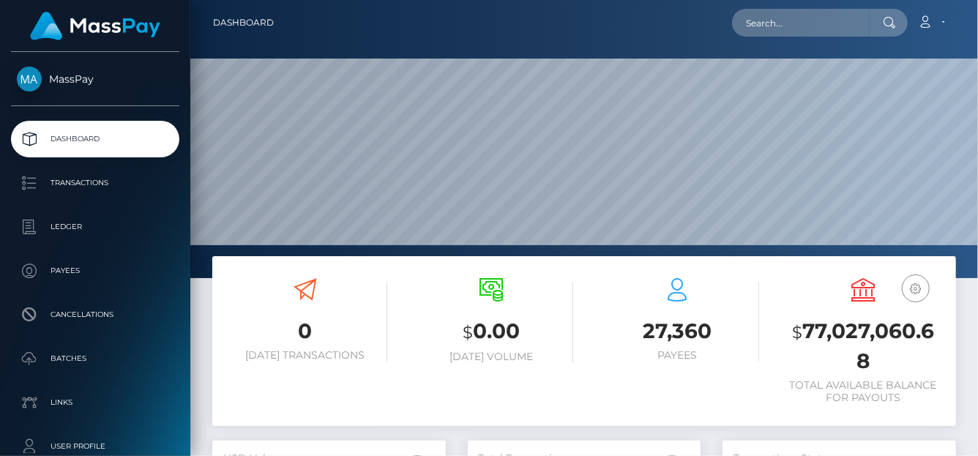
scroll to position [259, 233]
click at [755, 34] on input "text" at bounding box center [801, 23] width 138 height 28
paste input "MSPa6a7e521afdbafb"
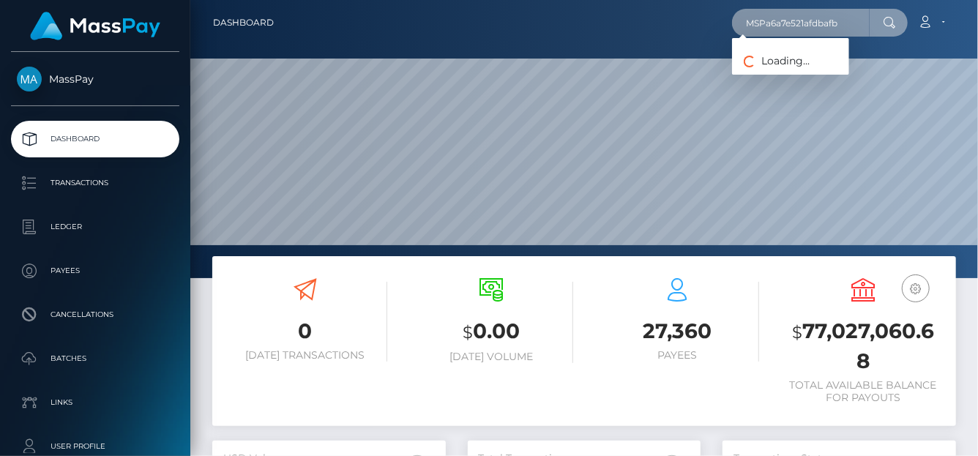
type input "MSPa6a7e521afdbafb"
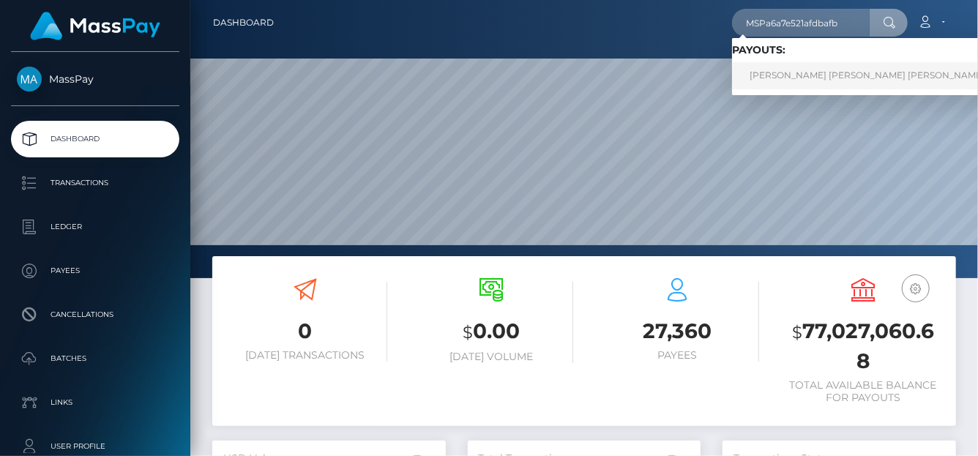
click at [782, 75] on link "[PERSON_NAME] [PERSON_NAME] [PERSON_NAME] ([DOMAIN_NAME] - )" at bounding box center [914, 75] width 364 height 27
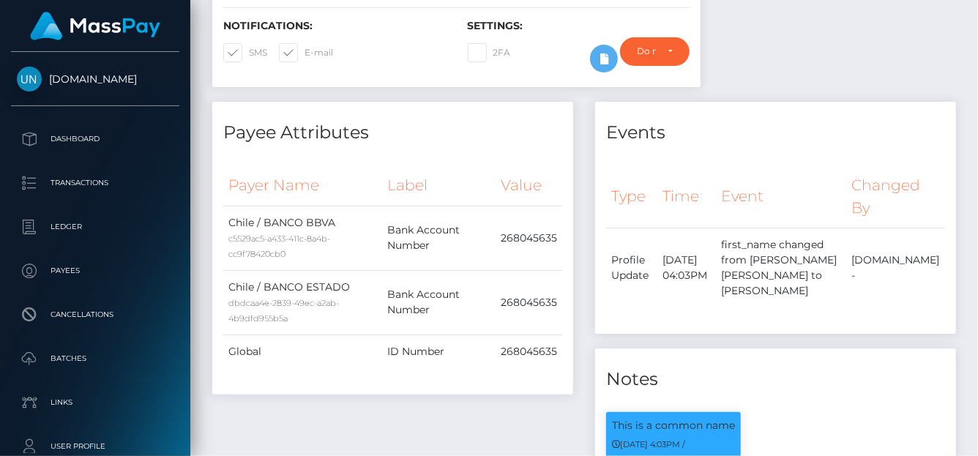
scroll to position [72, 0]
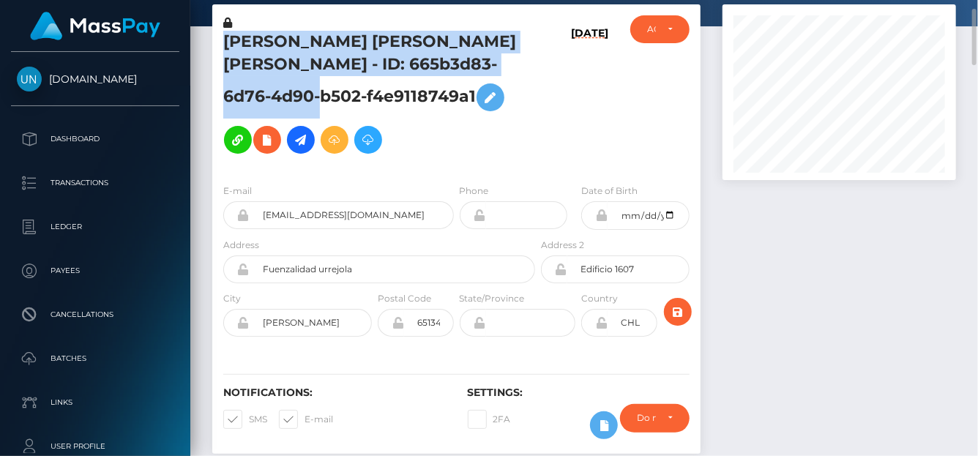
drag, startPoint x: 231, startPoint y: 40, endPoint x: 329, endPoint y: 86, distance: 108.4
click at [329, 89] on h5 "[PERSON_NAME] [PERSON_NAME] [PERSON_NAME] - ID: 665b3d83-6d76-4d90-b502-f4e9118…" at bounding box center [375, 96] width 304 height 130
copy h5 "[PERSON_NAME] [PERSON_NAME] [PERSON_NAME] - ID: 665b3d83-6d76-4d90-b502-f4e9118…"
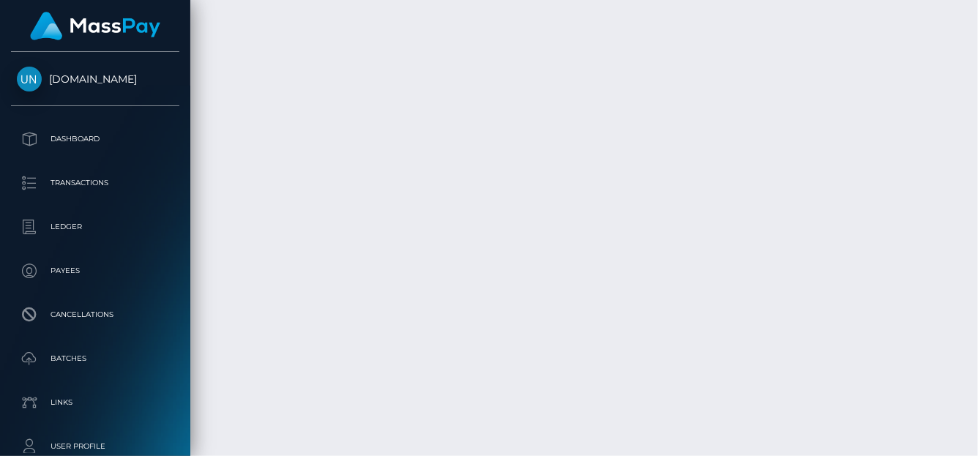
scroll to position [3234, 0]
drag, startPoint x: 402, startPoint y: 216, endPoint x: 535, endPoint y: 239, distance: 135.1
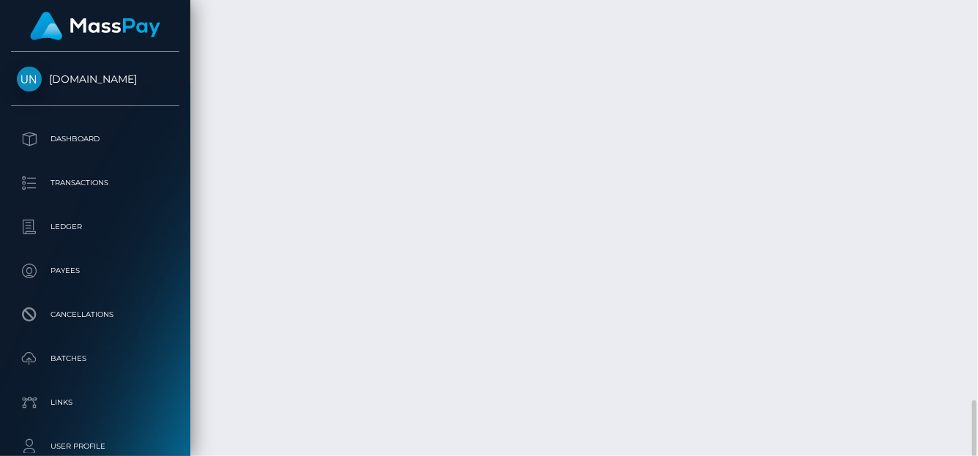
copy td "Confirmation: MSP69740e6e1678a4f / 665b3d83-6d76-4d90-b502-f4e9118749a1,[DATE]"
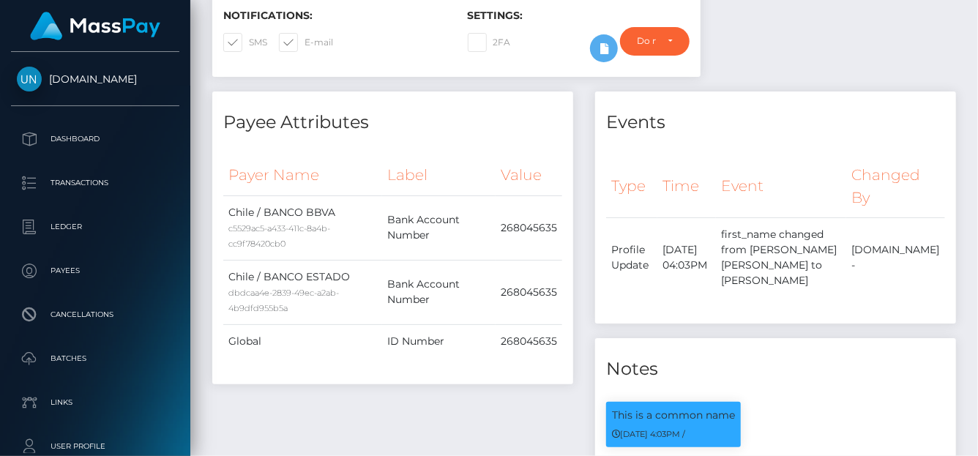
scroll to position [0, 0]
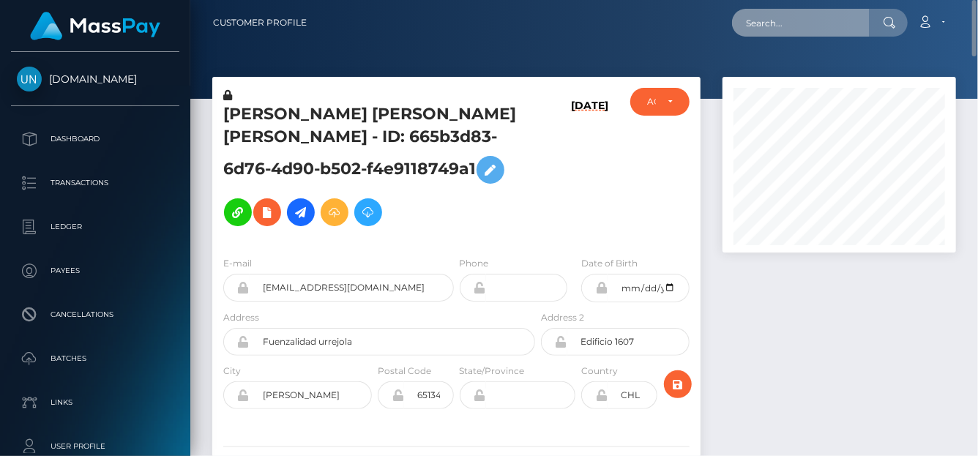
click at [761, 18] on input "text" at bounding box center [801, 23] width 138 height 28
paste input "MSPaa414060c2a3c2a"
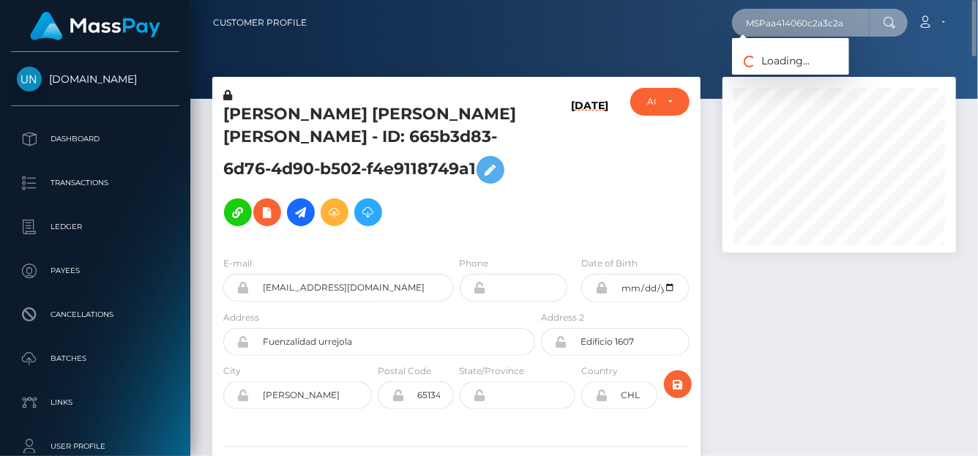
type input "MSPaa414060c2a3c2a"
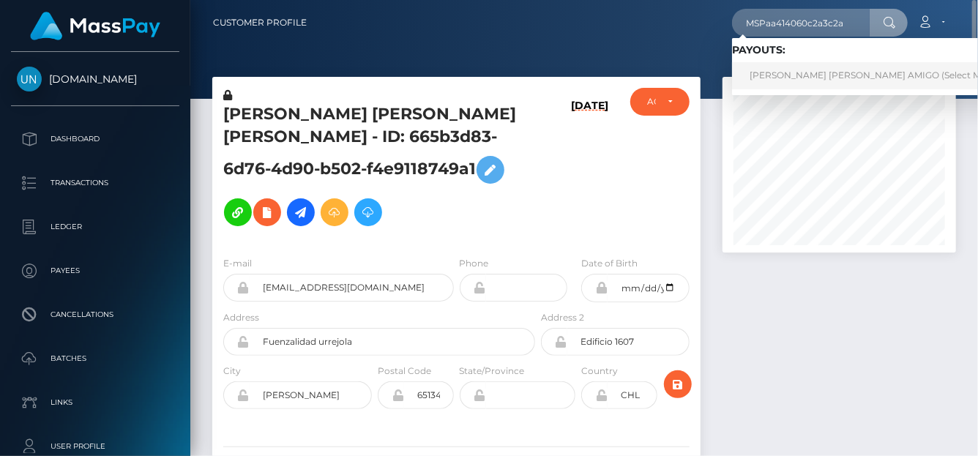
click at [791, 81] on link "[PERSON_NAME] [PERSON_NAME] AMIGO (Select Media LLC - )" at bounding box center [889, 75] width 315 height 27
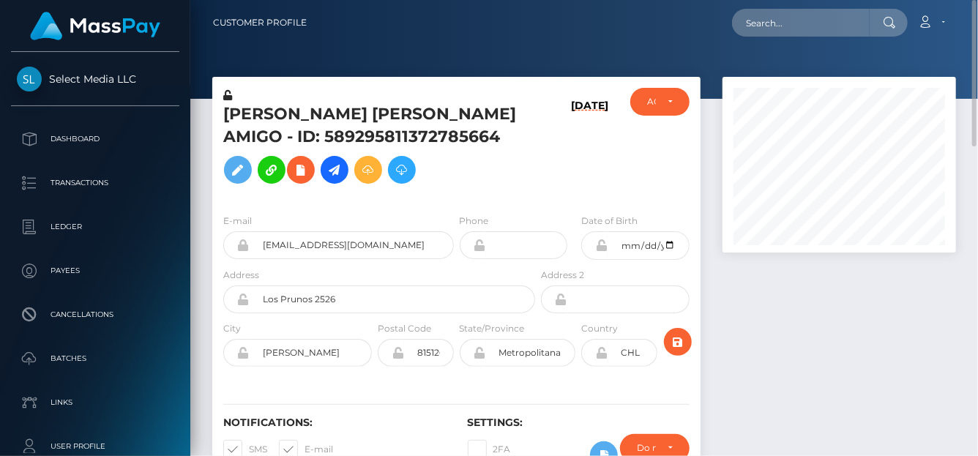
click at [228, 112] on h5 "[PERSON_NAME] [PERSON_NAME] AMIGO - ID: 589295811372785664" at bounding box center [375, 147] width 304 height 88
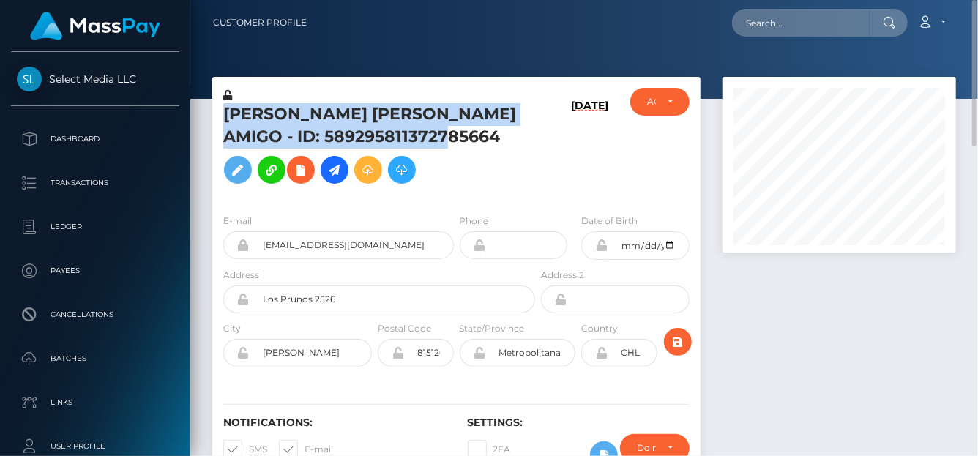
drag, startPoint x: 223, startPoint y: 110, endPoint x: 431, endPoint y: 135, distance: 210.1
click at [433, 135] on h5 "NICOLAS ANDRES CERON AMIGO - ID: 589295811372785664" at bounding box center [375, 147] width 304 height 88
copy h5 "NICOLAS ANDRES CERON AMIGO - ID: 589295811372785664"
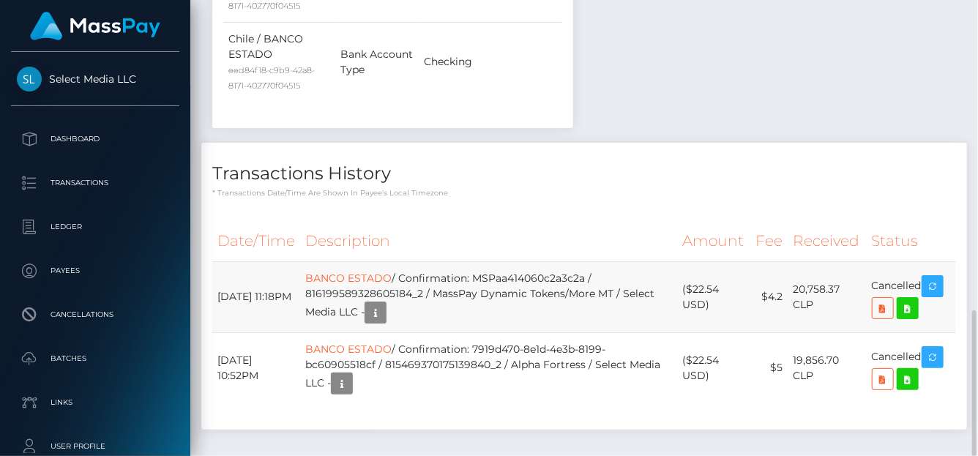
scroll to position [176, 233]
drag, startPoint x: 607, startPoint y: 218, endPoint x: 487, endPoint y: 223, distance: 119.4
click at [487, 261] on td "BANCO ESTADO / Confirmation: MSPaa414060c2a3c2a / 816199589328605184_2 / MassPa…" at bounding box center [488, 296] width 376 height 71
copy td "MSPaa414060c2a3c2a /"
click at [419, 261] on td "BANCO ESTADO / Confirmation: MSPaa414060c2a3c2a / 816199589328605184_2 / MassPa…" at bounding box center [488, 296] width 376 height 71
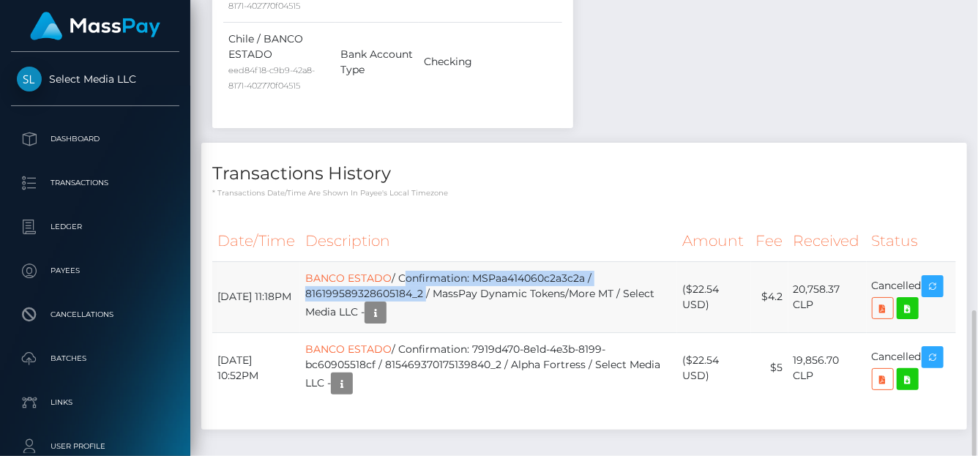
drag, startPoint x: 416, startPoint y: 219, endPoint x: 441, endPoint y: 235, distance: 29.6
click at [441, 261] on td "BANCO ESTADO / Confirmation: MSPaa414060c2a3c2a / 816199589328605184_2 / MassPa…" at bounding box center [488, 296] width 376 height 71
copy td "Confirmation: MSPaa414060c2a3c2a / 816199589328605184_2"
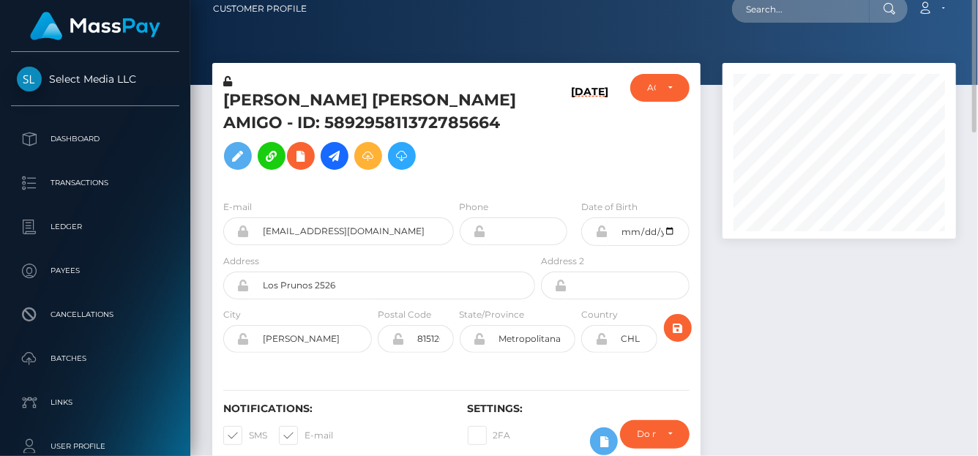
scroll to position [0, 0]
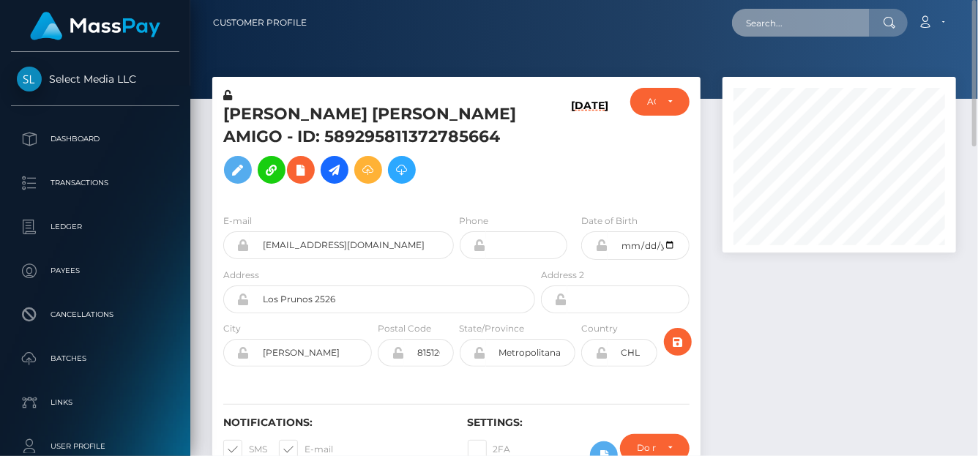
click at [750, 34] on input "text" at bounding box center [801, 23] width 138 height 28
click at [756, 20] on input "text" at bounding box center [801, 23] width 138 height 28
paste input "[EMAIL_ADDRESS][DOMAIN_NAME]"
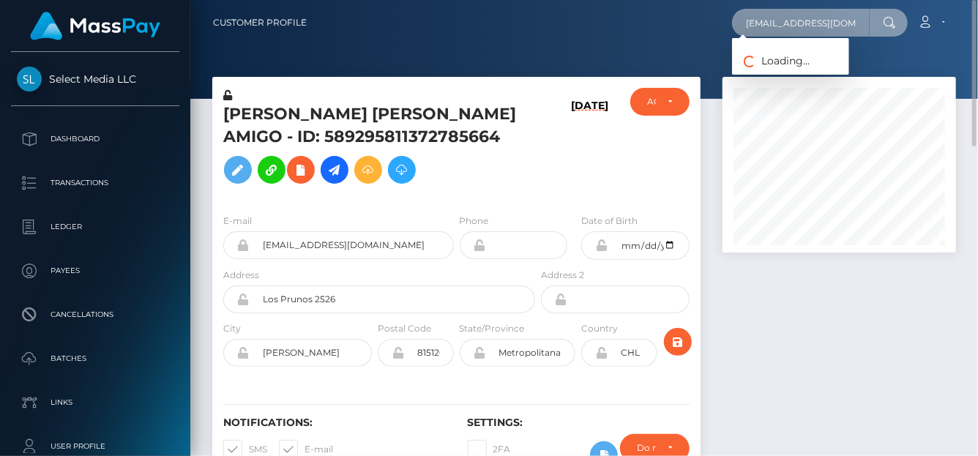
scroll to position [0, 8]
type input "[EMAIL_ADDRESS][DOMAIN_NAME]"
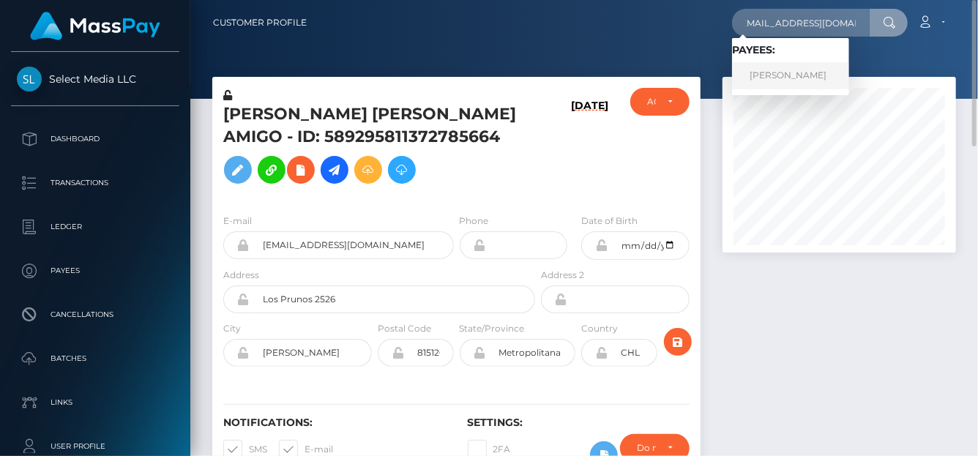
click at [778, 82] on link "Vanessa Schuetz" at bounding box center [790, 75] width 117 height 27
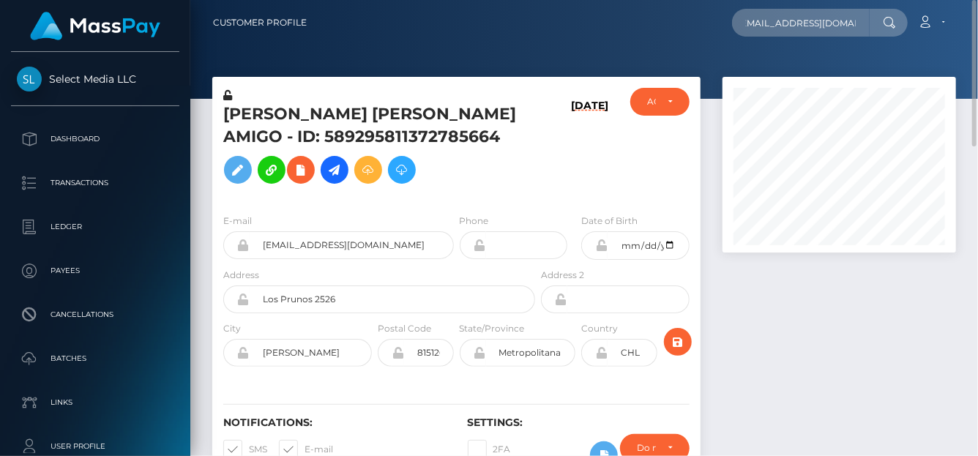
scroll to position [0, 0]
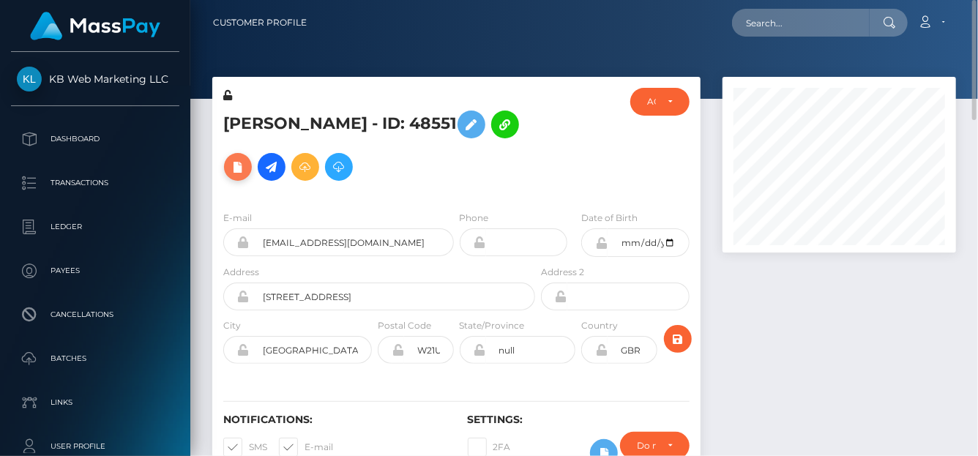
click at [242, 168] on icon at bounding box center [238, 167] width 18 height 18
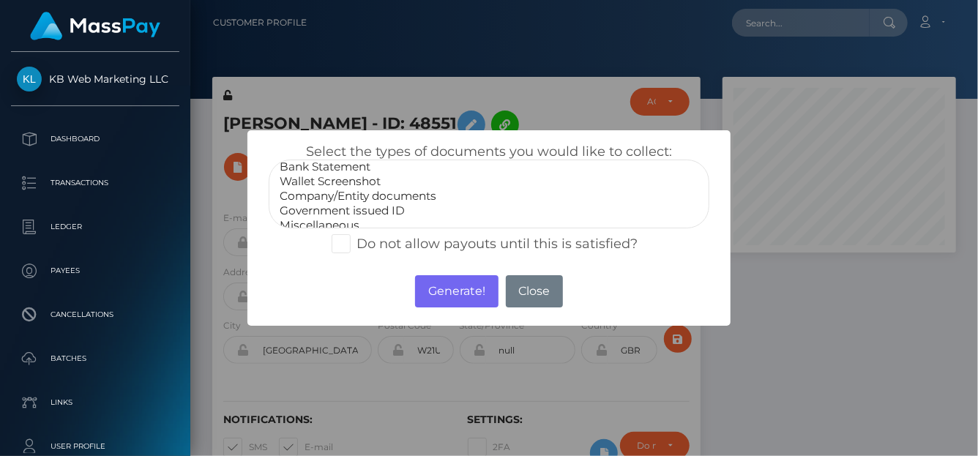
scroll to position [29, 0]
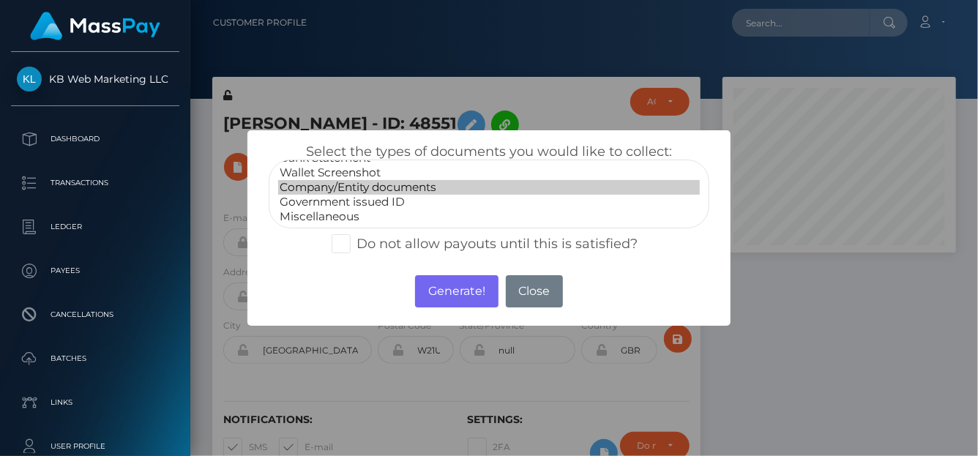
click at [378, 192] on option "Company/Entity documents" at bounding box center [489, 187] width 422 height 15
select select "Government issued ID"
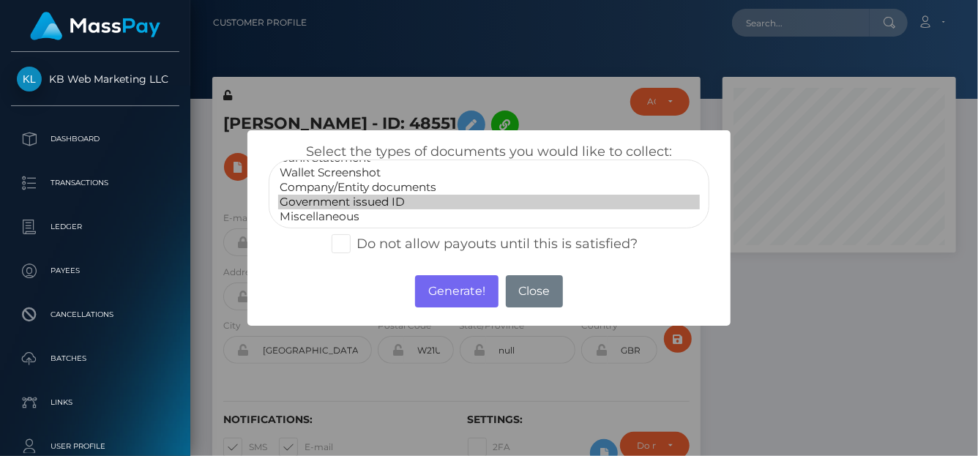
click at [385, 201] on option "Government issued ID" at bounding box center [489, 202] width 422 height 15
click at [446, 285] on button "Generate!" at bounding box center [456, 291] width 83 height 32
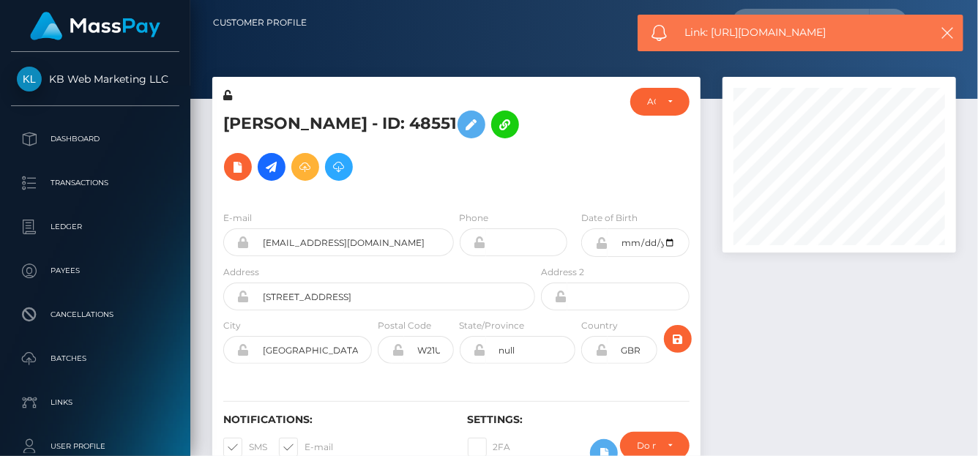
drag, startPoint x: 861, startPoint y: 31, endPoint x: 714, endPoint y: 26, distance: 147.9
click at [714, 26] on span "Link: https://l.maspay.io/1hu6c" at bounding box center [802, 32] width 235 height 15
copy span "https://l.maspay.io/1hu6c"
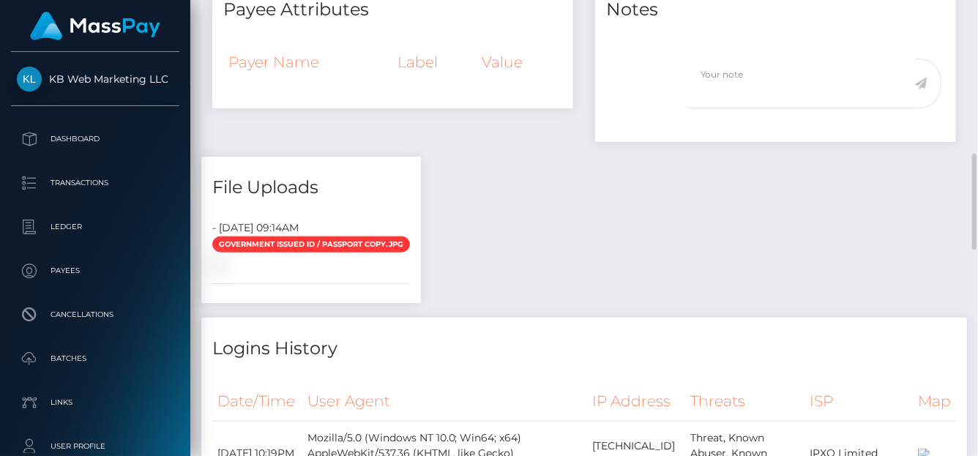
scroll to position [1026, 0]
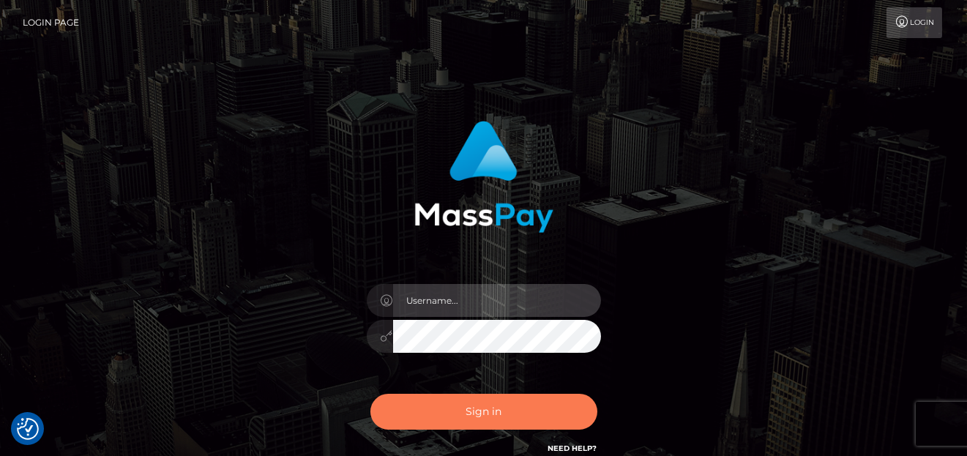
type input "[PERSON_NAME]"
click at [433, 411] on button "Sign in" at bounding box center [483, 412] width 227 height 36
type input "[PERSON_NAME]"
click at [431, 411] on button "Sign in" at bounding box center [483, 412] width 227 height 36
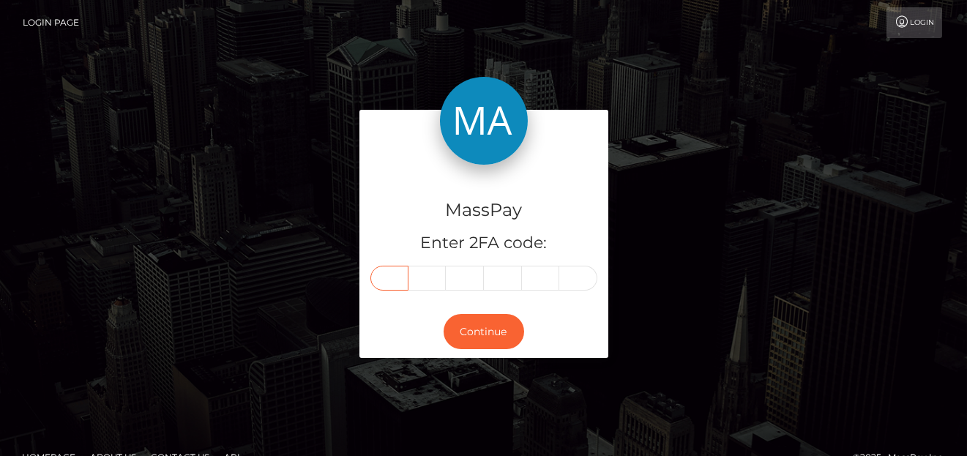
click at [374, 270] on input "text" at bounding box center [389, 278] width 38 height 25
type input "8"
type input "2"
type input "3"
type input "8"
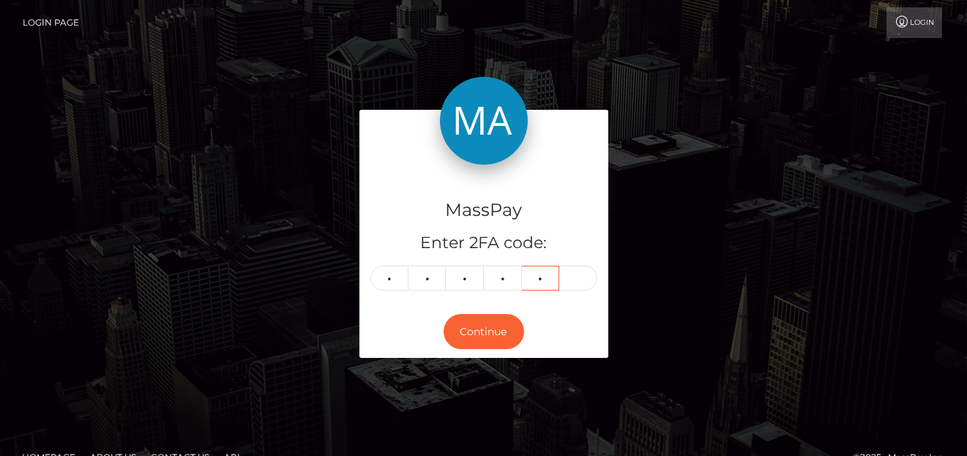
type input "0"
type input "6"
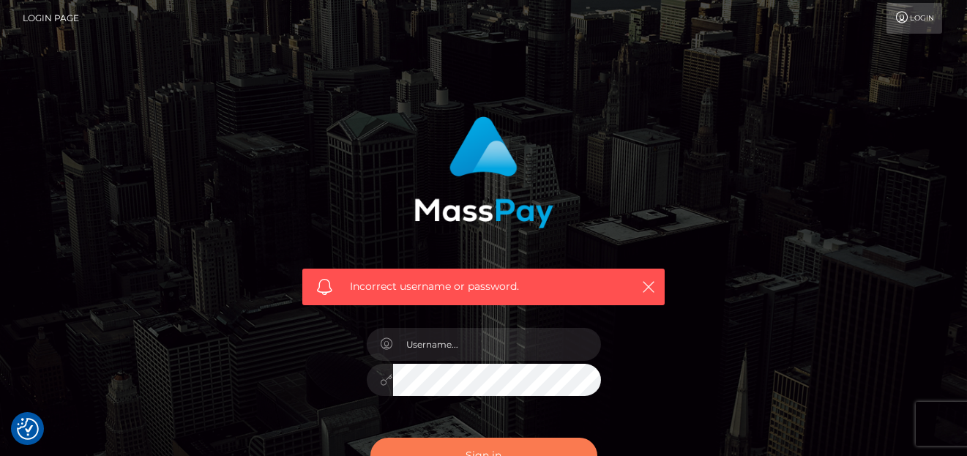
scroll to position [184, 0]
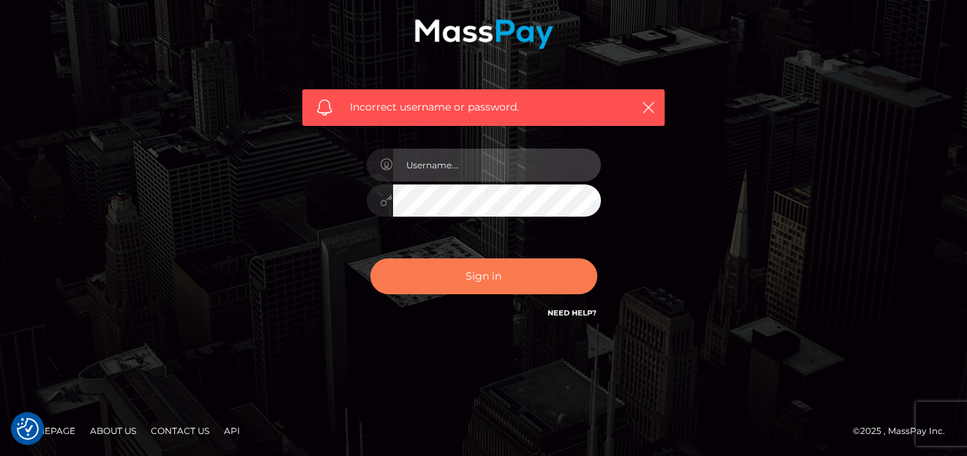
type input "denise"
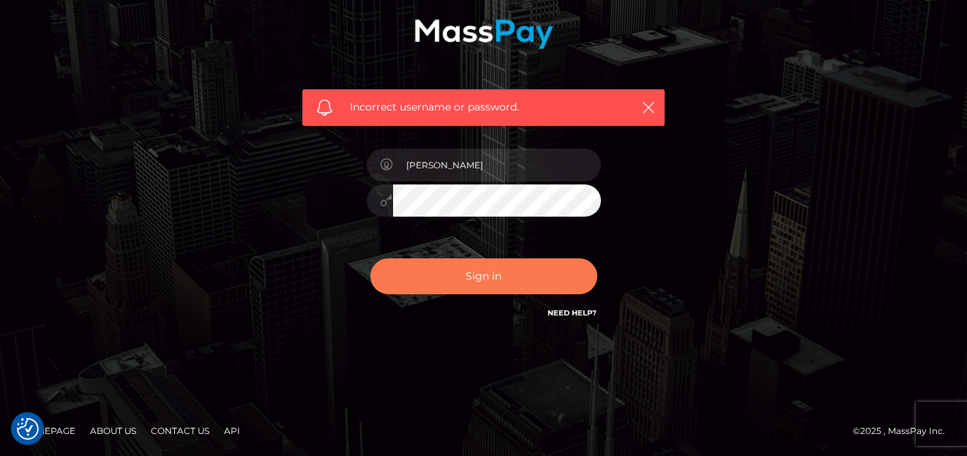
click at [408, 279] on button "Sign in" at bounding box center [483, 276] width 227 height 36
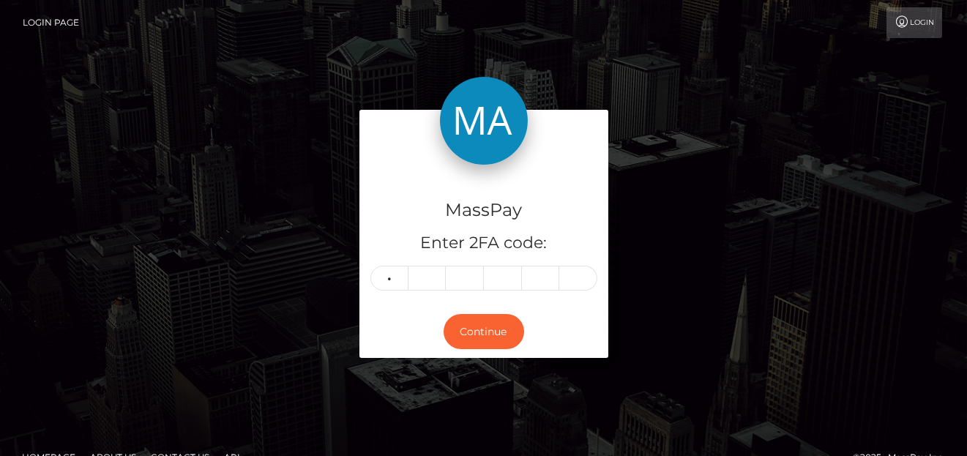
type input "4"
type input "3"
type input "5"
type input "3"
type input "6"
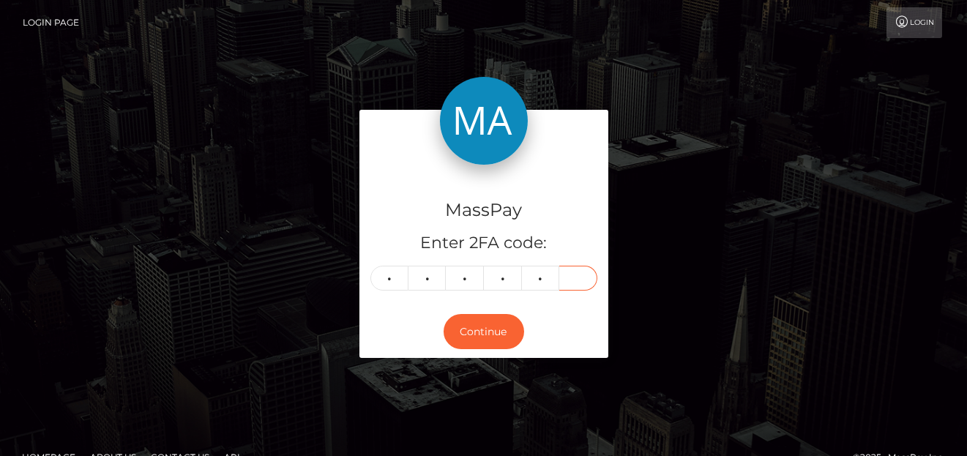
type input "7"
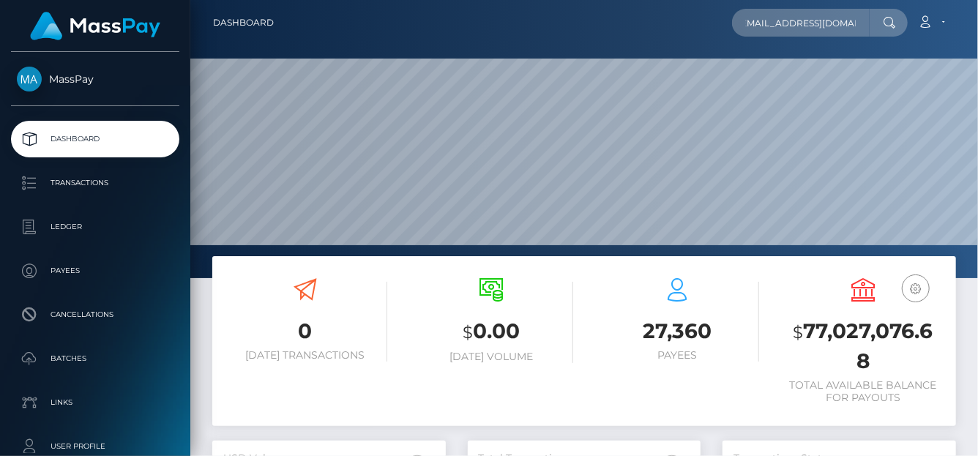
scroll to position [259, 233]
type input "vschuetz.mail@gmail.com"
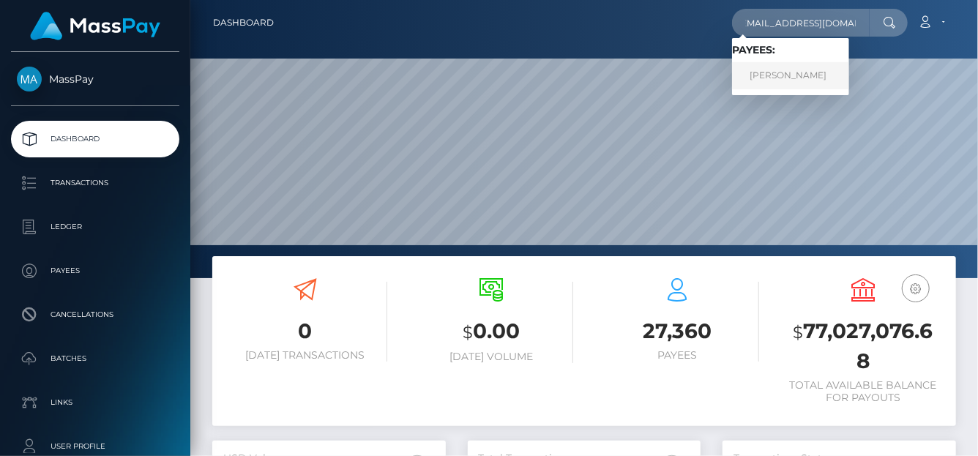
drag, startPoint x: 749, startPoint y: 63, endPoint x: 758, endPoint y: 70, distance: 11.0
click at [758, 70] on link "VANESSA SCHUTZ" at bounding box center [790, 75] width 117 height 27
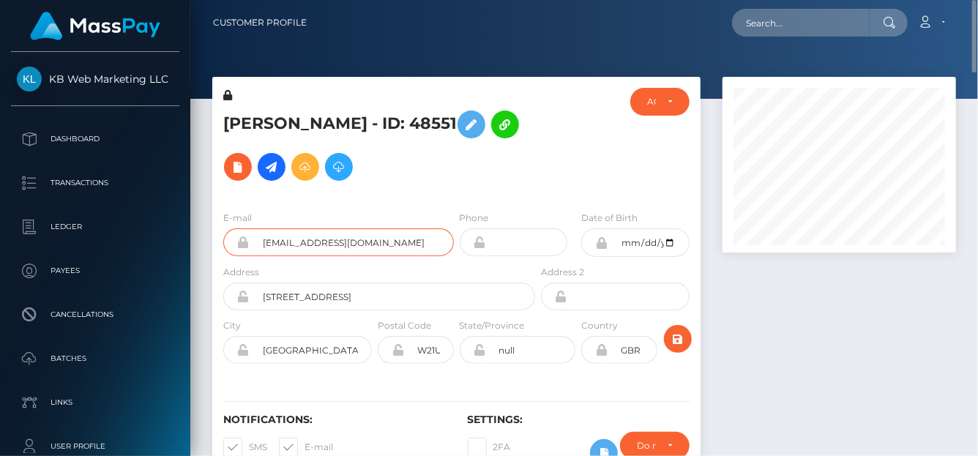
drag, startPoint x: 395, startPoint y: 251, endPoint x: 253, endPoint y: 236, distance: 142.8
click at [253, 239] on input "vschuetz.mail@gmail.com" at bounding box center [352, 242] width 204 height 28
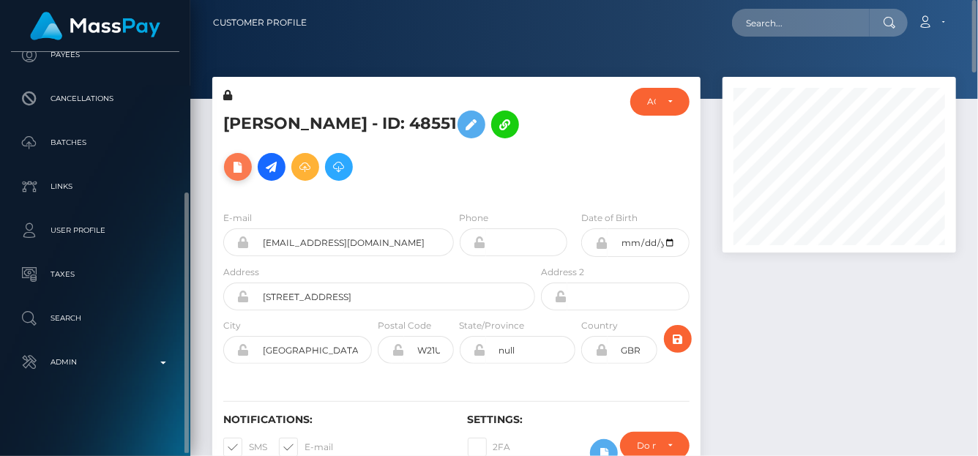
click at [247, 173] on icon at bounding box center [238, 167] width 18 height 18
select select
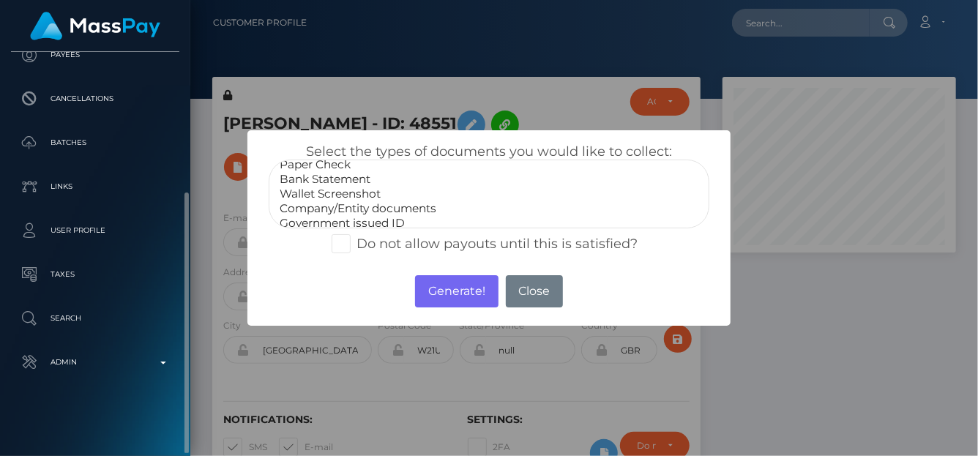
scroll to position [29, 0]
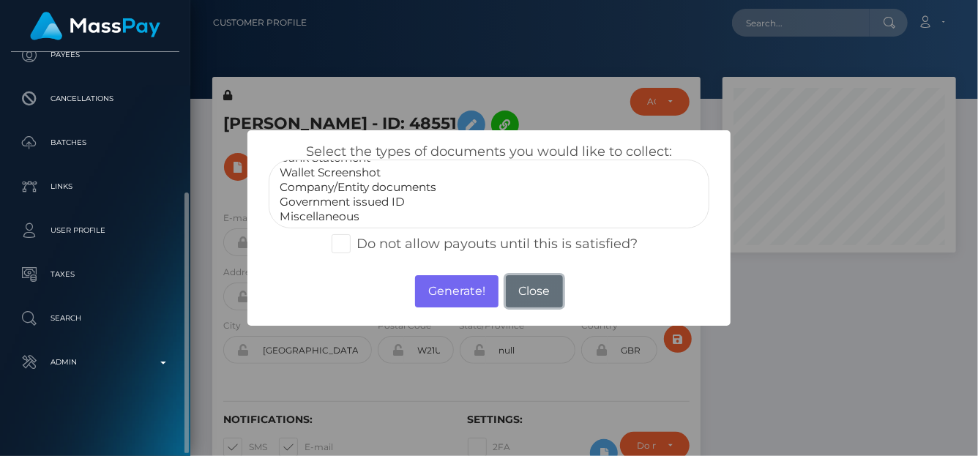
click at [527, 286] on button "Close" at bounding box center [534, 291] width 57 height 32
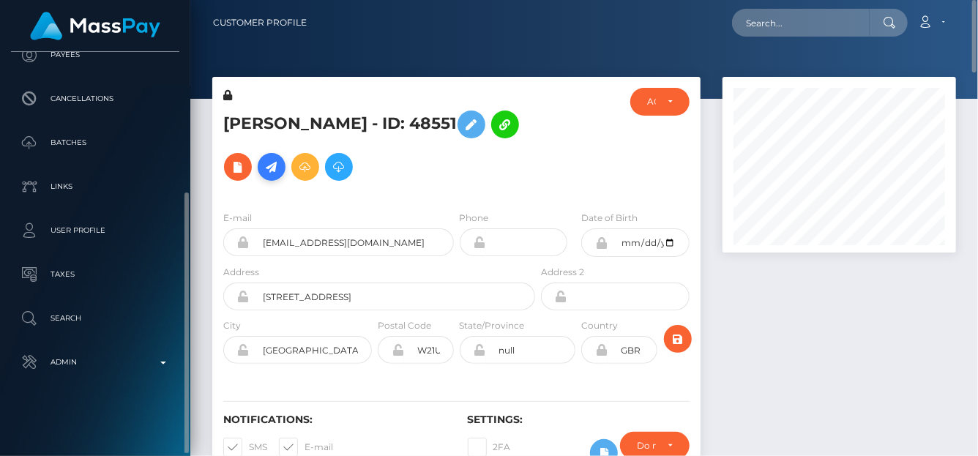
click at [280, 167] on icon at bounding box center [272, 167] width 18 height 18
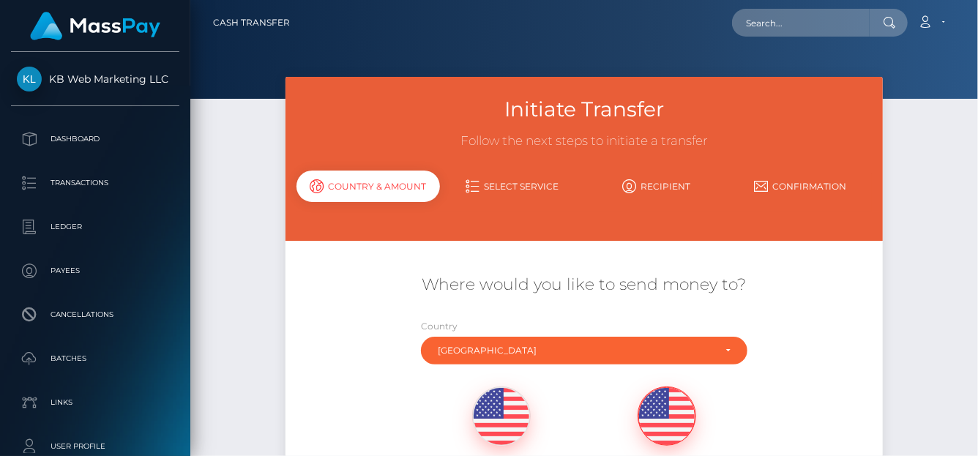
scroll to position [220, 0]
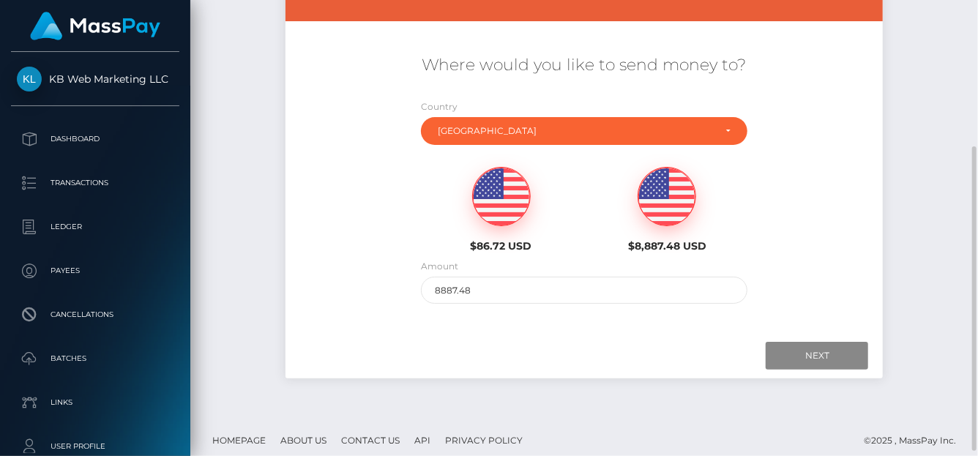
click at [483, 233] on div "$86.72 USD" at bounding box center [501, 210] width 144 height 86
type input "86.72"
click at [831, 351] on input "Next" at bounding box center [817, 356] width 102 height 28
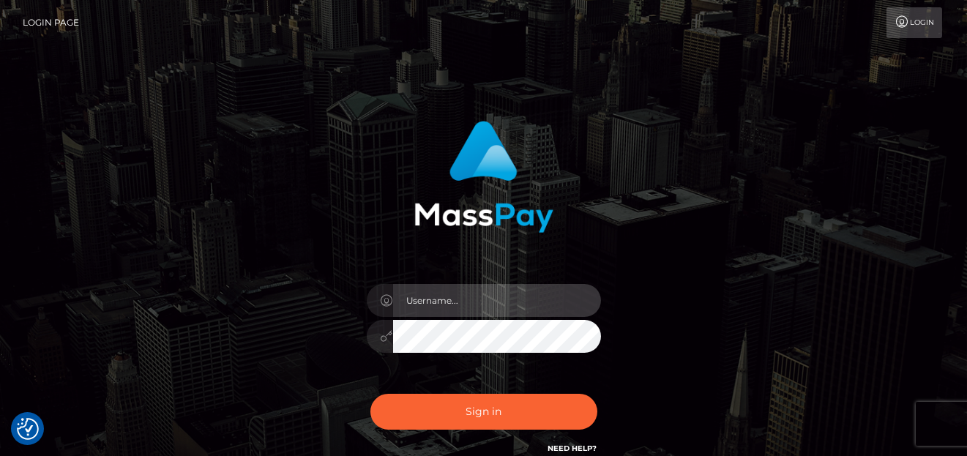
type input "denise"
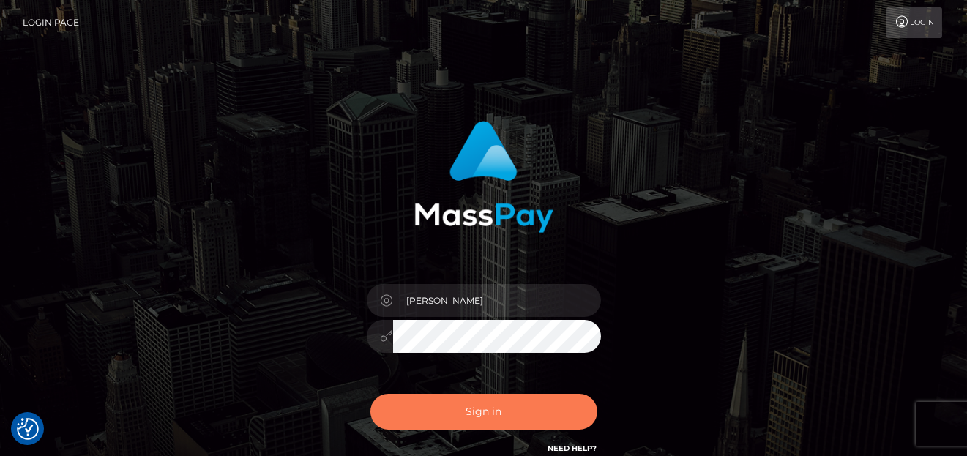
click at [507, 418] on button "Sign in" at bounding box center [483, 412] width 227 height 36
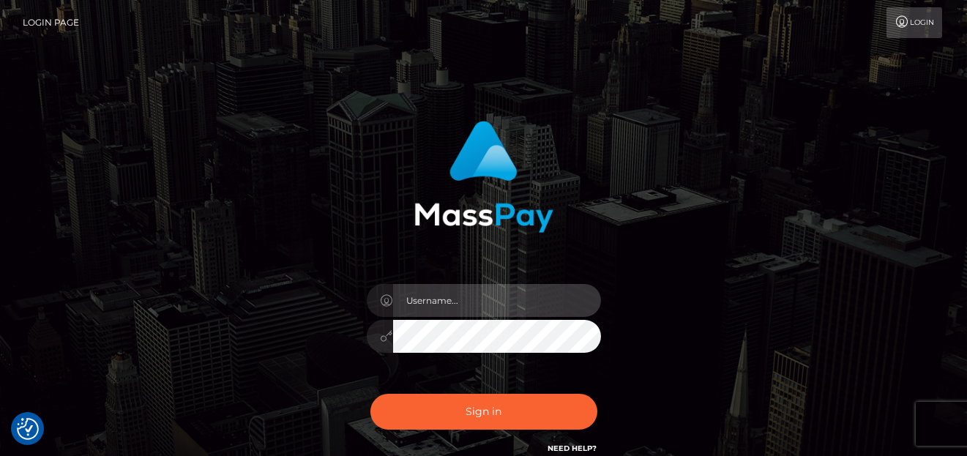
type input "denise"
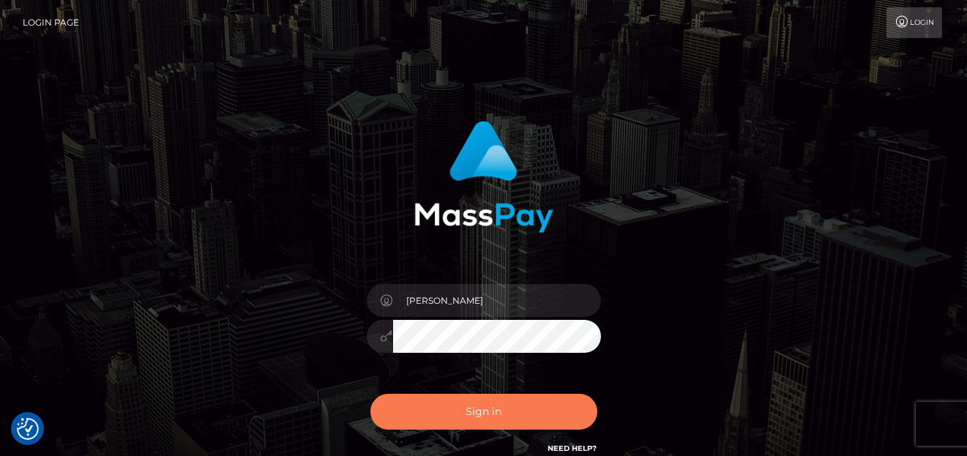
click at [507, 418] on button "Sign in" at bounding box center [483, 412] width 227 height 36
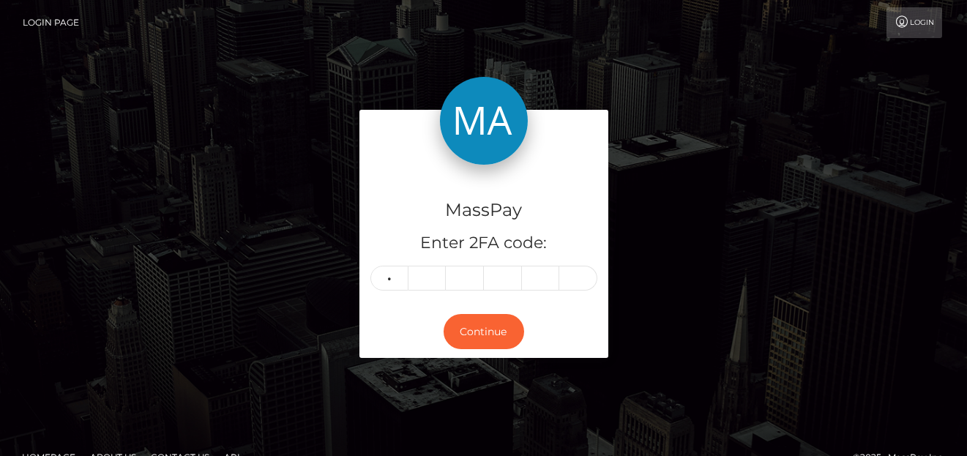
type input "7"
type input "3"
type input "6"
type input "0"
type input "3"
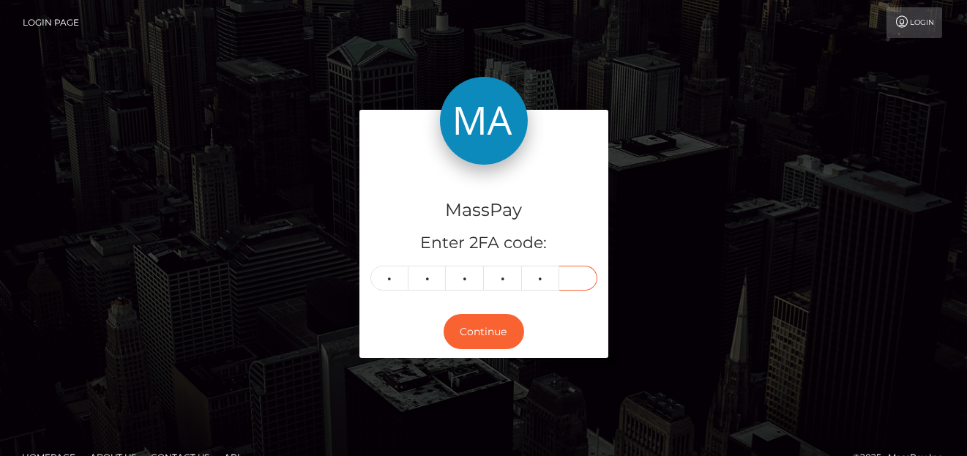
type input "7"
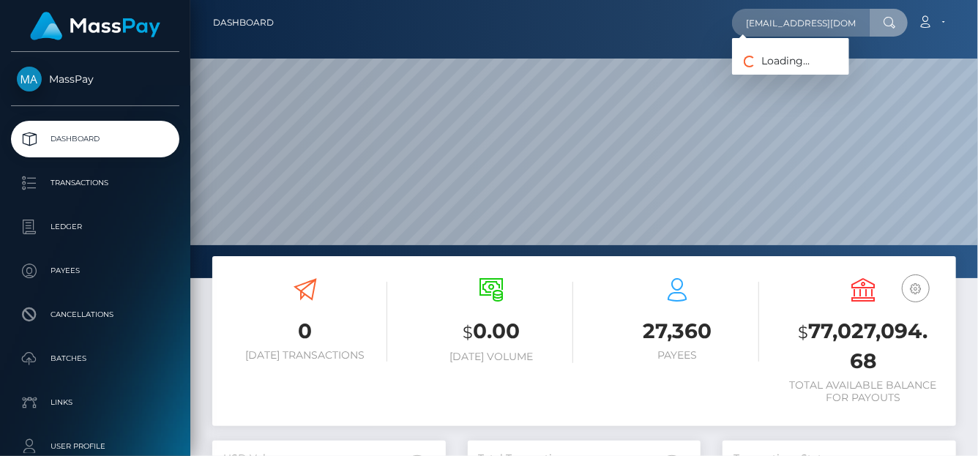
scroll to position [0, 30]
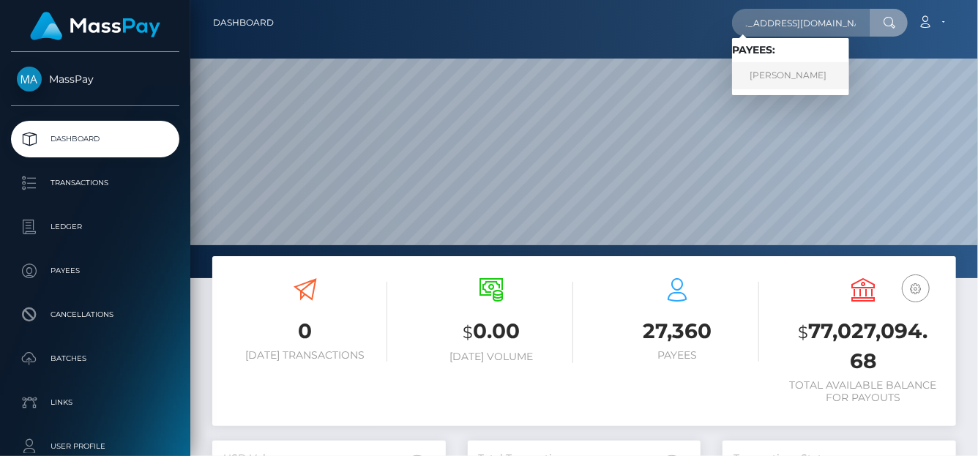
type input "[EMAIL_ADDRESS][DOMAIN_NAME]"
click at [767, 82] on link "[PERSON_NAME]" at bounding box center [790, 75] width 117 height 27
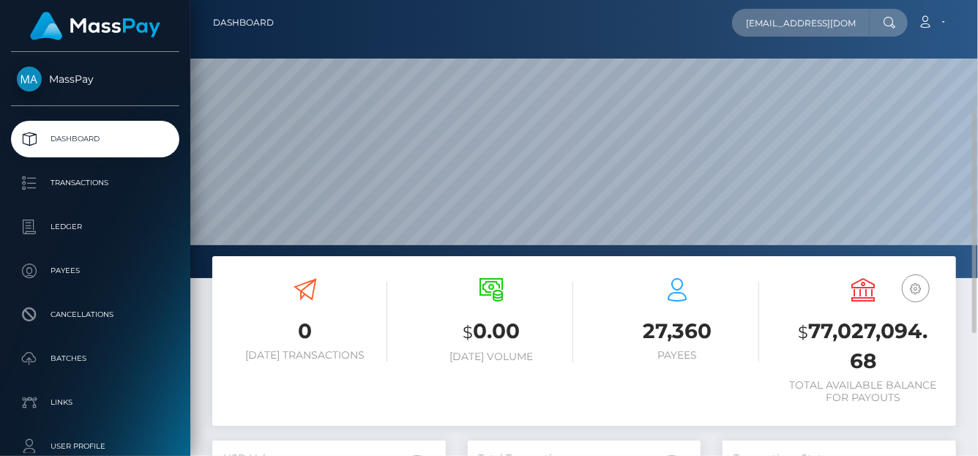
scroll to position [146, 0]
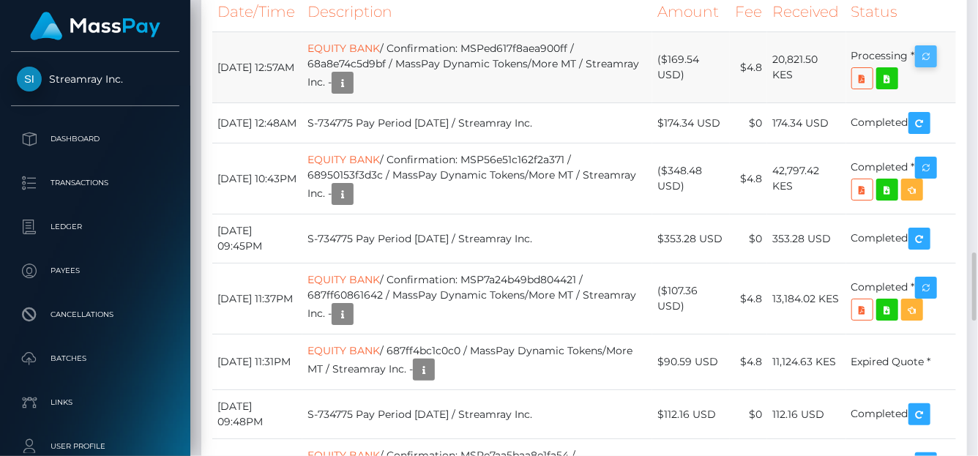
scroll to position [176, 233]
click at [928, 66] on icon "button" at bounding box center [926, 57] width 18 height 18
drag, startPoint x: 480, startPoint y: 207, endPoint x: 586, endPoint y: 203, distance: 106.2
click at [588, 103] on td "EQUITY BANK / Confirmation: MSPed617f8aea900ff / 68a8e74c5d9bf / MassPay Dynami…" at bounding box center [477, 67] width 351 height 71
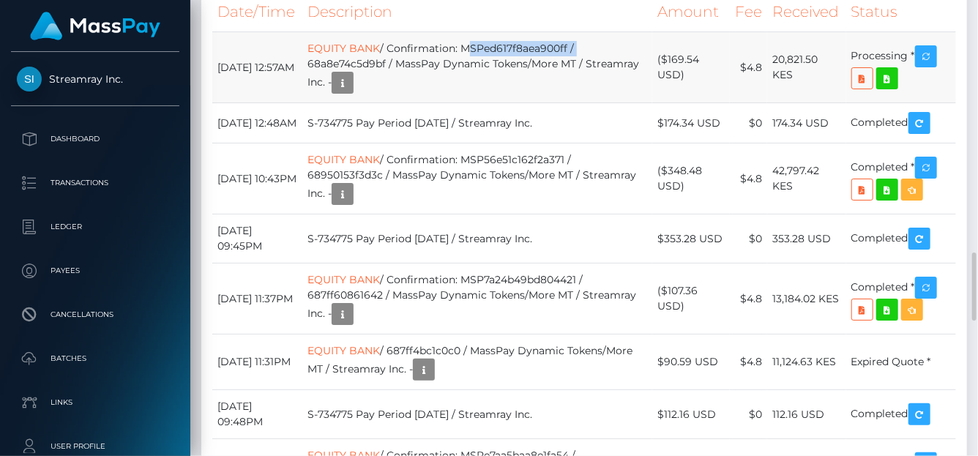
copy td "MSPed617f8aea900ff /"
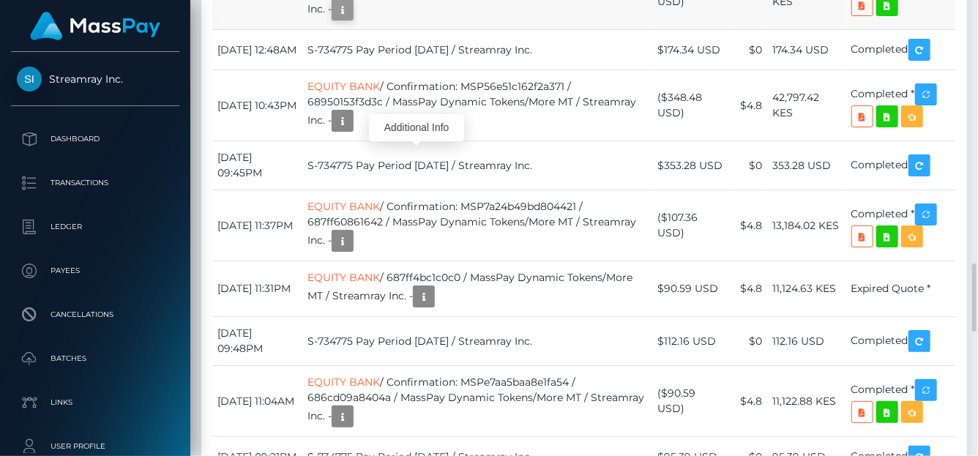
click at [354, 20] on button "button" at bounding box center [343, 10] width 22 height 22
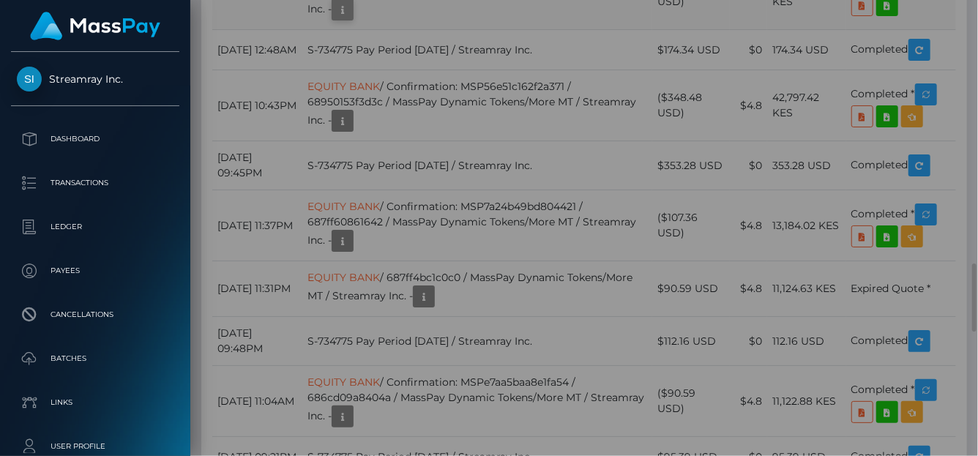
scroll to position [0, 0]
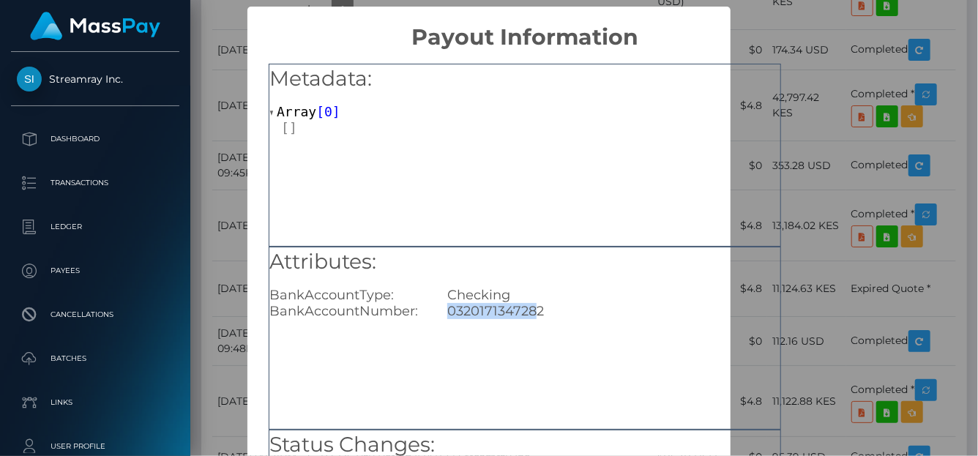
drag, startPoint x: 535, startPoint y: 309, endPoint x: 511, endPoint y: 307, distance: 24.2
click at [443, 308] on div "0320171347282" at bounding box center [613, 311] width 355 height 16
click at [564, 318] on div "Attributes: BankAccountType: Checking BankAccountNumber: 0320171347282" at bounding box center [525, 338] width 512 height 183
drag, startPoint x: 554, startPoint y: 311, endPoint x: 443, endPoint y: 309, distance: 111.3
click at [443, 309] on div "0320171347282" at bounding box center [613, 311] width 355 height 16
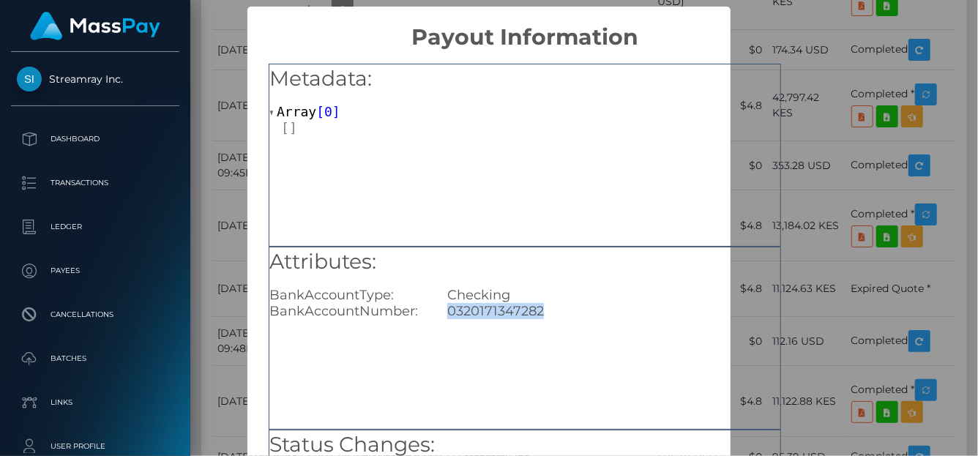
copy div "0320171347282"
click at [808, 50] on div "× Payout Information Metadata: Array [ 0 ] Attributes: BankAccountType: Checkin…" at bounding box center [489, 228] width 978 height 456
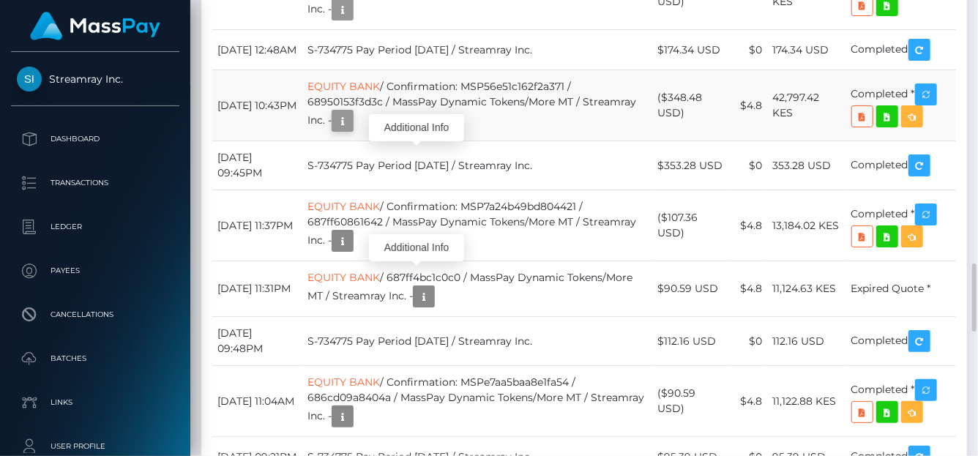
scroll to position [176, 233]
click at [351, 130] on icon "button" at bounding box center [343, 121] width 18 height 18
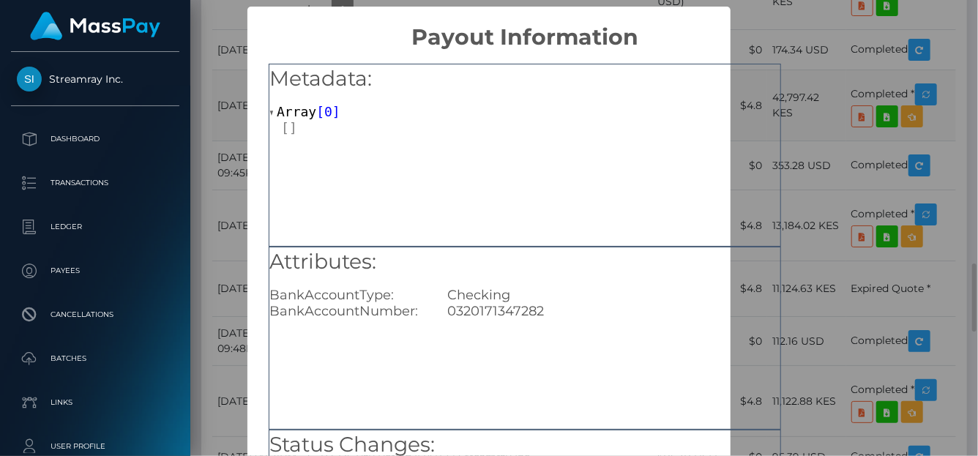
scroll to position [0, 0]
click at [866, 85] on div "× Payout Information Metadata: Array [ 0 ] Attributes: BankAccountType: Checkin…" at bounding box center [489, 228] width 978 height 456
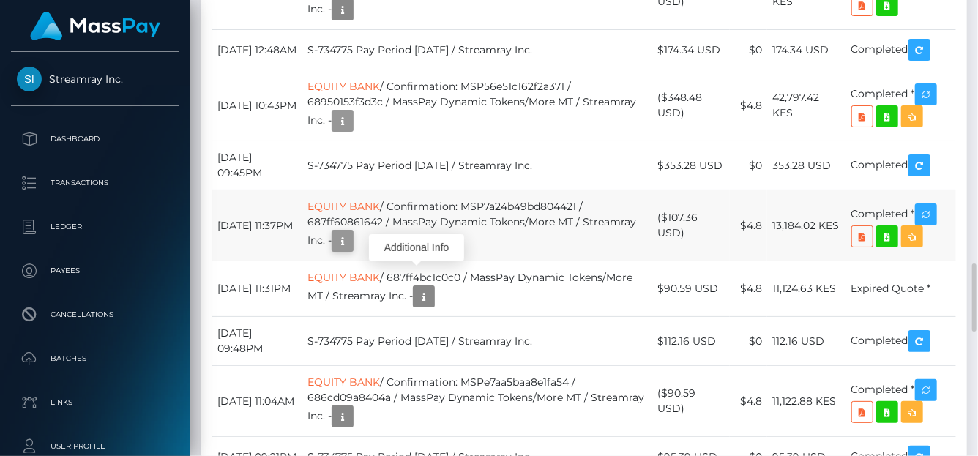
scroll to position [176, 233]
click at [351, 250] on icon "button" at bounding box center [343, 241] width 18 height 18
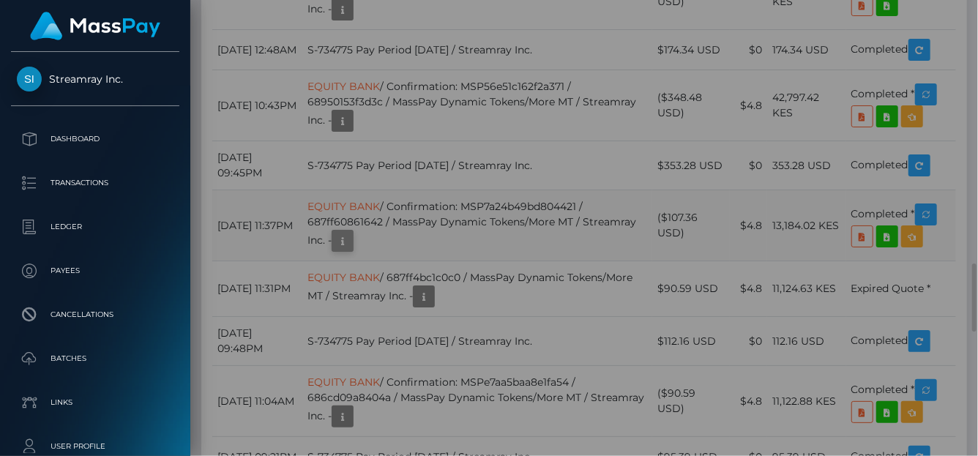
scroll to position [0, 0]
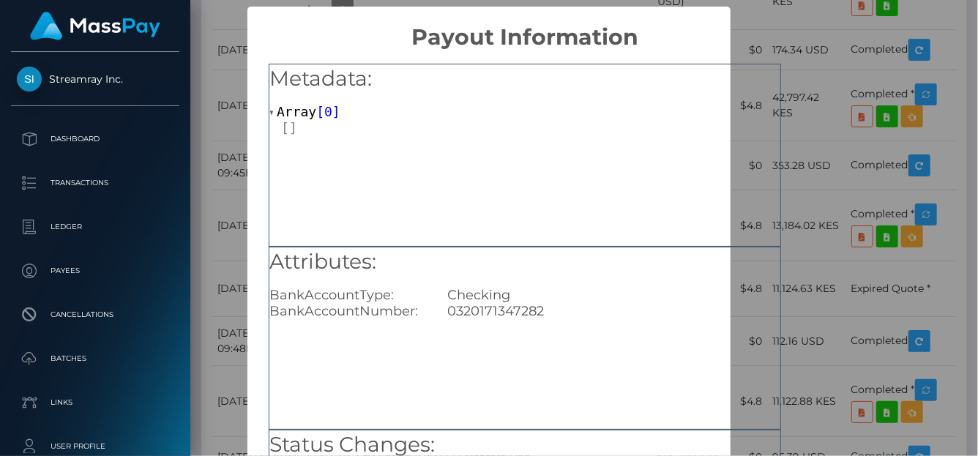
click at [857, 50] on div "× Payout Information Metadata: Array [ 0 ] Attributes: BankAccountType: Checkin…" at bounding box center [489, 228] width 978 height 456
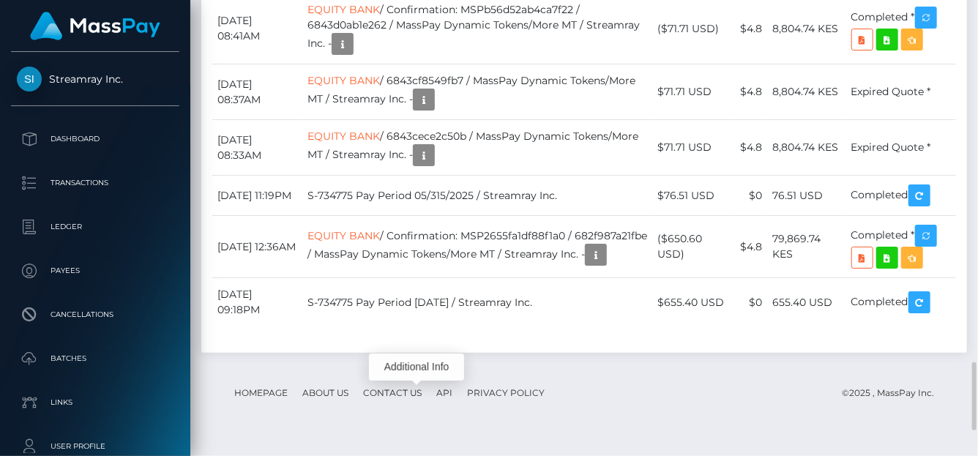
scroll to position [2592, 0]
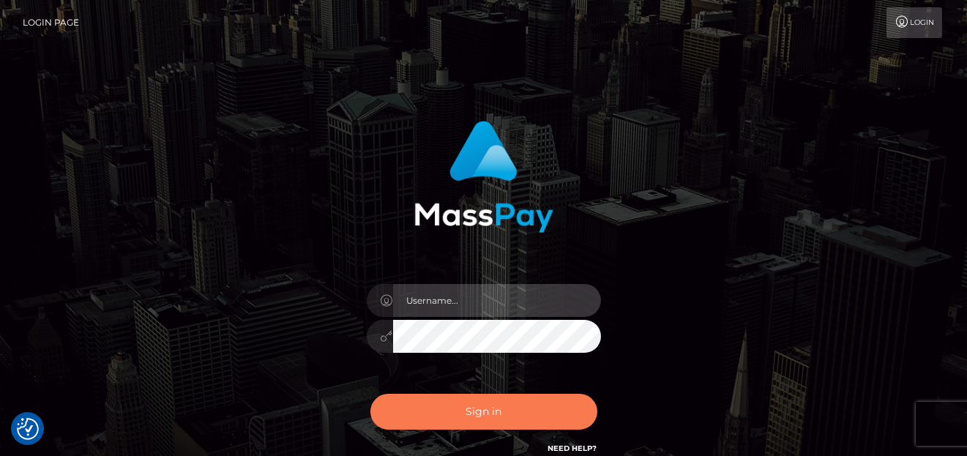
type input "denise"
click at [575, 425] on button "Sign in" at bounding box center [483, 412] width 227 height 36
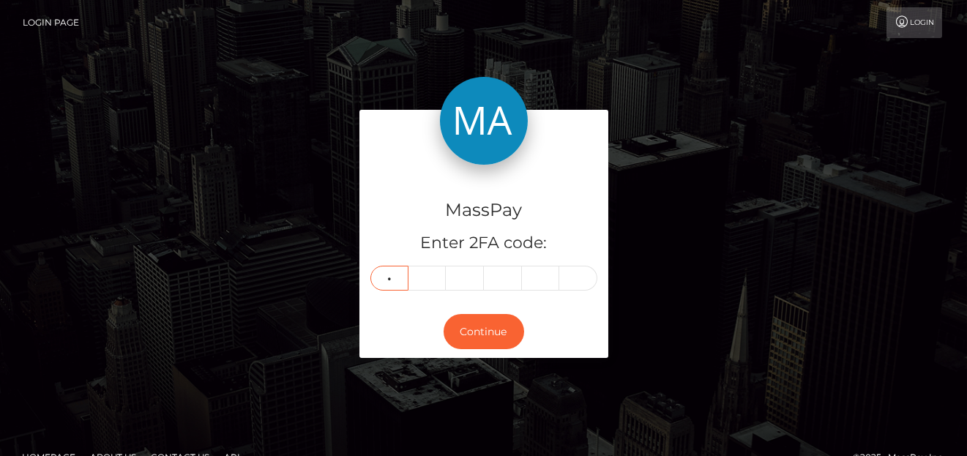
type input "3"
type input "1"
type input "4"
type input "6"
type input "0"
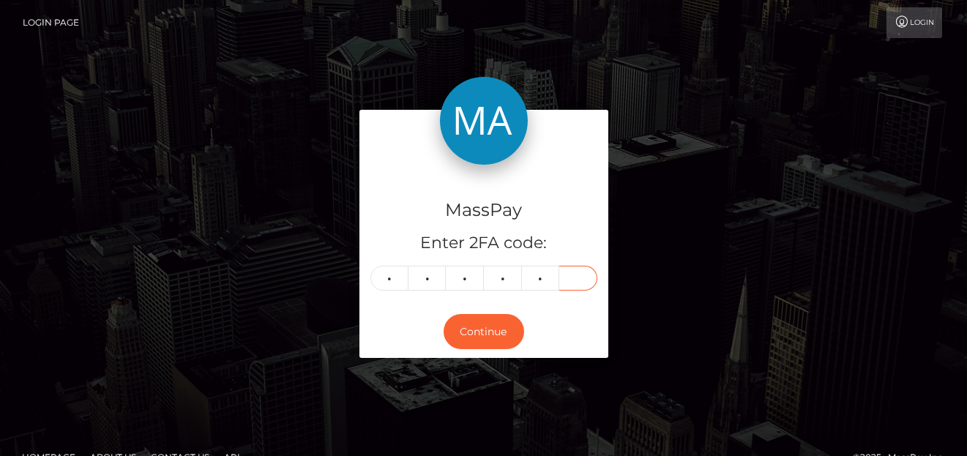
type input "7"
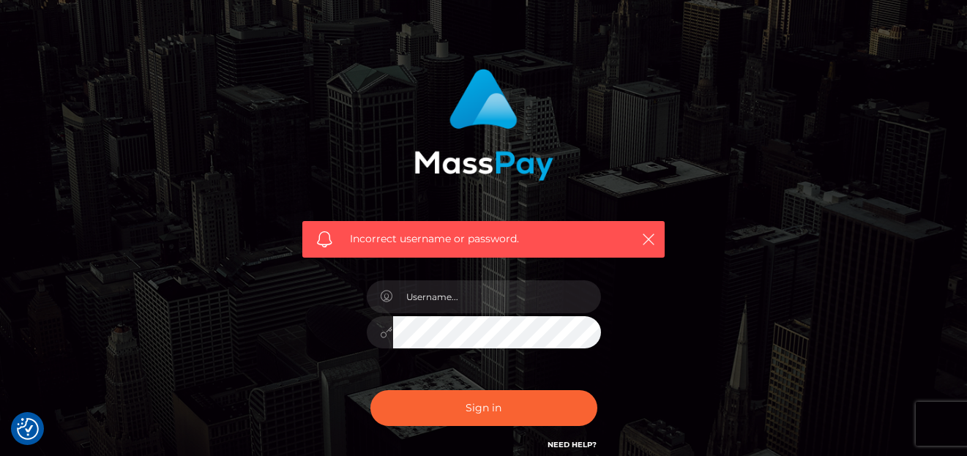
scroll to position [73, 0]
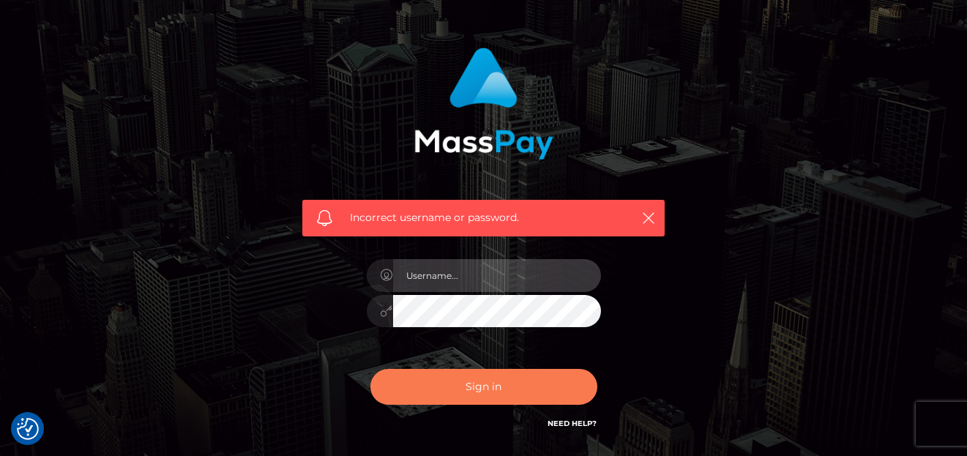
type input "[PERSON_NAME]"
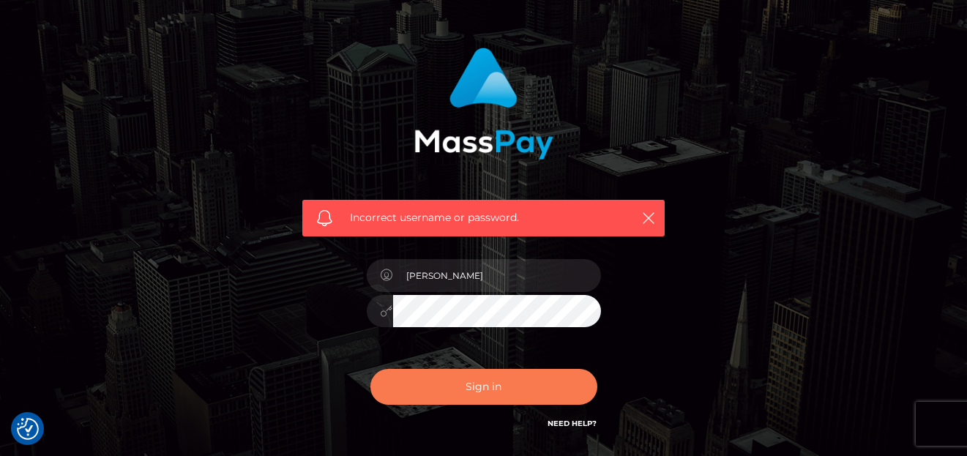
click at [546, 402] on button "Sign in" at bounding box center [483, 387] width 227 height 36
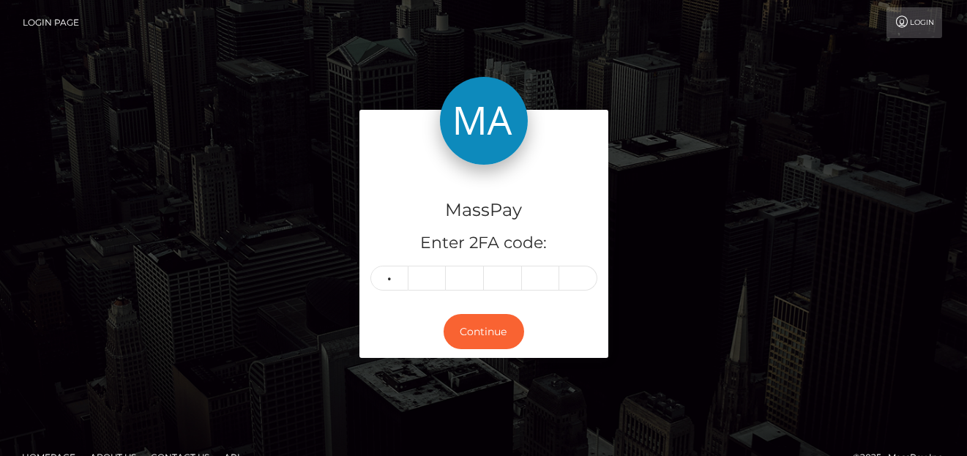
type input "3"
type input "4"
type input "0"
type input "5"
type input "2"
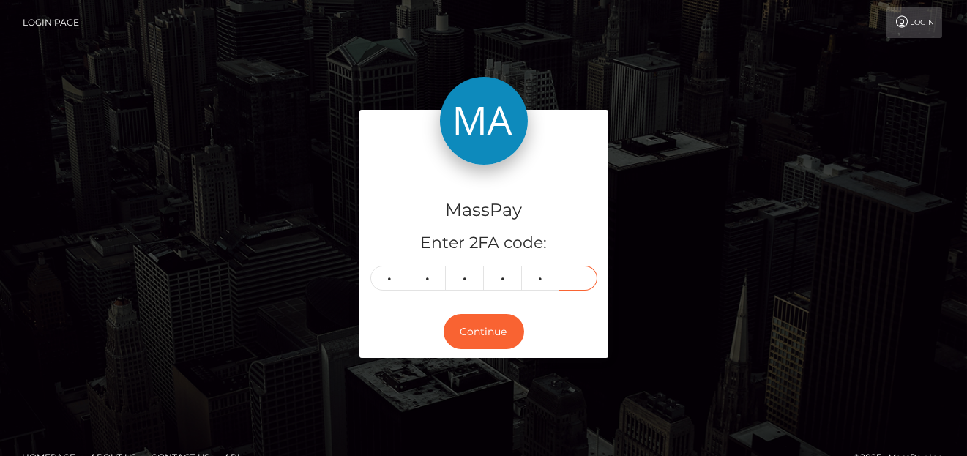
type input "4"
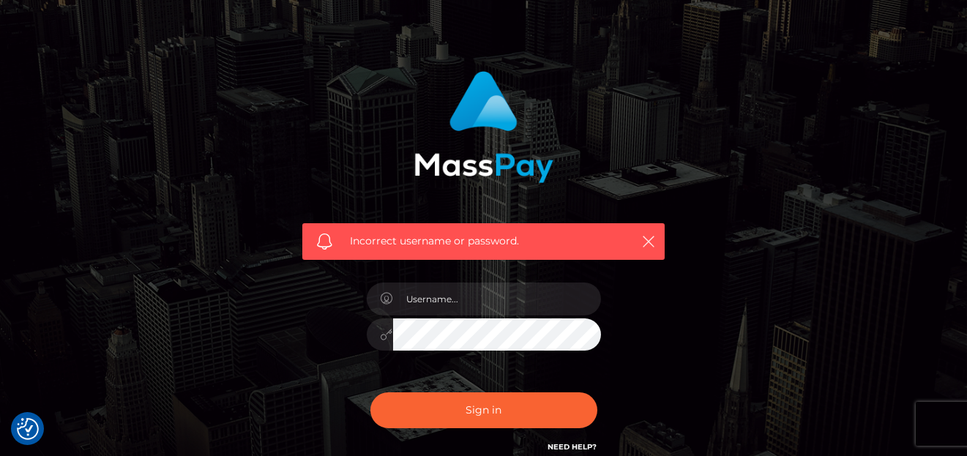
scroll to position [73, 0]
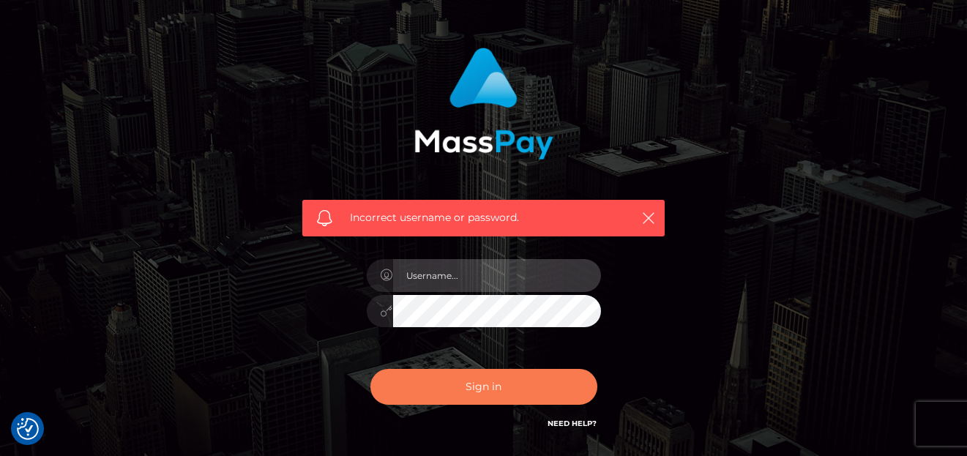
type input "[PERSON_NAME]"
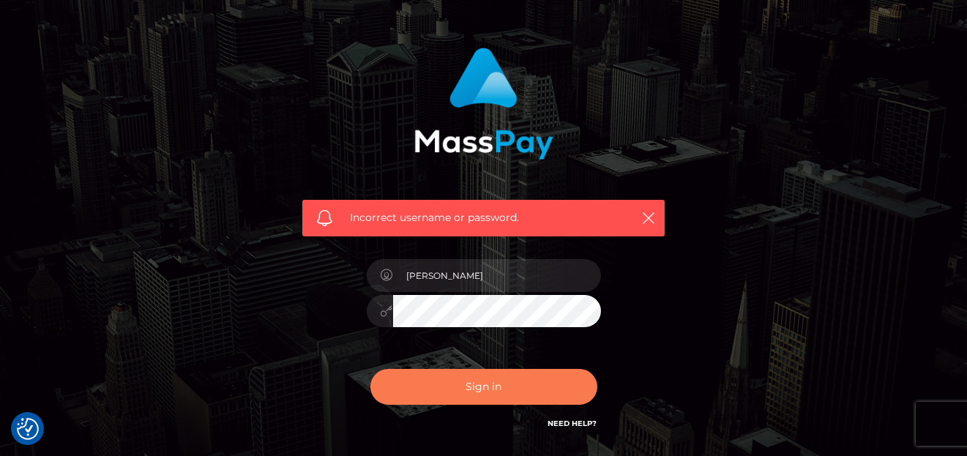
click at [465, 392] on button "Sign in" at bounding box center [483, 387] width 227 height 36
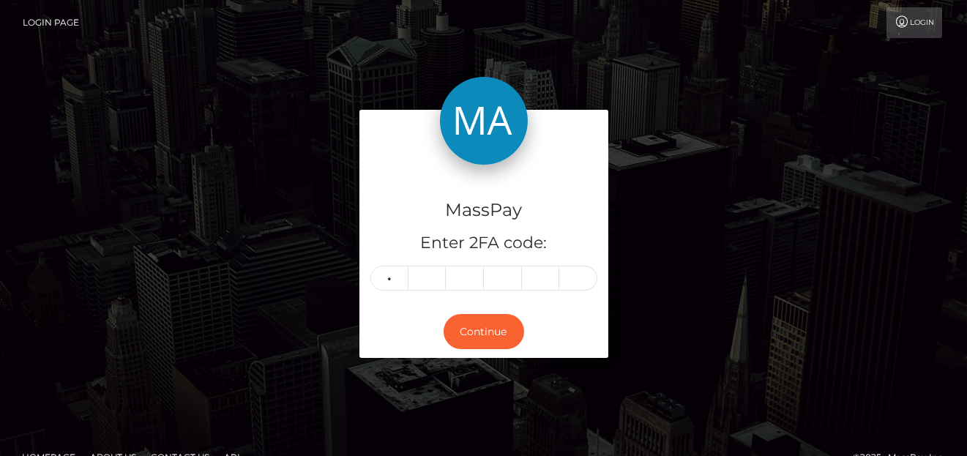
type input "6"
type input "4"
type input "8"
type input "0"
type input "9"
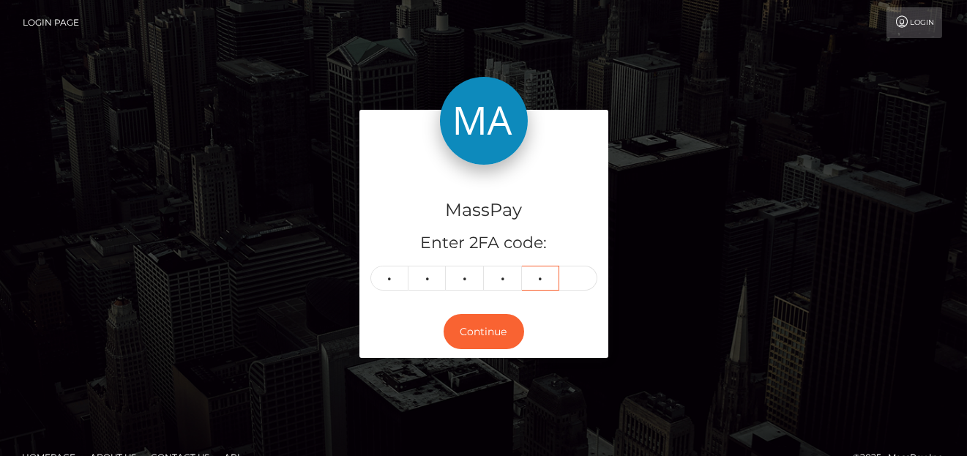
type input "7"
type input "1"
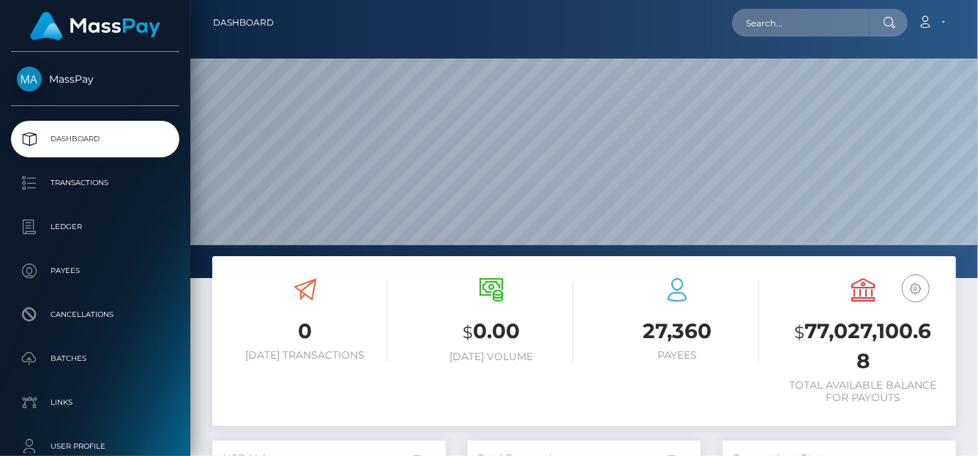
scroll to position [259, 233]
click at [766, 37] on div "Loading... Loading... Account Edit Profile Logout" at bounding box center [620, 22] width 670 height 31
click at [759, 22] on input "text" at bounding box center [801, 23] width 138 height 28
paste input "[EMAIL_ADDRESS][DOMAIN_NAME]"
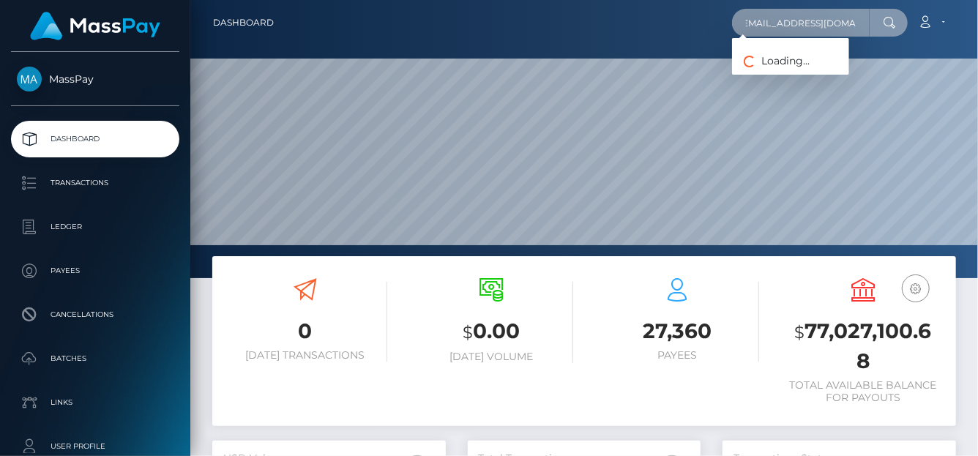
type input "[EMAIL_ADDRESS][DOMAIN_NAME]"
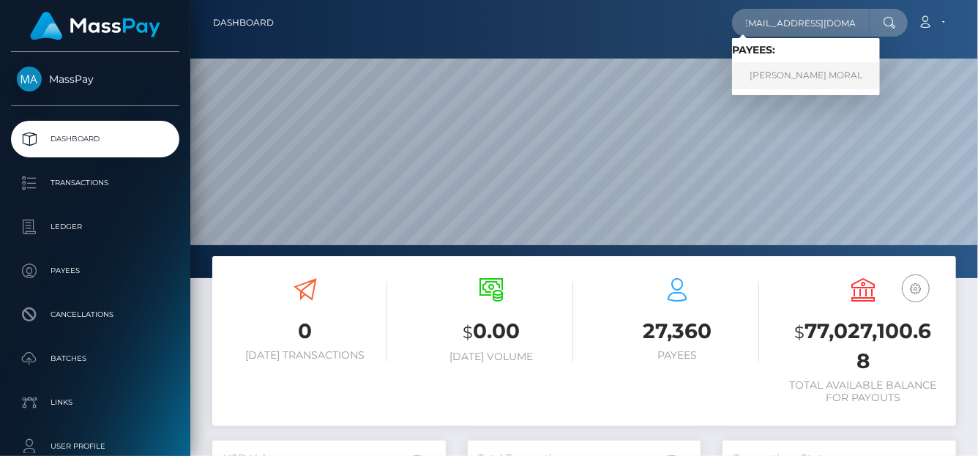
scroll to position [0, 0]
click at [774, 73] on link "JERRYSON GAYONA MORAL" at bounding box center [806, 75] width 148 height 27
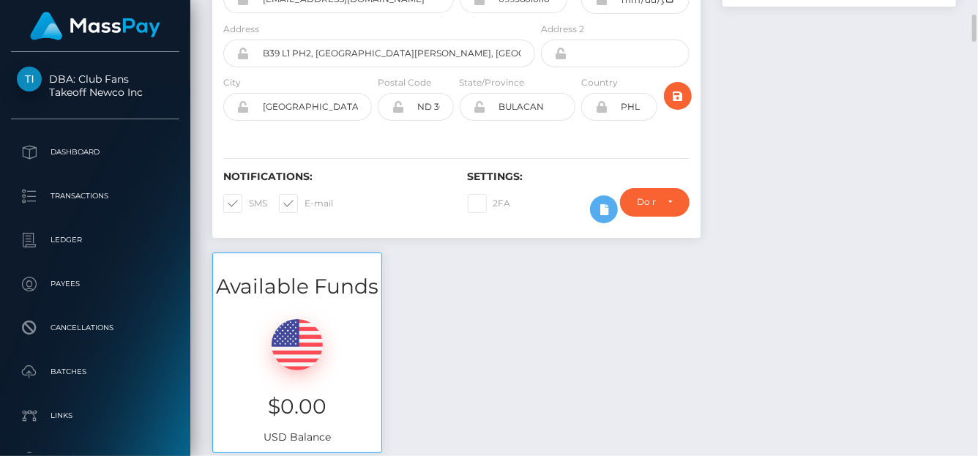
scroll to position [26, 0]
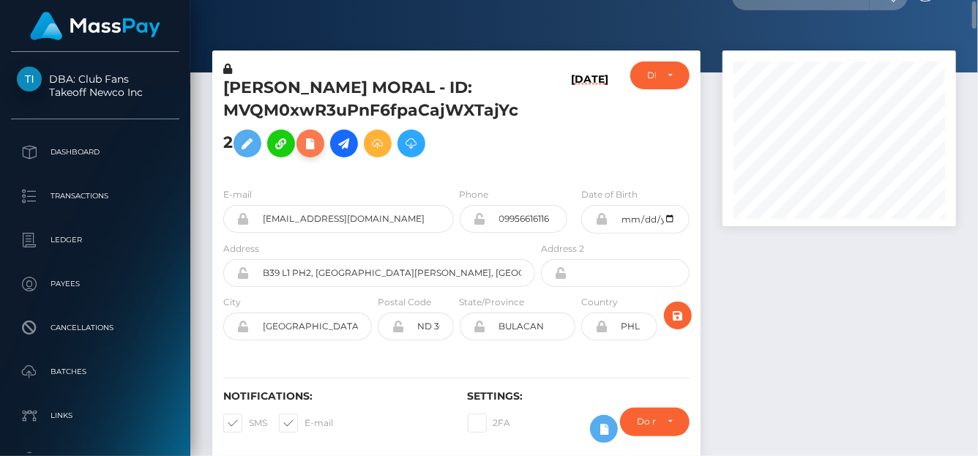
click at [302, 149] on icon at bounding box center [311, 144] width 18 height 18
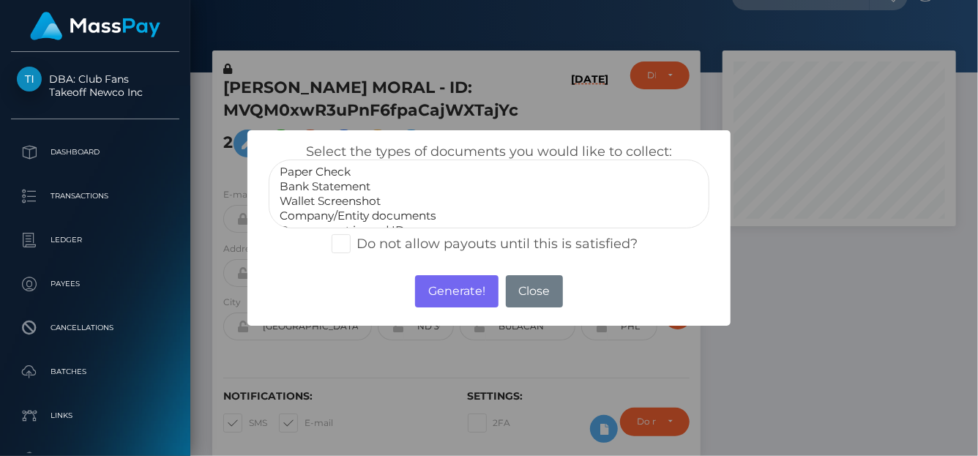
scroll to position [29, 0]
select select "Miscellaneous"
click at [362, 219] on option "Miscellaneous" at bounding box center [489, 216] width 422 height 15
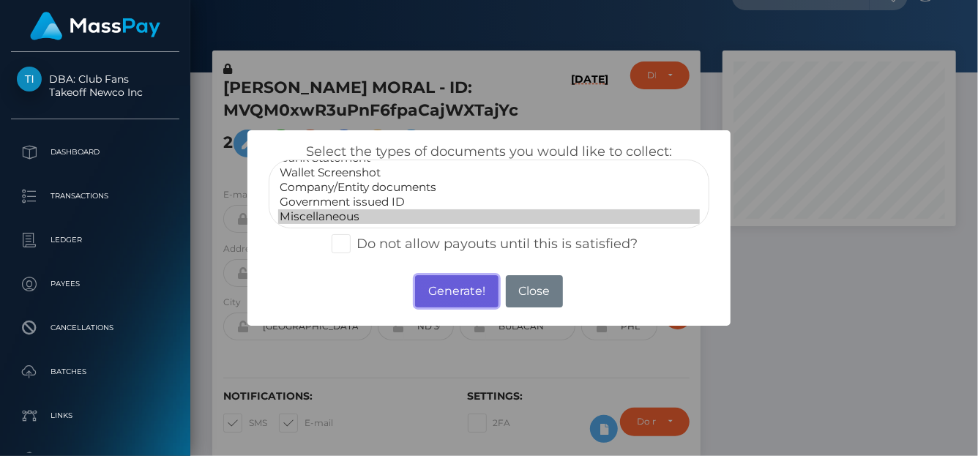
click at [440, 285] on button "Generate!" at bounding box center [456, 291] width 83 height 32
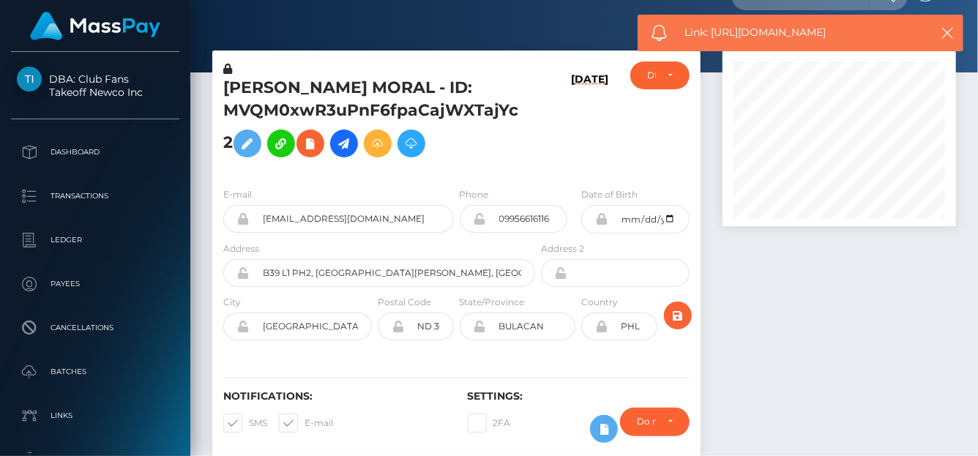
drag, startPoint x: 841, startPoint y: 30, endPoint x: 712, endPoint y: 27, distance: 128.9
click at [712, 27] on span "Link: https://l.maspay.io/vhiaU" at bounding box center [802, 32] width 235 height 15
copy span "https://l.maspay.io/vhiaU"
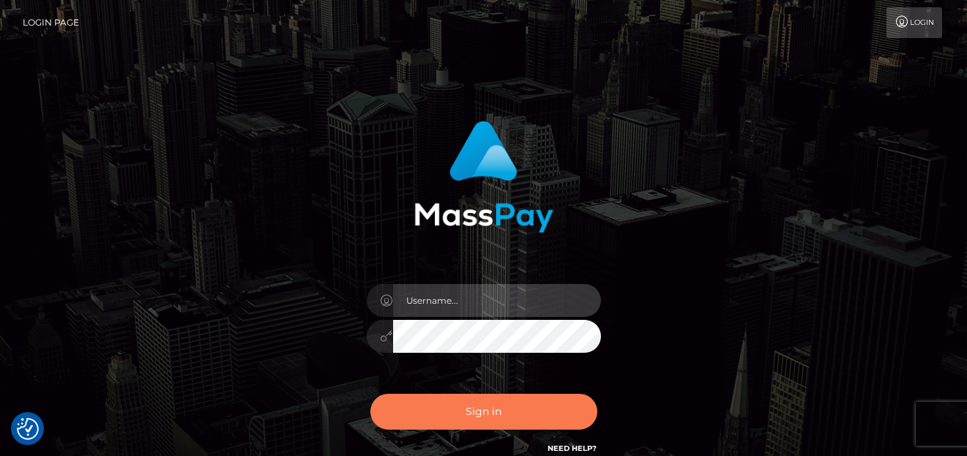
type input "[PERSON_NAME]"
click at [447, 414] on button "Sign in" at bounding box center [483, 412] width 227 height 36
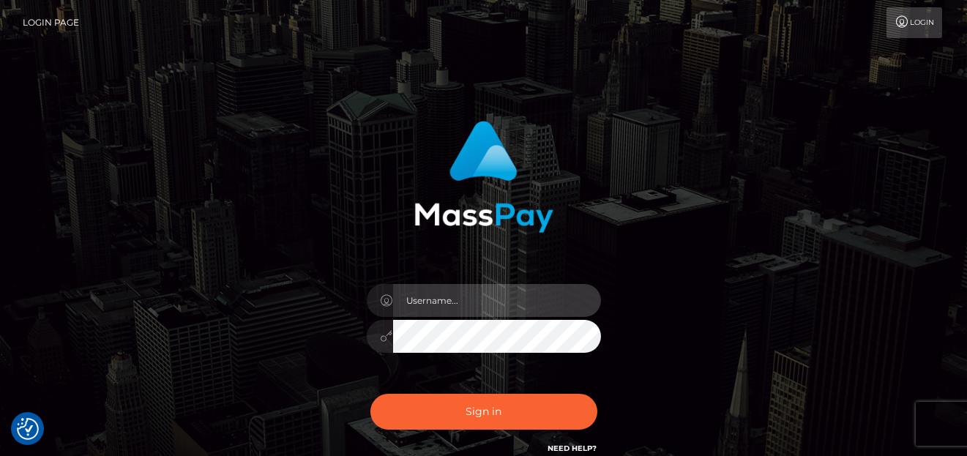
type input "denise"
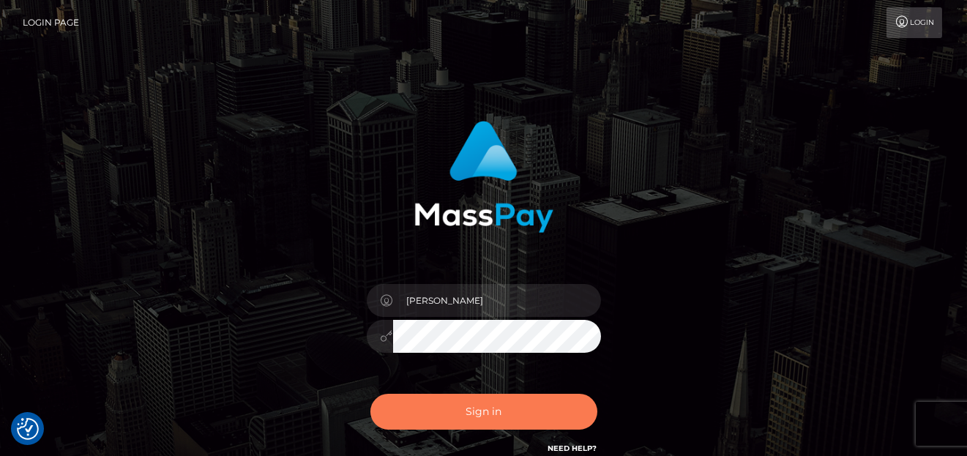
click at [427, 417] on button "Sign in" at bounding box center [483, 412] width 227 height 36
type input "[PERSON_NAME]"
click at [419, 406] on button "Sign in" at bounding box center [483, 412] width 227 height 36
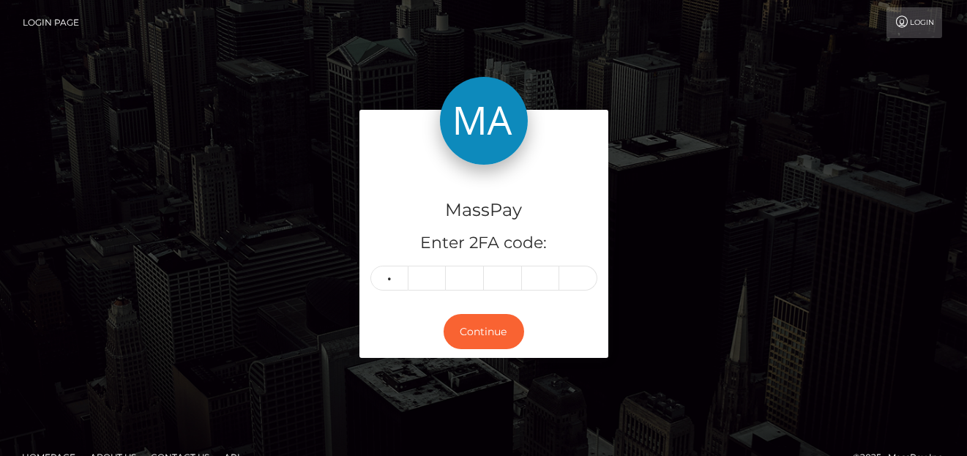
type input "5"
type input "2"
type input "0"
type input "1"
type input "2"
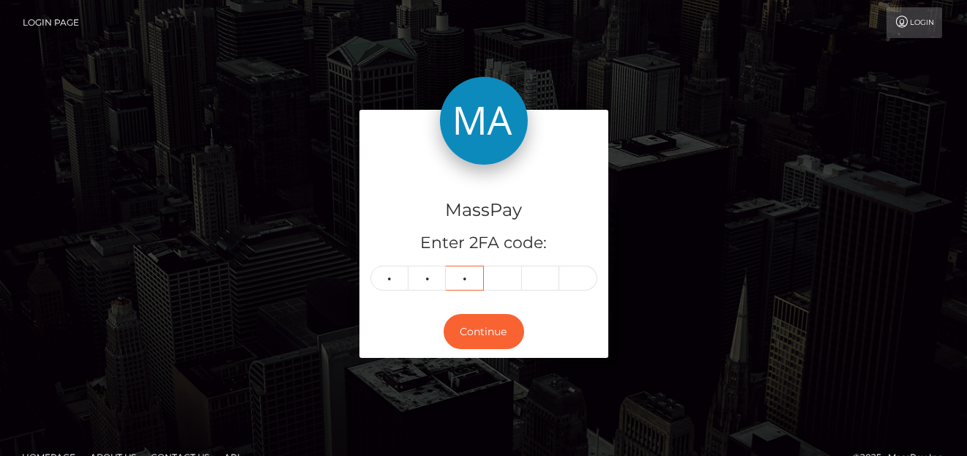
type input "0"
type input "2"
type input "9"
type input "4"
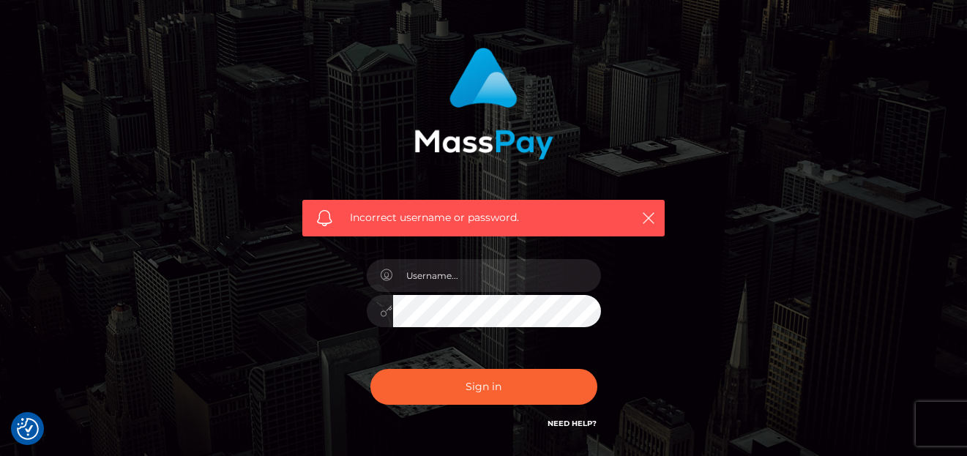
scroll to position [146, 0]
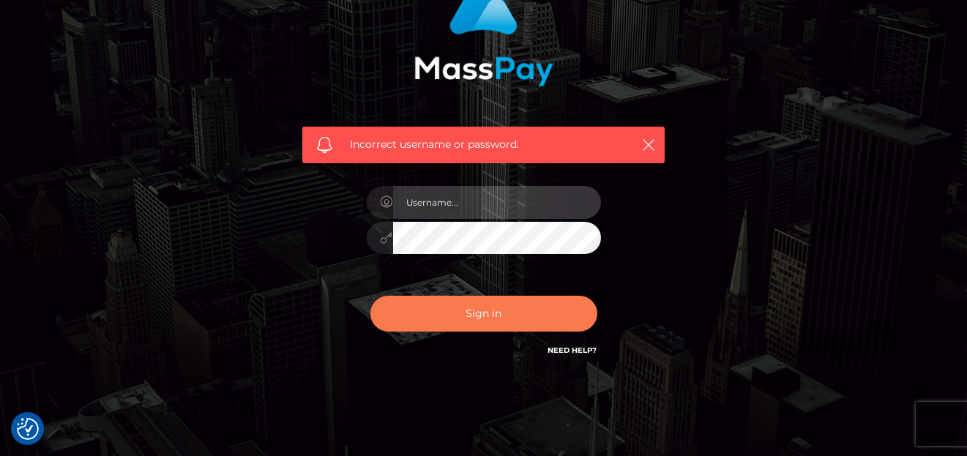
type input "[PERSON_NAME]"
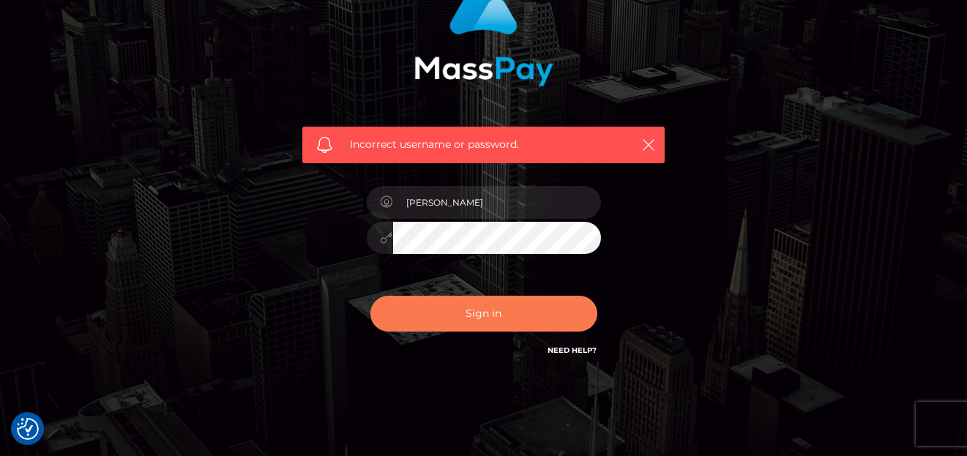
click at [436, 324] on button "Sign in" at bounding box center [483, 314] width 227 height 36
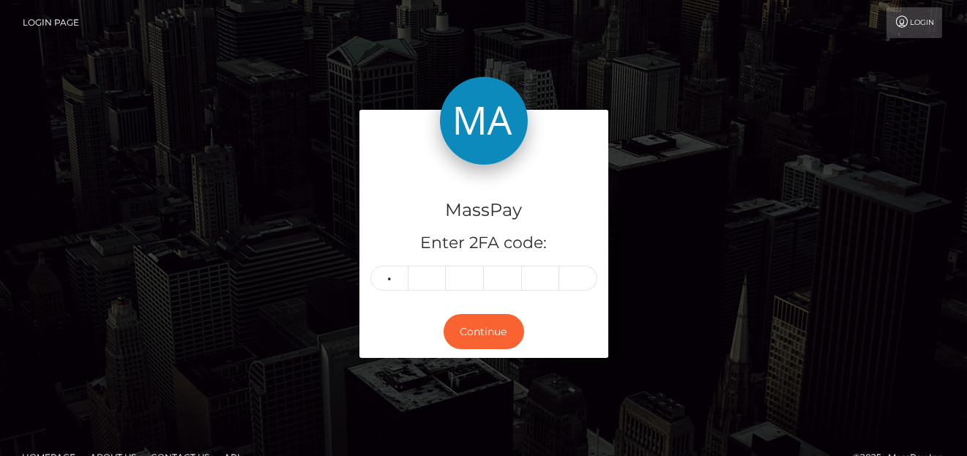
type input "8"
type input "5"
type input "0"
type input "4"
type input "8"
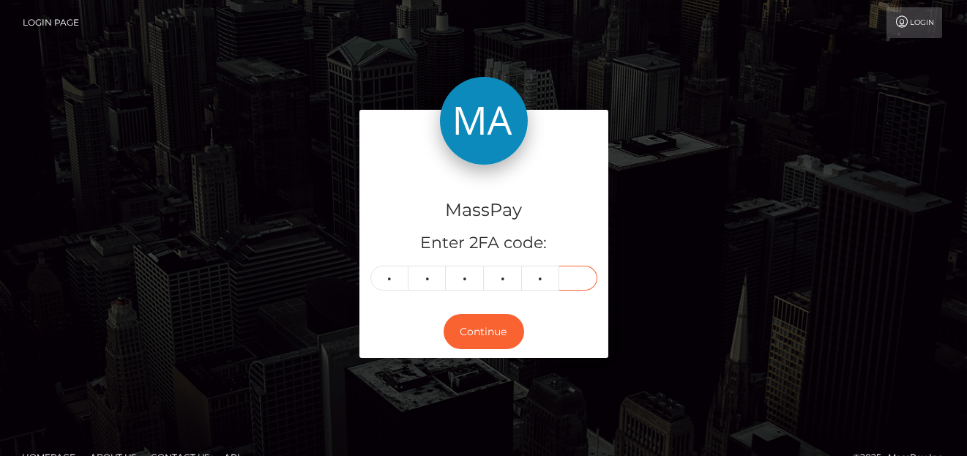
type input "6"
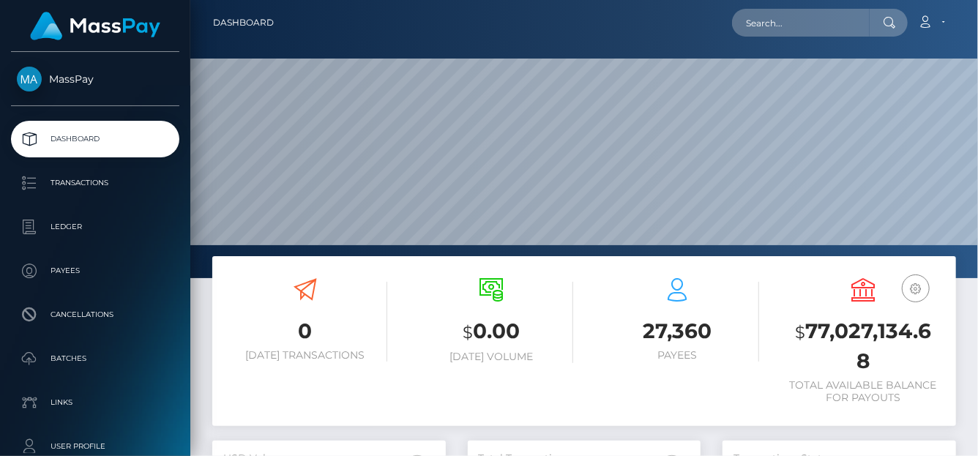
scroll to position [278, 788]
click at [810, 26] on input "text" at bounding box center [801, 23] width 138 height 28
paste input "[EMAIL_ADDRESS][DOMAIN_NAME]"
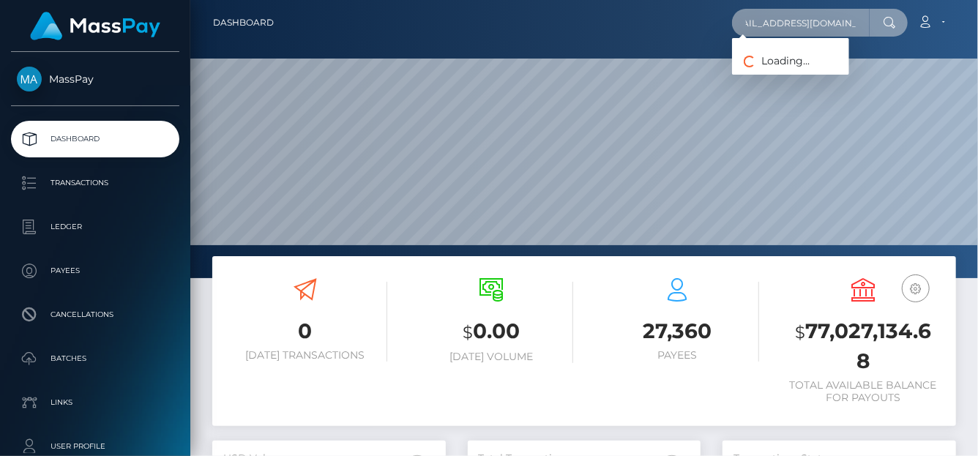
type input "[EMAIL_ADDRESS][DOMAIN_NAME]"
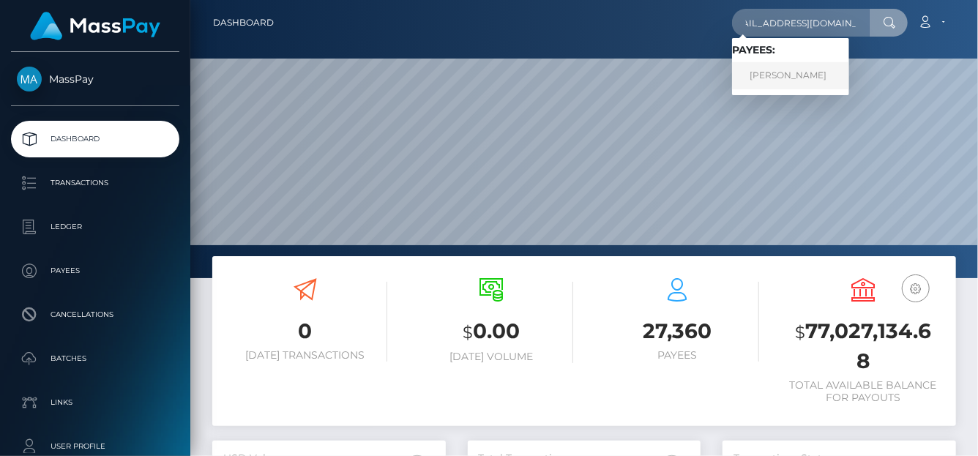
click at [809, 80] on link "Shantal Morris" at bounding box center [790, 75] width 117 height 27
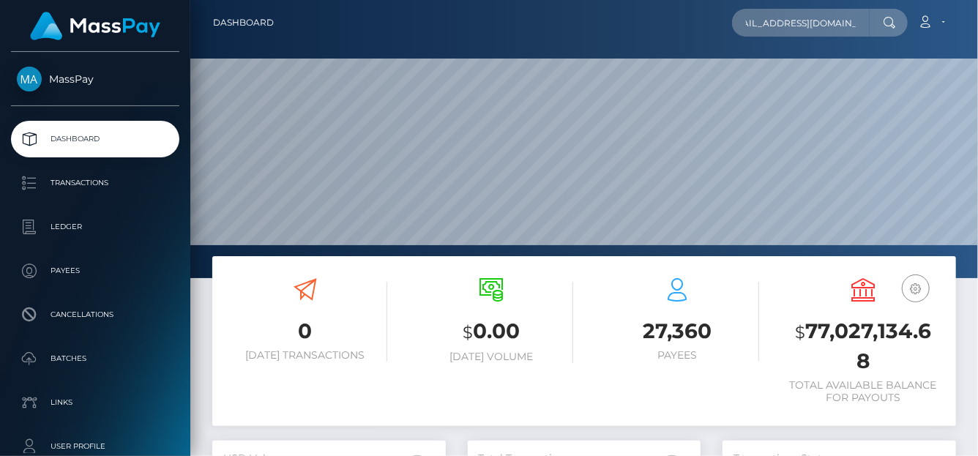
scroll to position [0, 0]
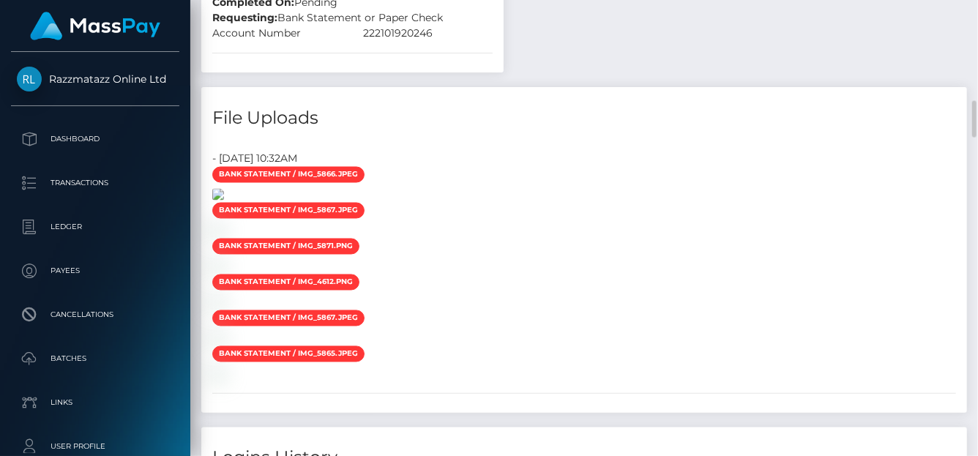
scroll to position [1393, 0]
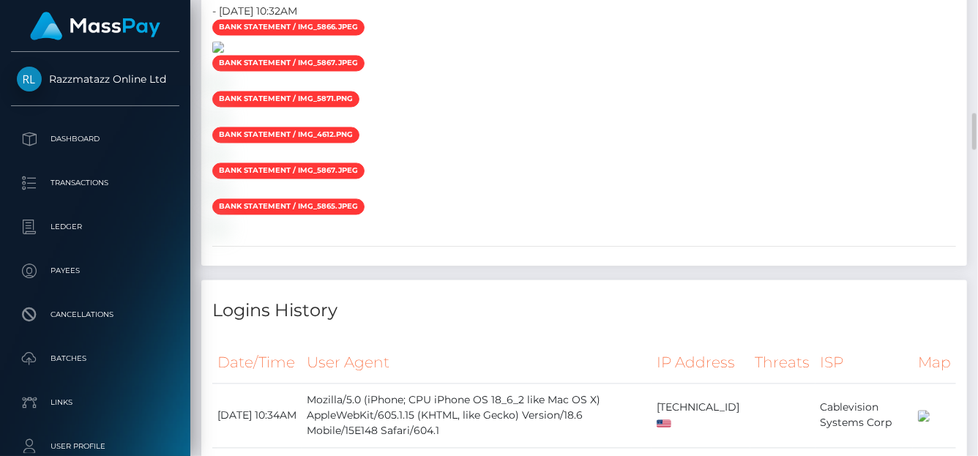
click at [224, 53] on img at bounding box center [218, 48] width 12 height 12
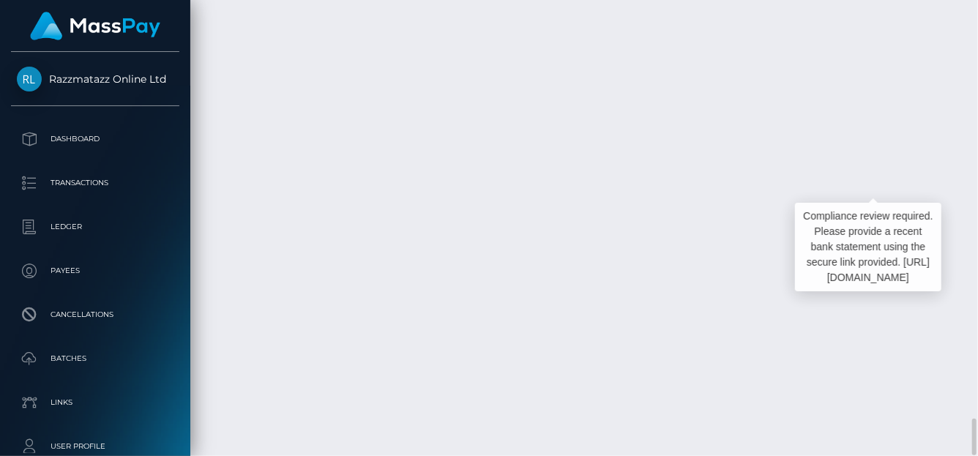
scroll to position [176, 233]
